Goal: Information Seeking & Learning: Check status

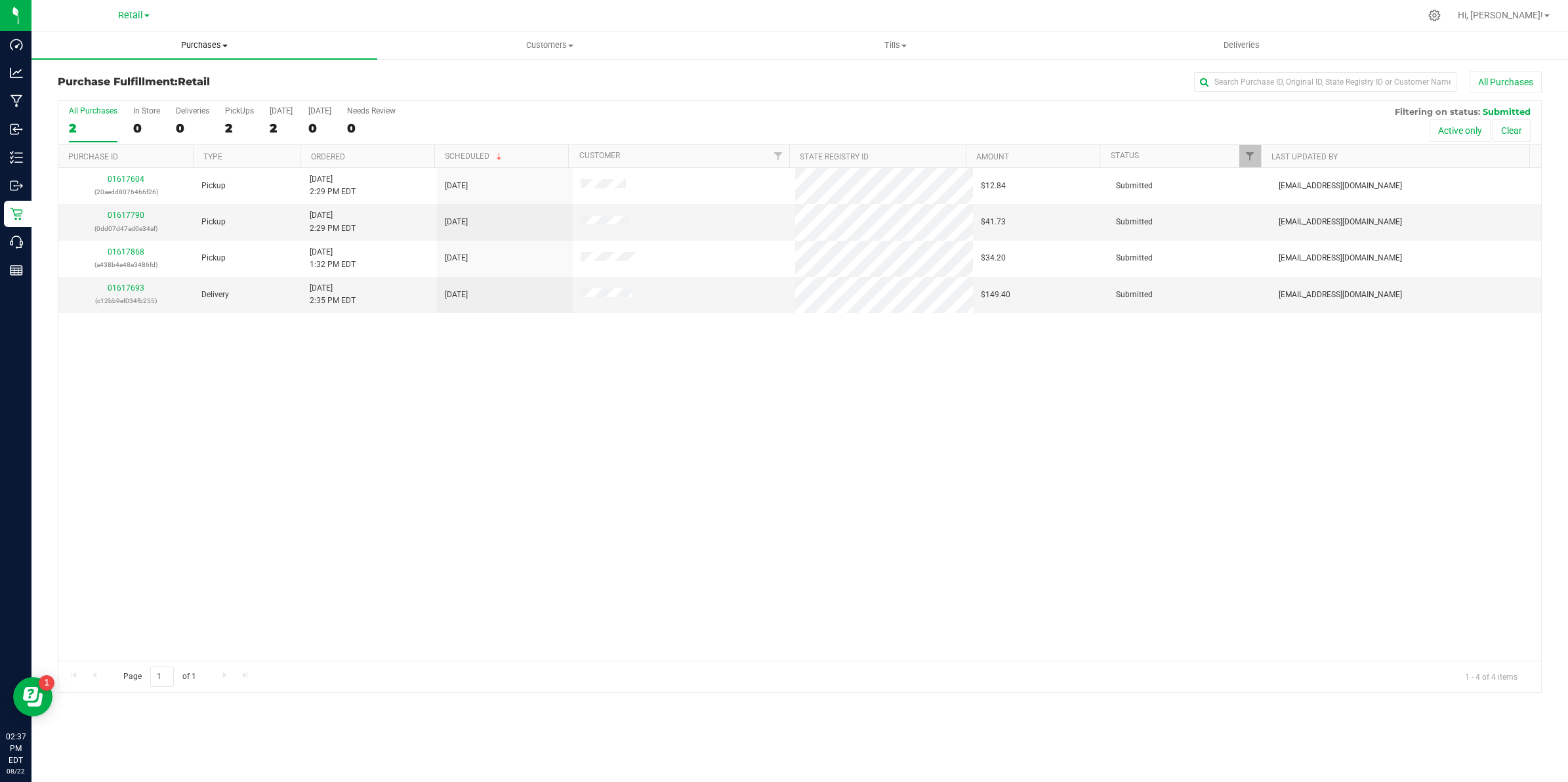
click at [214, 44] on span "Purchases" at bounding box center [205, 45] width 346 height 12
click at [203, 79] on li "Summary of purchases" at bounding box center [205, 79] width 346 height 16
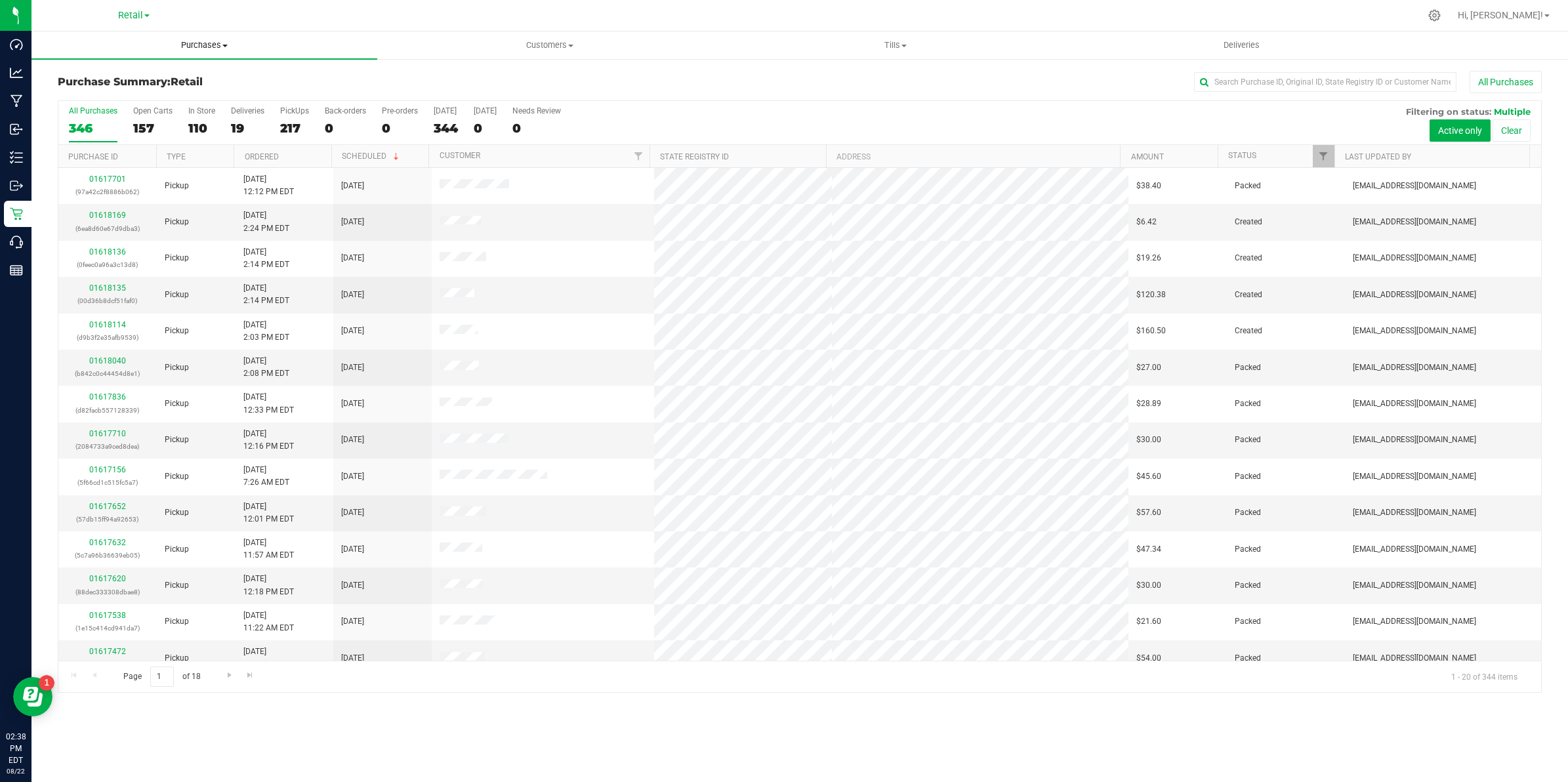
click at [208, 44] on span "Purchases" at bounding box center [205, 45] width 346 height 12
click at [198, 77] on li "Summary of purchases" at bounding box center [205, 79] width 346 height 16
click at [1308, 87] on input "text" at bounding box center [1325, 82] width 263 height 20
type input "[PERSON_NAME]"
click at [532, 48] on span "Customers" at bounding box center [550, 45] width 344 height 12
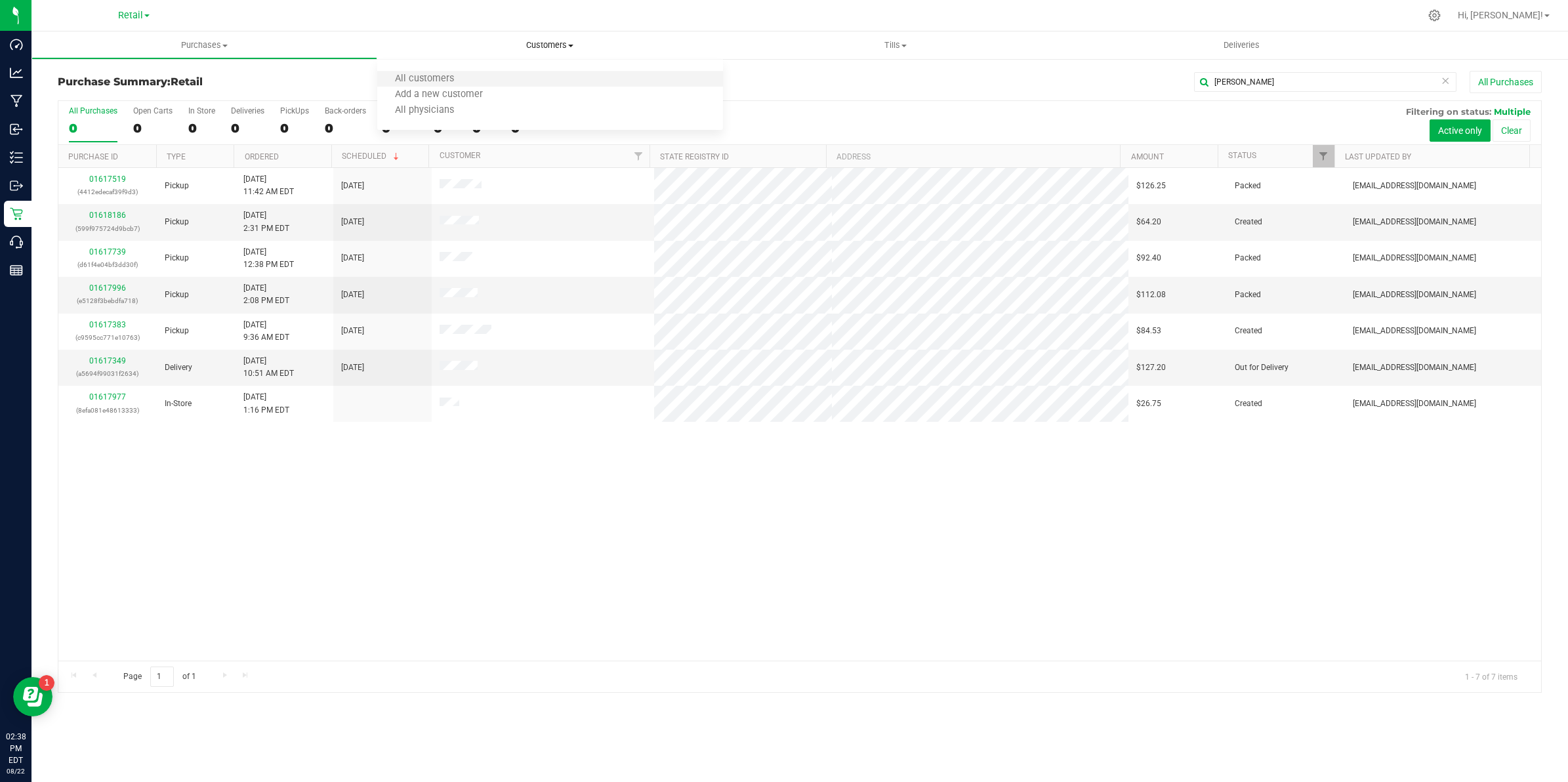
click at [503, 80] on li "All customers" at bounding box center [550, 79] width 346 height 16
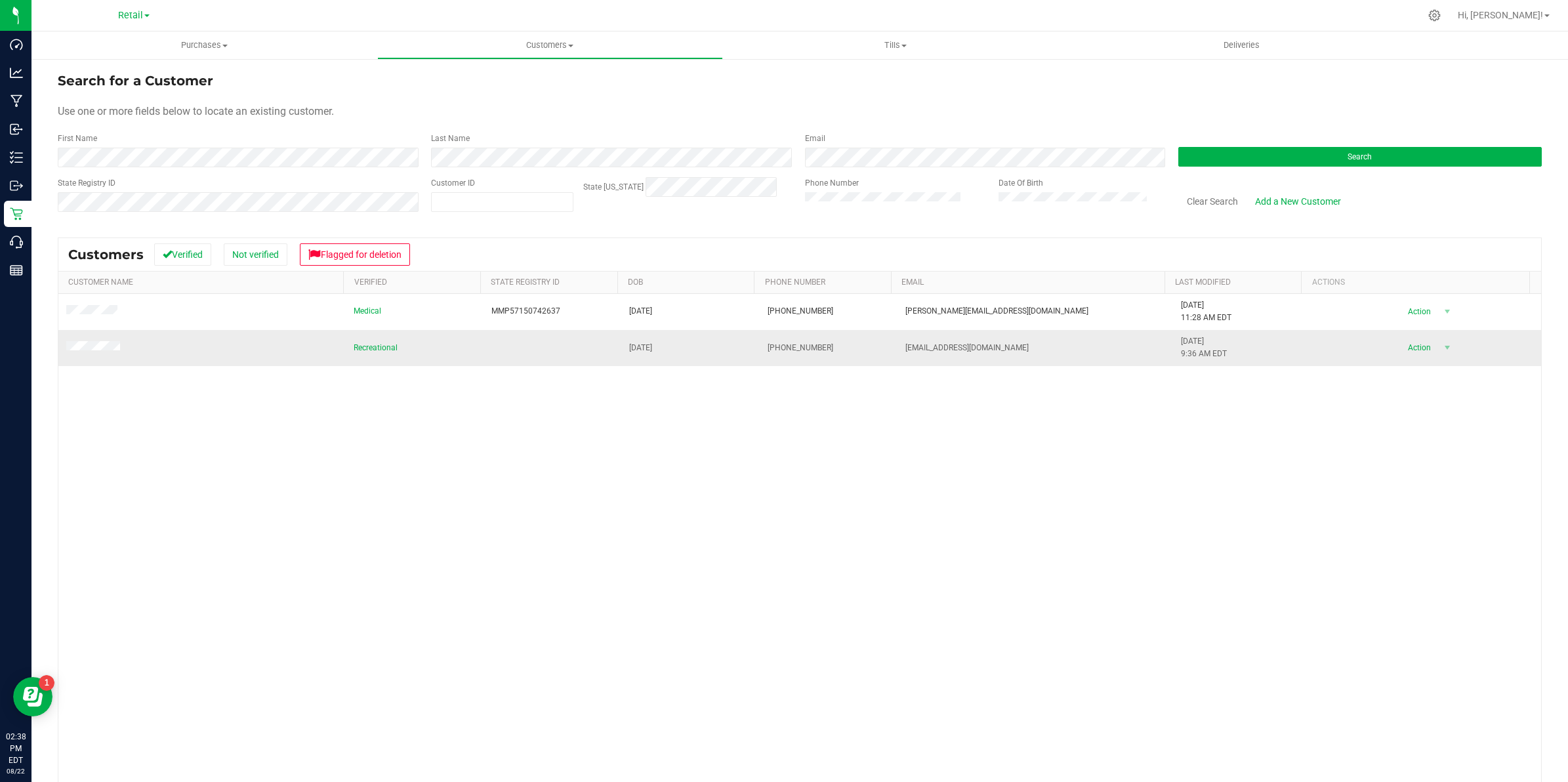
click at [108, 343] on span at bounding box center [95, 347] width 58 height 13
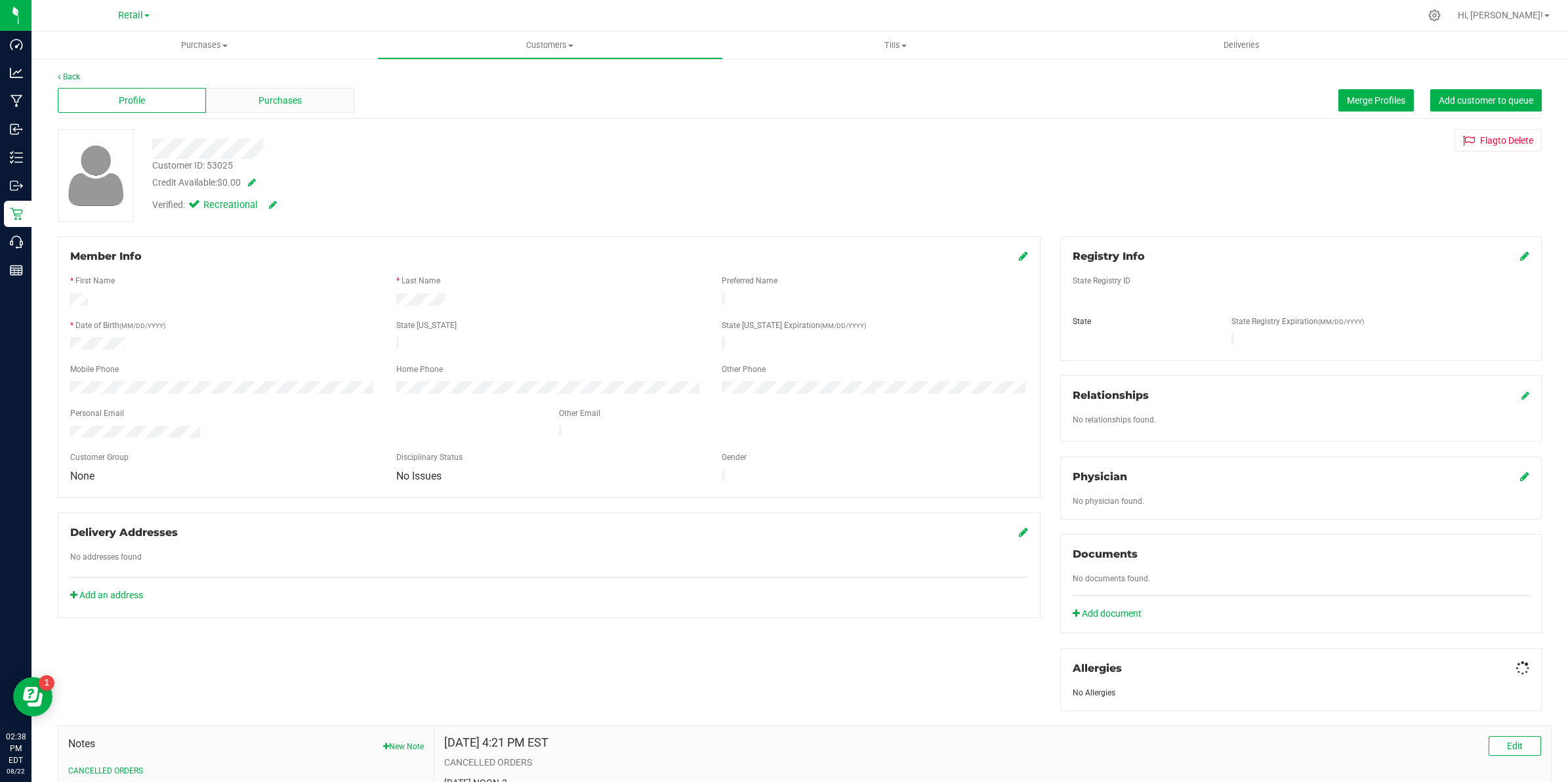
click at [283, 94] on span "Purchases" at bounding box center [280, 100] width 44 height 13
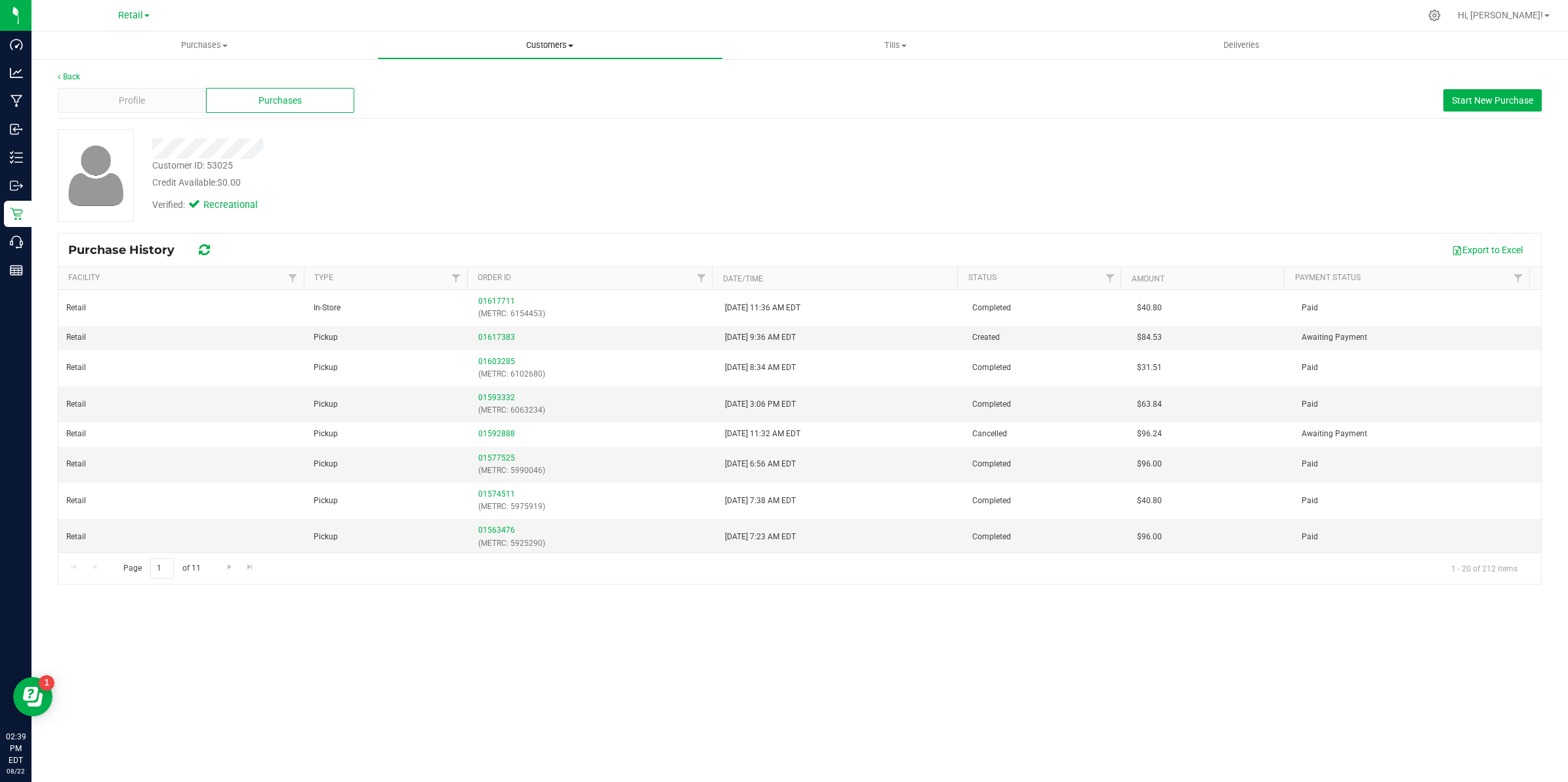
click at [555, 48] on span "Customers" at bounding box center [550, 45] width 344 height 12
click at [484, 78] on li "All customers" at bounding box center [550, 79] width 346 height 16
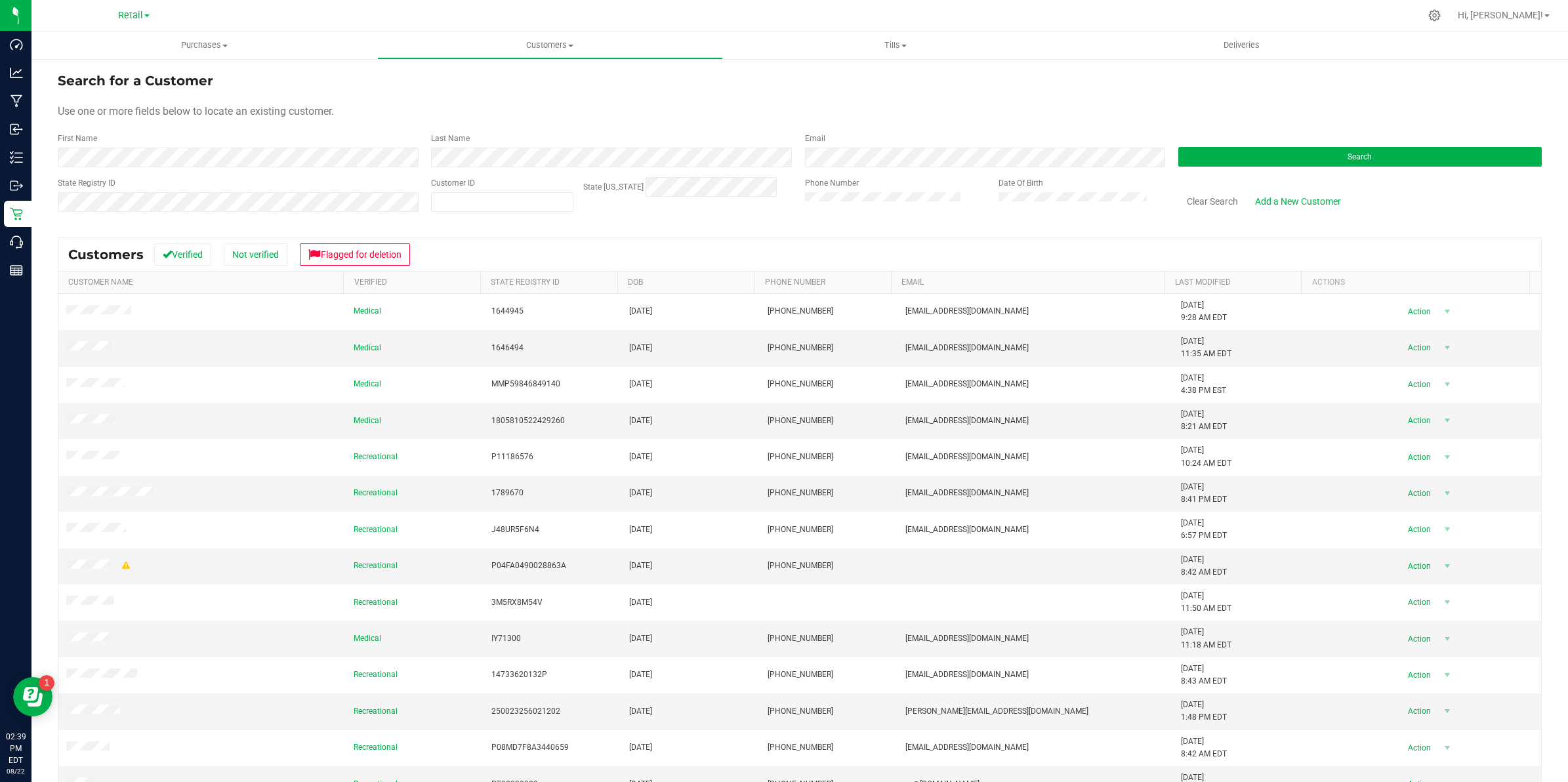
click at [263, 145] on div "First Name" at bounding box center [240, 150] width 363 height 35
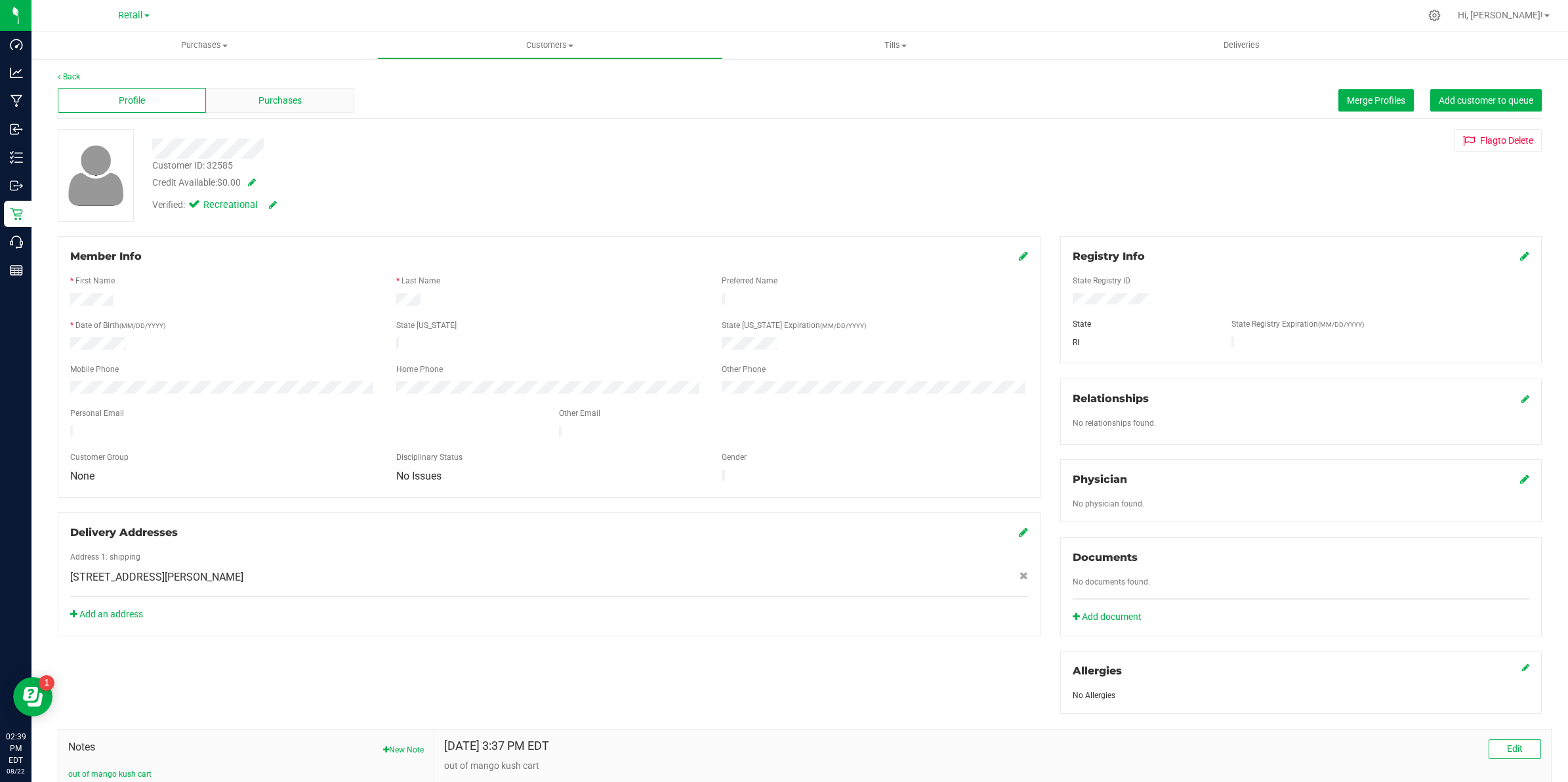
click at [250, 94] on div "Purchases" at bounding box center [280, 100] width 148 height 25
click at [263, 90] on div "Purchases" at bounding box center [280, 100] width 148 height 25
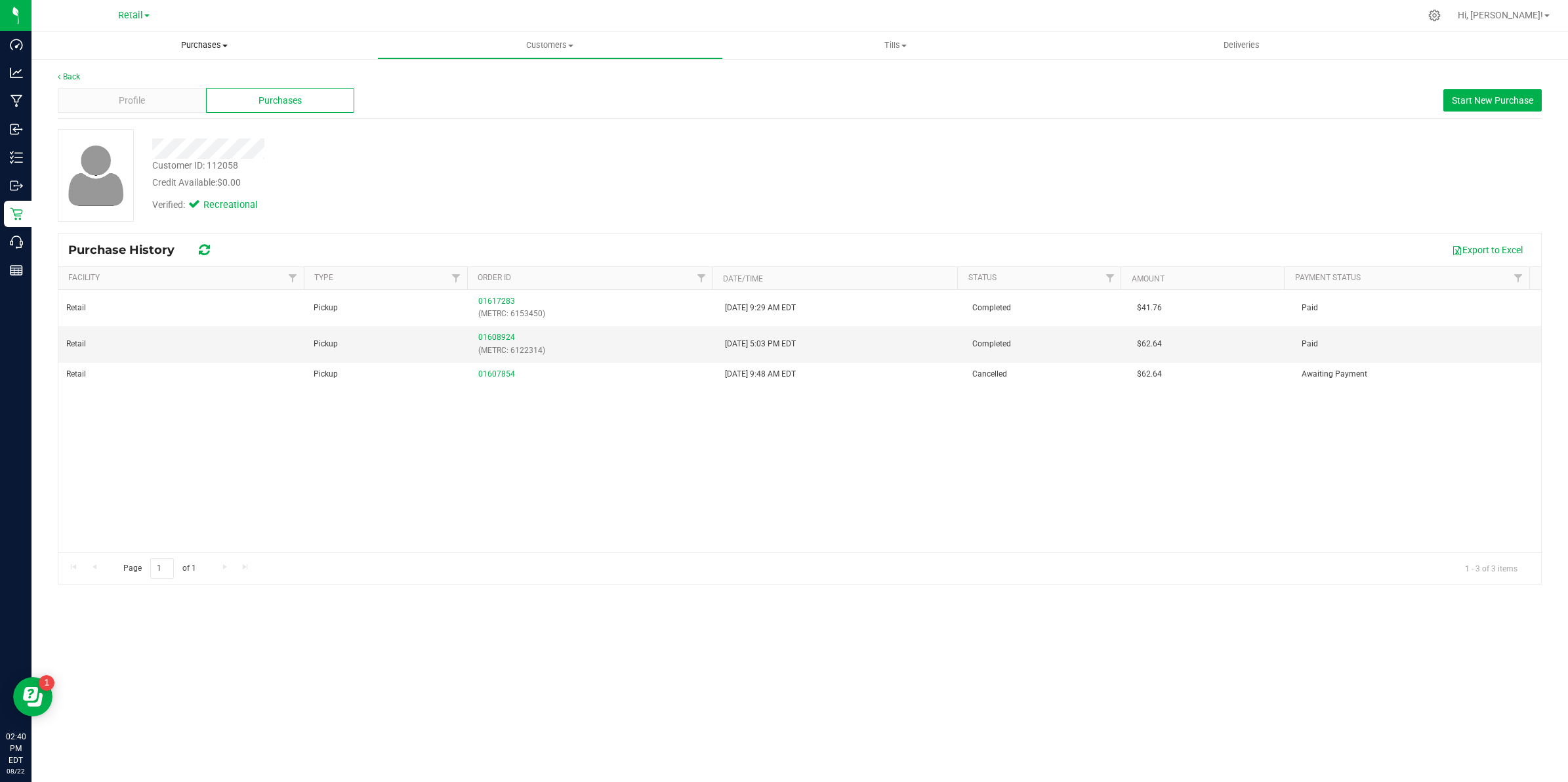
click at [191, 40] on span "Purchases" at bounding box center [205, 45] width 346 height 12
click at [157, 82] on span "Summary of purchases" at bounding box center [99, 79] width 135 height 11
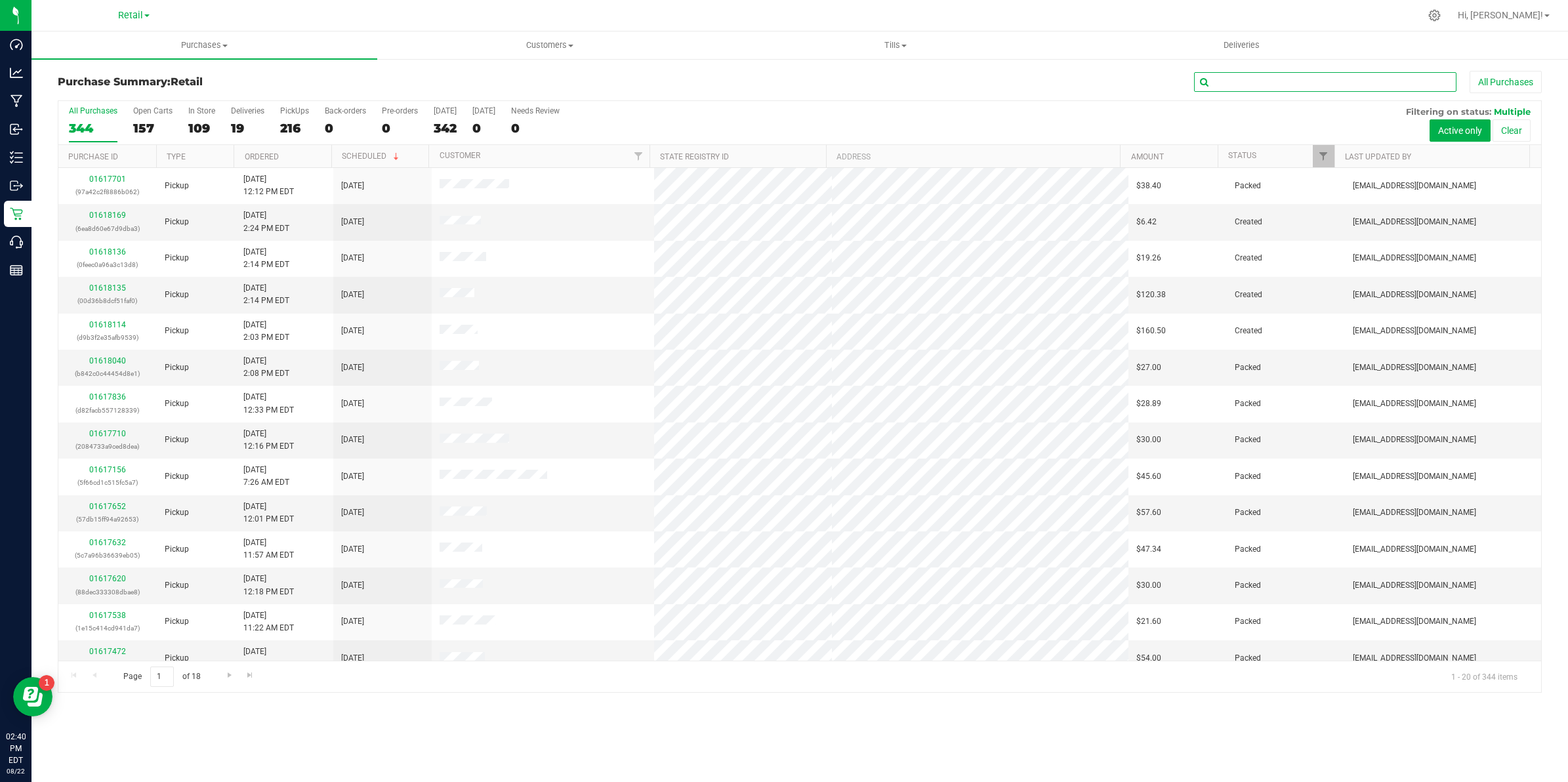
click at [1229, 90] on input "text" at bounding box center [1325, 82] width 263 height 20
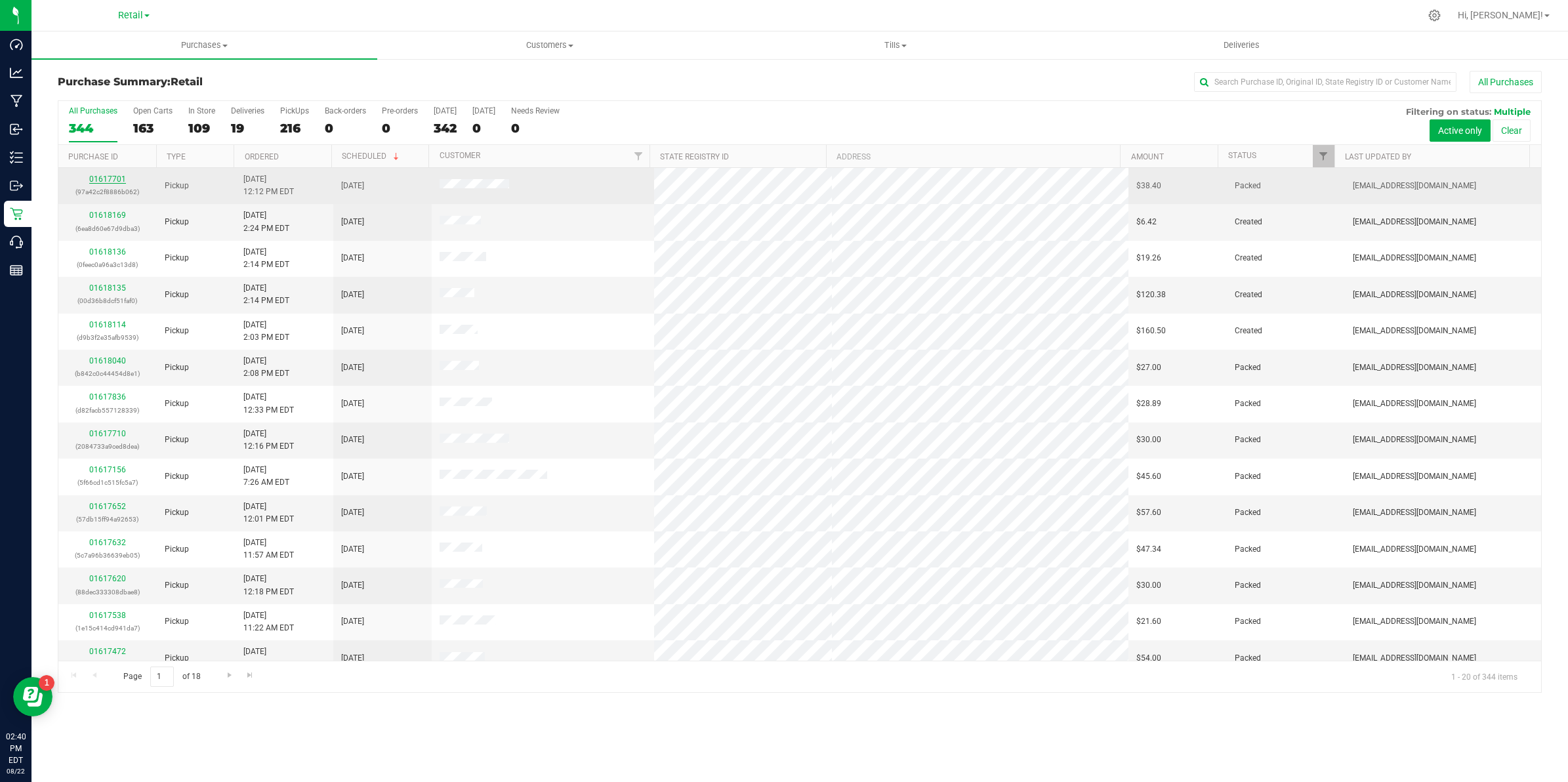
click at [106, 181] on link "01617701" at bounding box center [107, 179] width 37 height 10
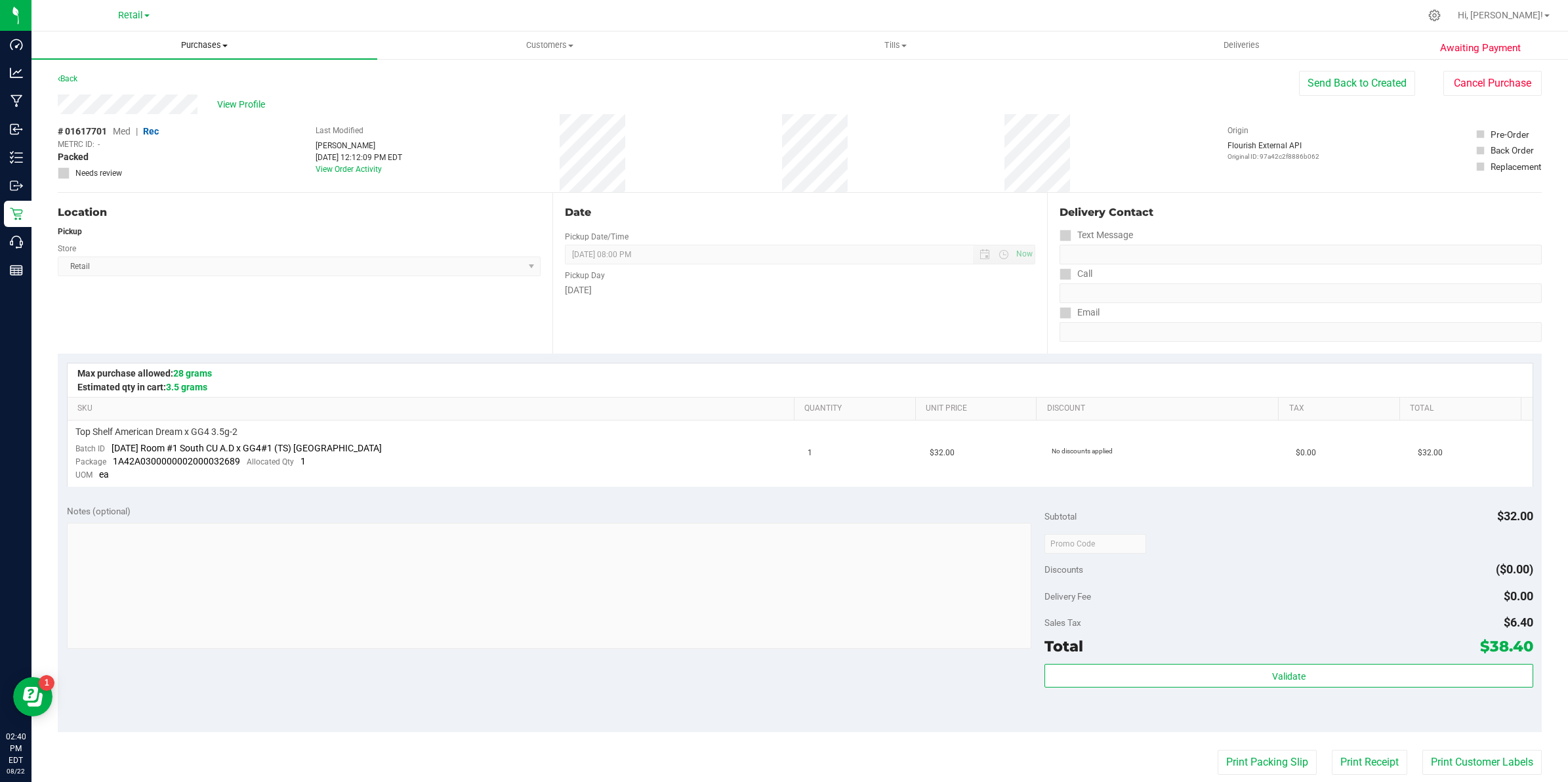
click at [204, 44] on span "Purchases" at bounding box center [205, 45] width 346 height 12
click at [194, 74] on li "Summary of purchases" at bounding box center [205, 79] width 346 height 16
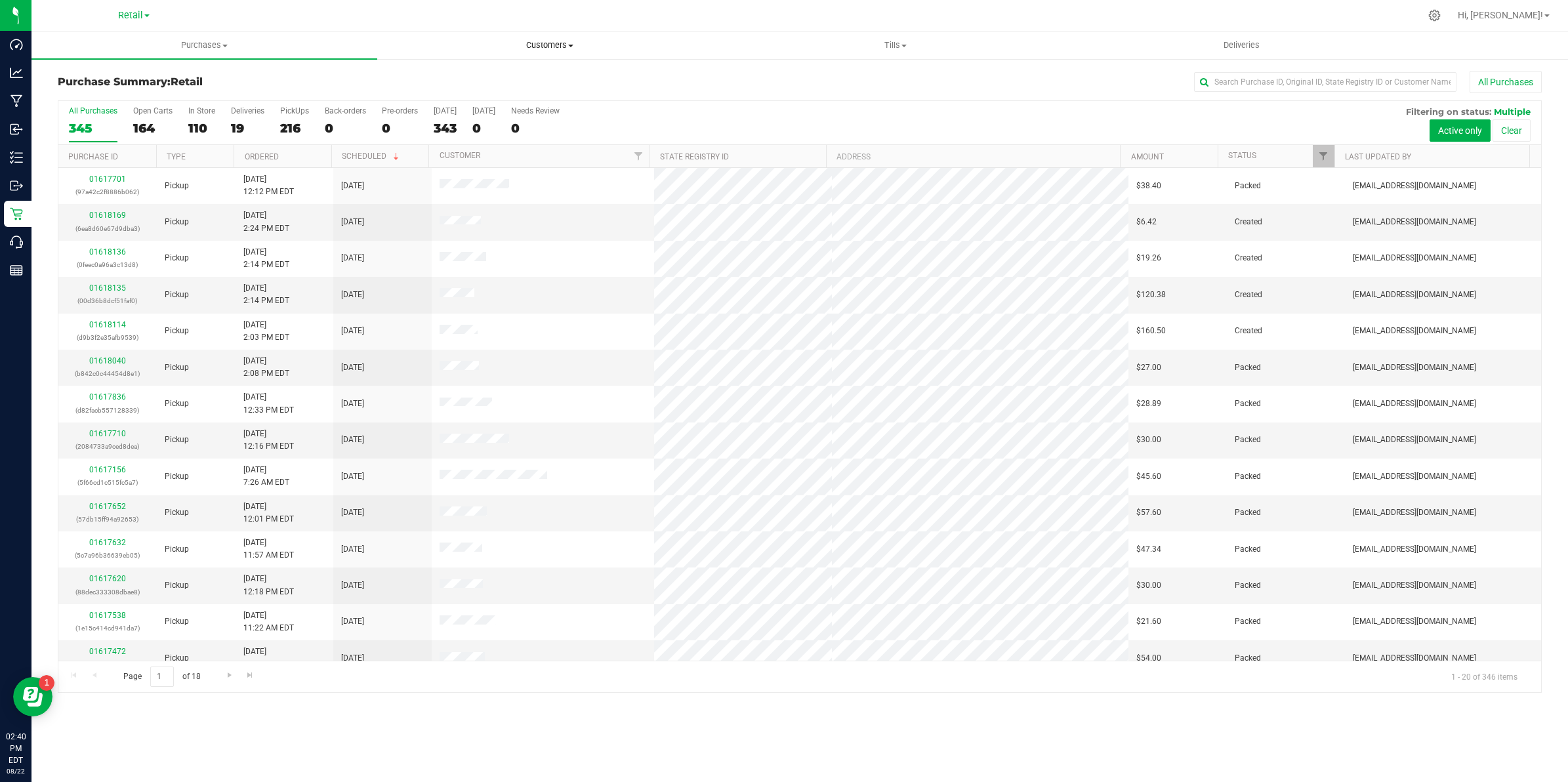
click at [539, 36] on uib-tab-heading "Customers All customers Add a new customer All physicians" at bounding box center [550, 45] width 344 height 26
click at [502, 71] on li "All customers" at bounding box center [550, 79] width 346 height 16
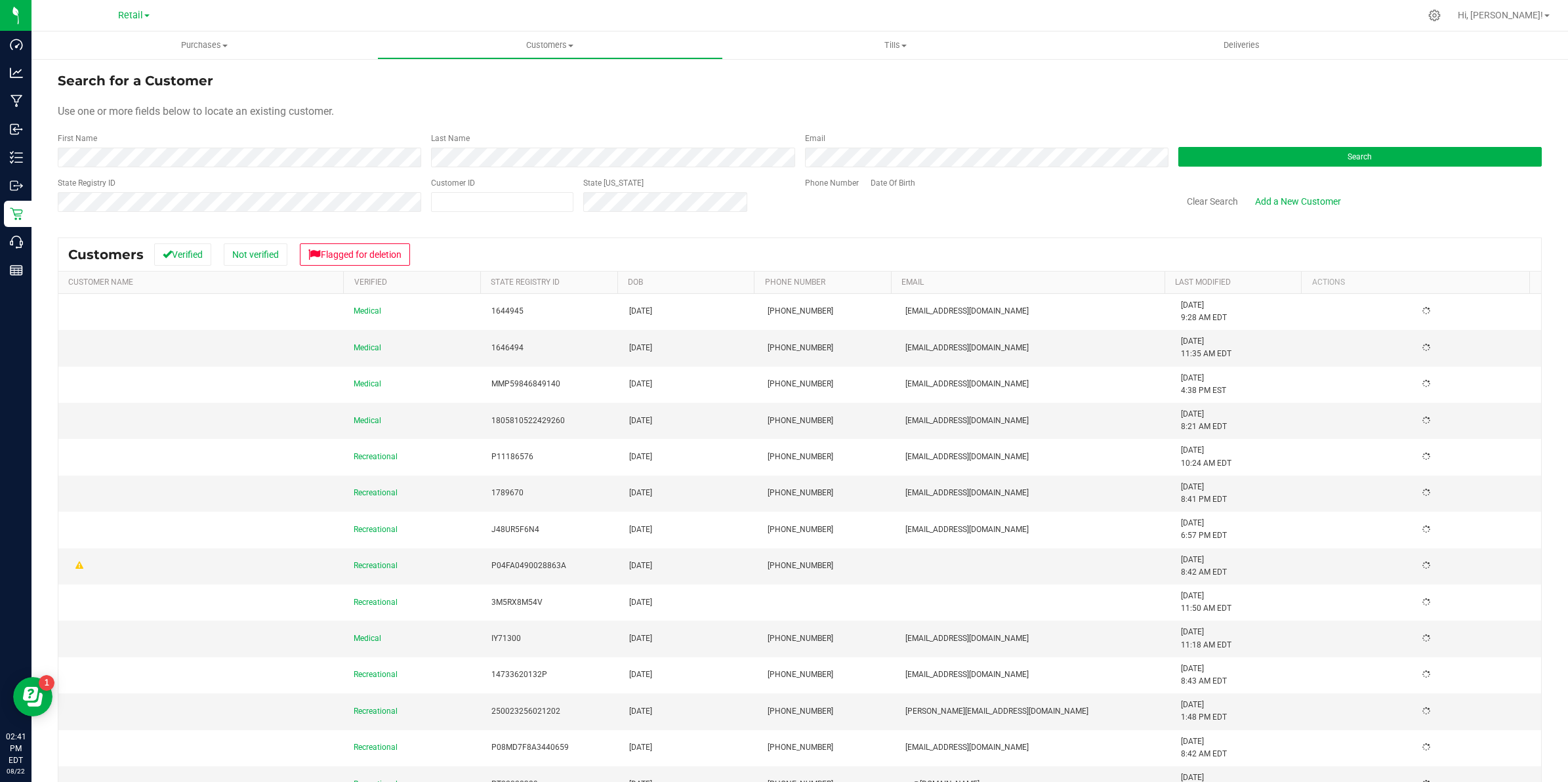
click at [115, 167] on form "Search for a Customer Use one or more fields below to locate an existing custom…" at bounding box center [800, 147] width 1484 height 153
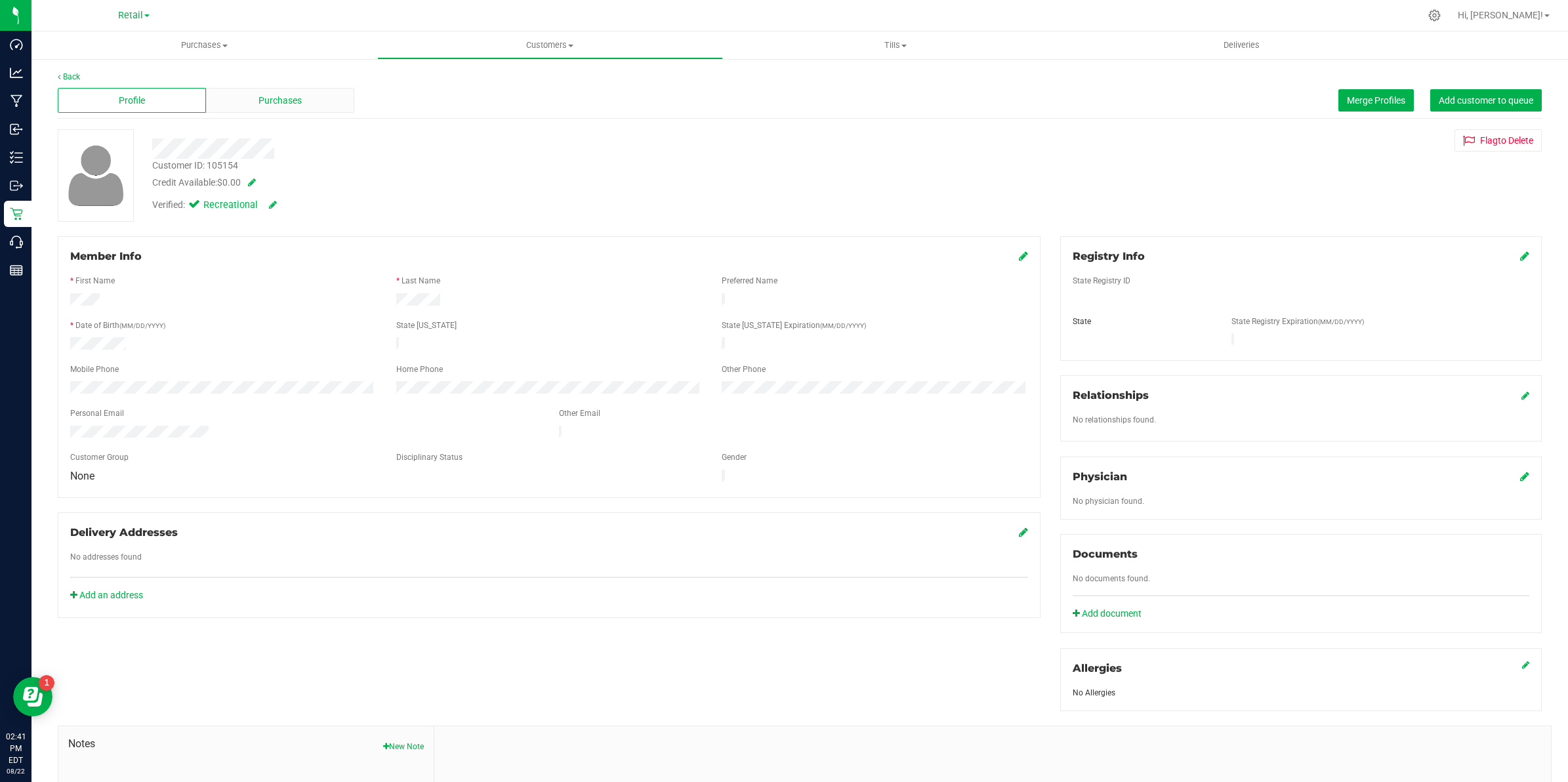
click at [258, 90] on div "Purchases" at bounding box center [280, 100] width 148 height 25
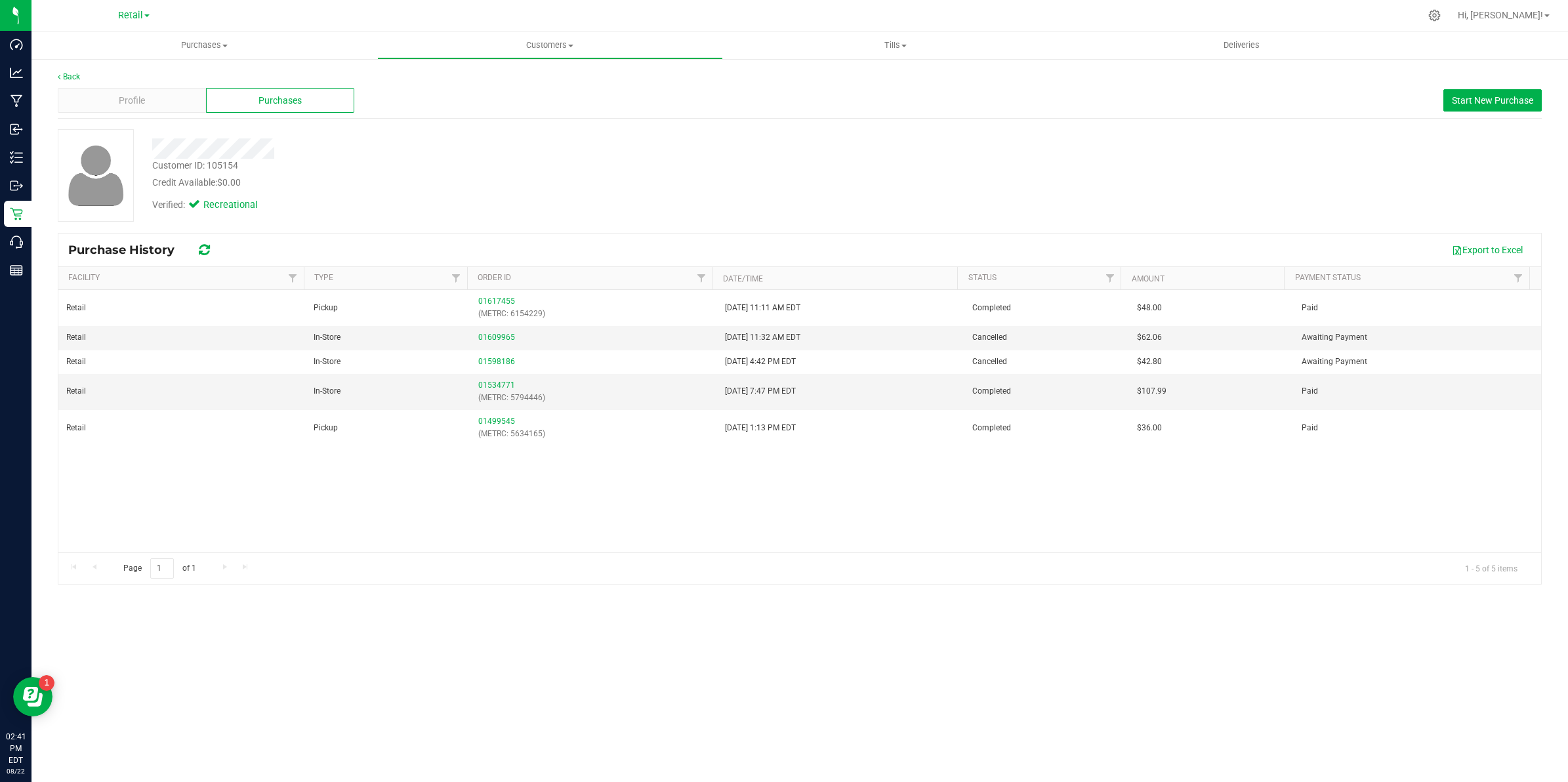
click at [536, 59] on ul "Purchases Summary of purchases Fulfillment All purchases Customers All customer…" at bounding box center [816, 46] width 1568 height 29
click at [540, 41] on span "Customers" at bounding box center [550, 45] width 344 height 12
click at [443, 82] on span "All customers" at bounding box center [424, 79] width 94 height 11
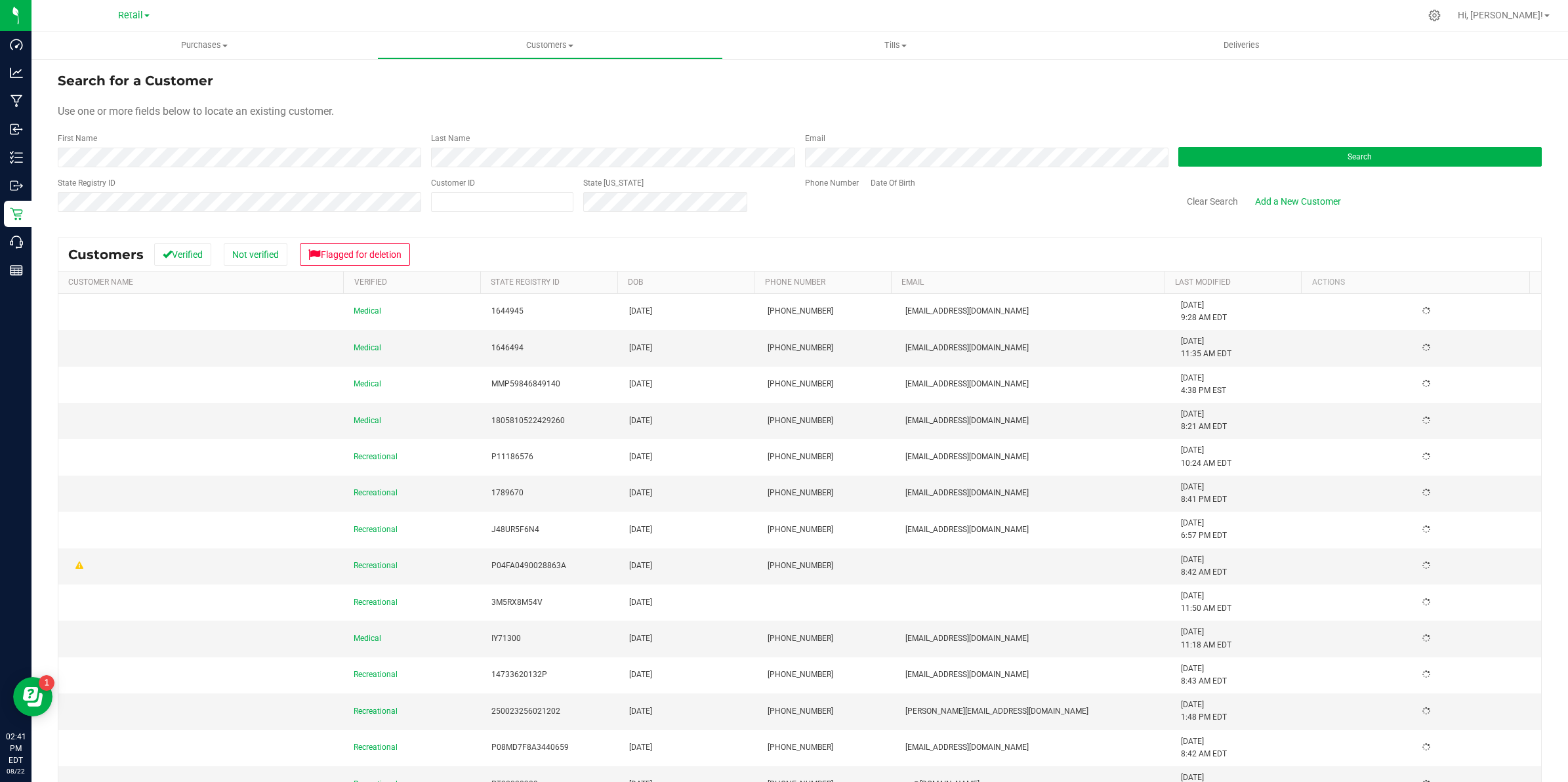
click at [255, 169] on form "Search for a Customer Use one or more fields below to locate an existing custom…" at bounding box center [800, 147] width 1484 height 153
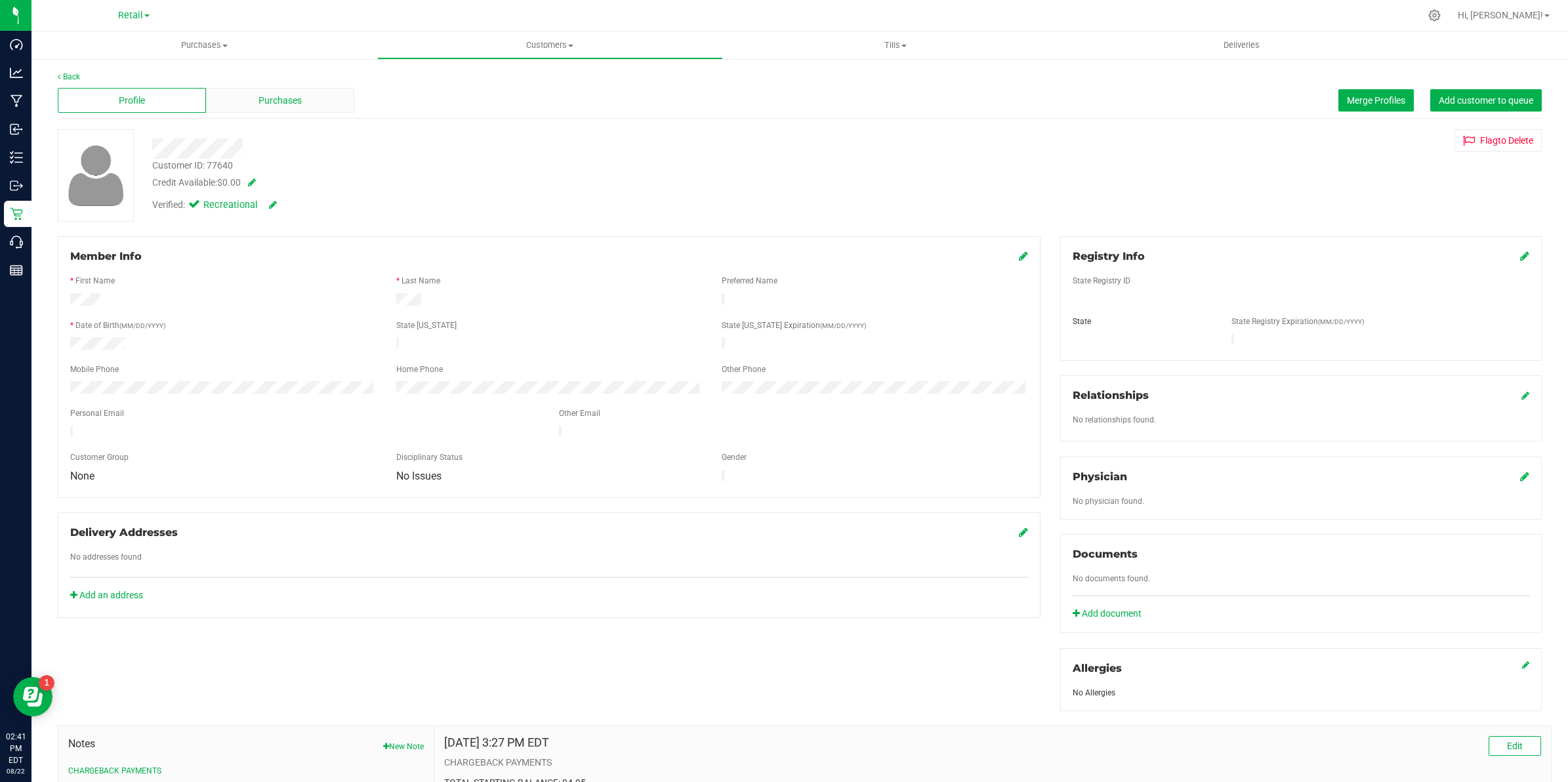
click at [260, 106] on span "Purchases" at bounding box center [280, 100] width 44 height 13
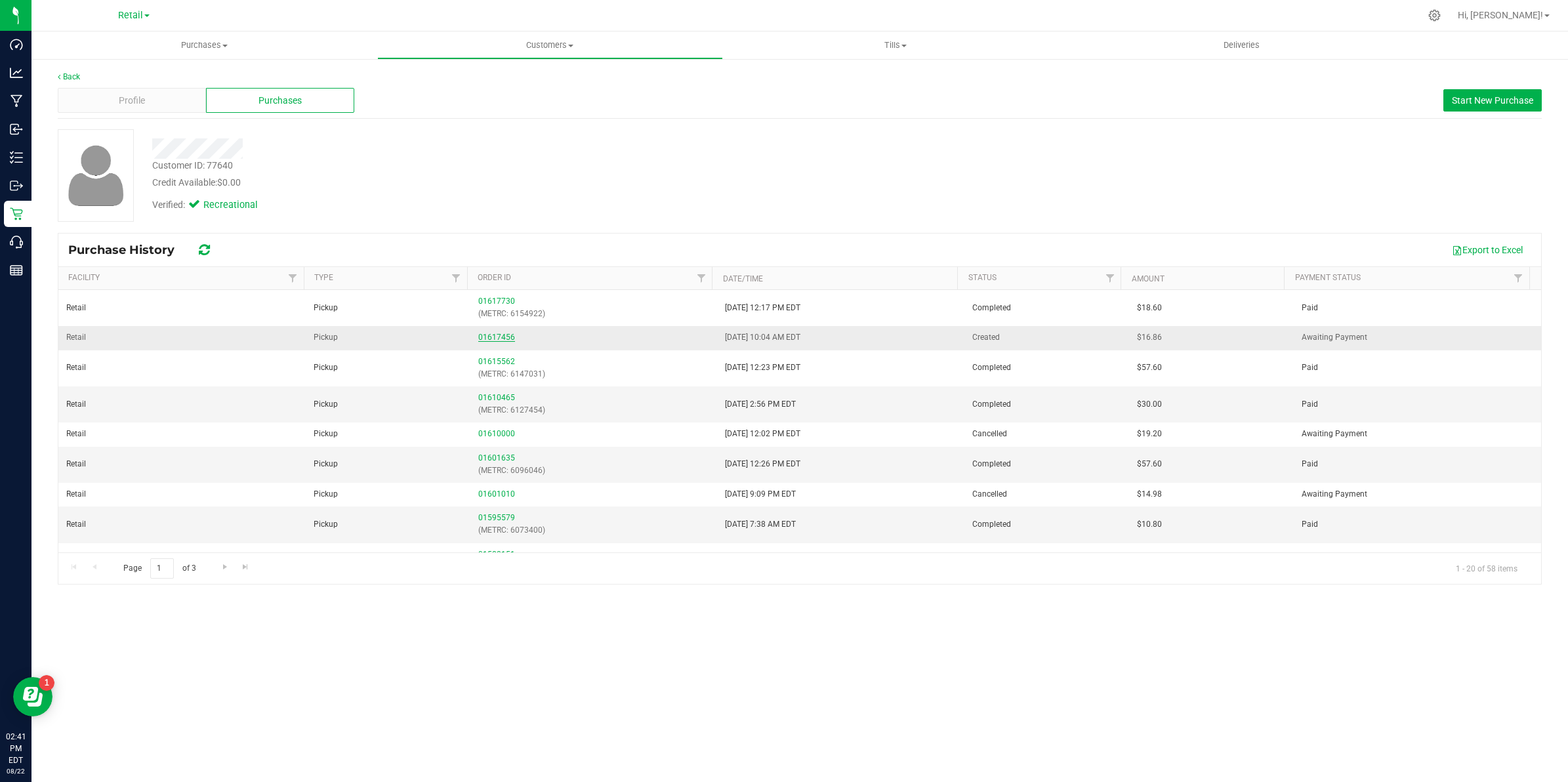
click at [487, 335] on link "01617456" at bounding box center [497, 337] width 37 height 10
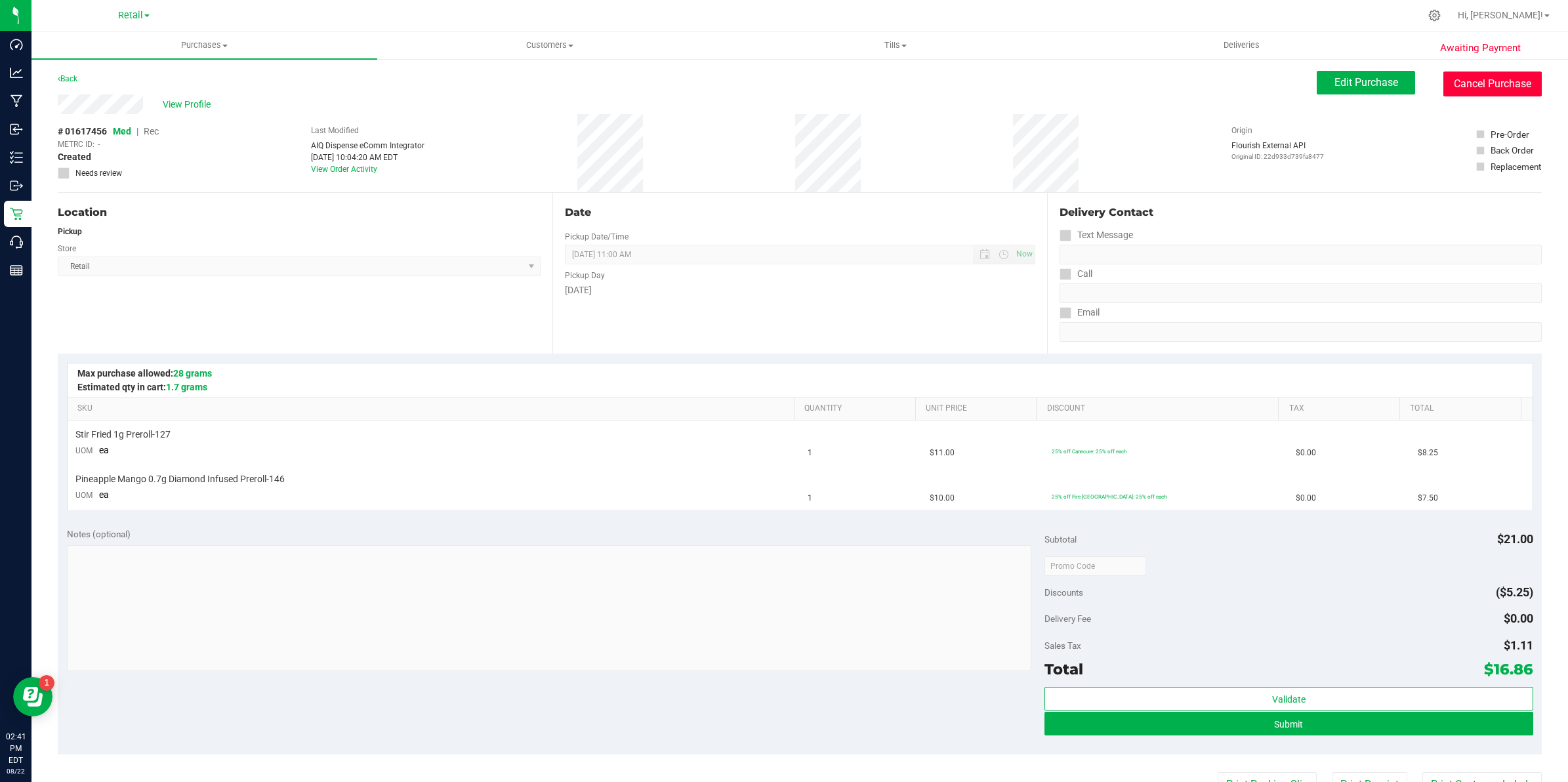
drag, startPoint x: 1458, startPoint y: 85, endPoint x: 879, endPoint y: 104, distance: 579.3
click at [1458, 86] on button "Cancel Purchase" at bounding box center [1493, 83] width 98 height 25
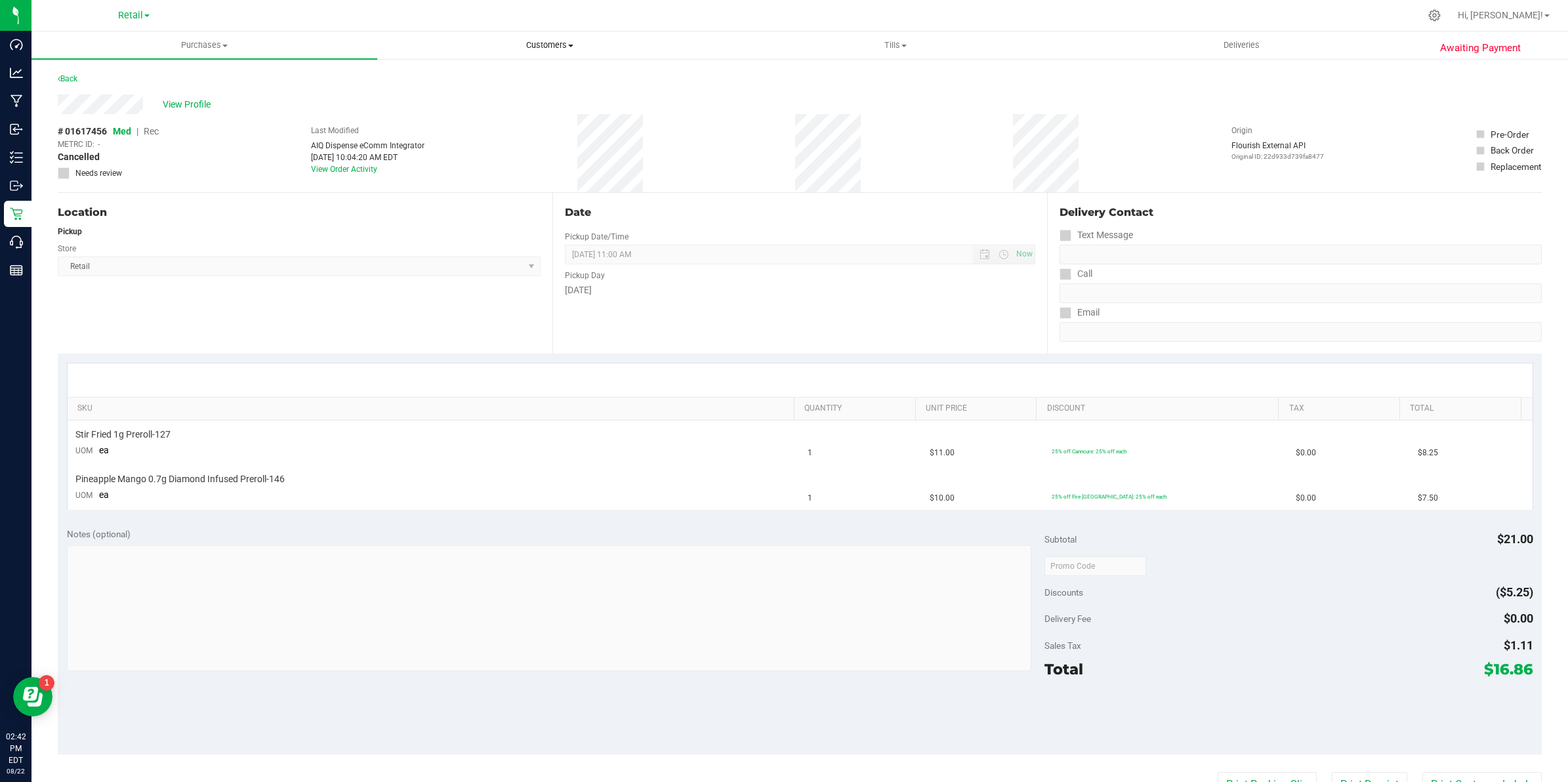
click at [559, 40] on span "Customers" at bounding box center [550, 45] width 344 height 12
click at [473, 71] on li "All customers" at bounding box center [550, 79] width 346 height 16
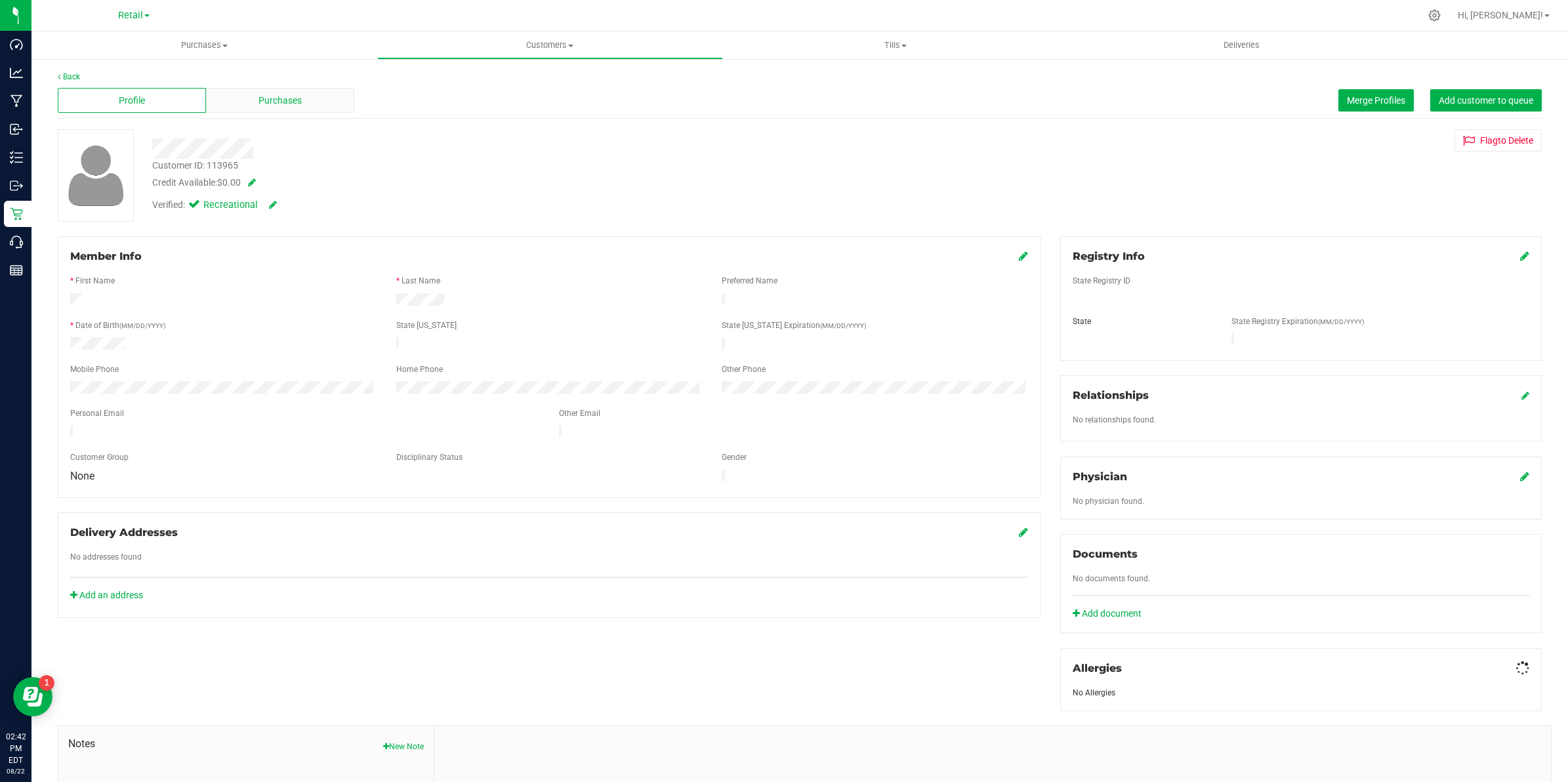
click at [290, 104] on span "Purchases" at bounding box center [280, 100] width 44 height 13
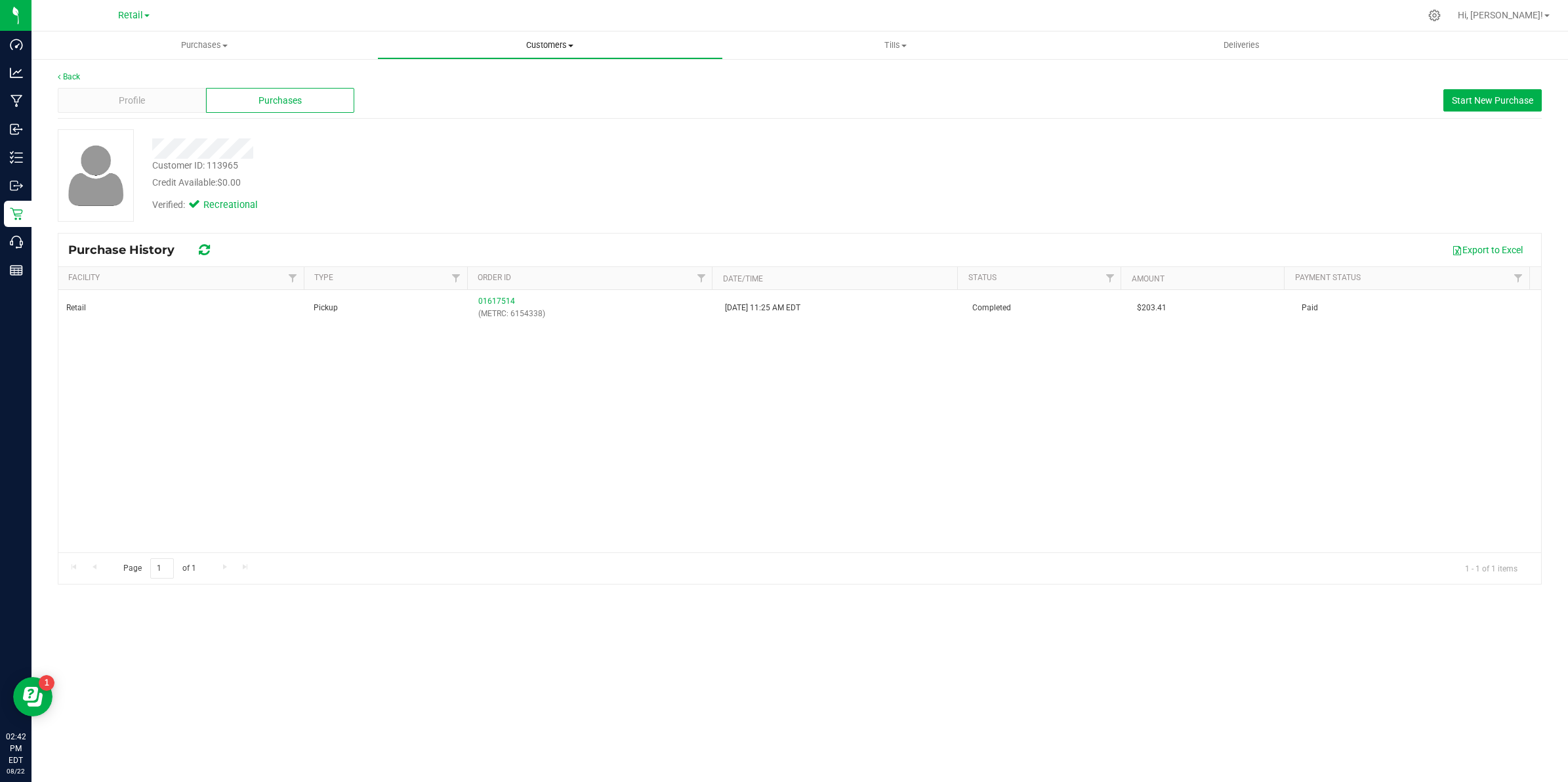
drag, startPoint x: 562, startPoint y: 41, endPoint x: 545, endPoint y: 52, distance: 20.2
click at [562, 41] on span "Customers" at bounding box center [550, 45] width 344 height 12
click at [526, 75] on li "All customers" at bounding box center [550, 79] width 346 height 16
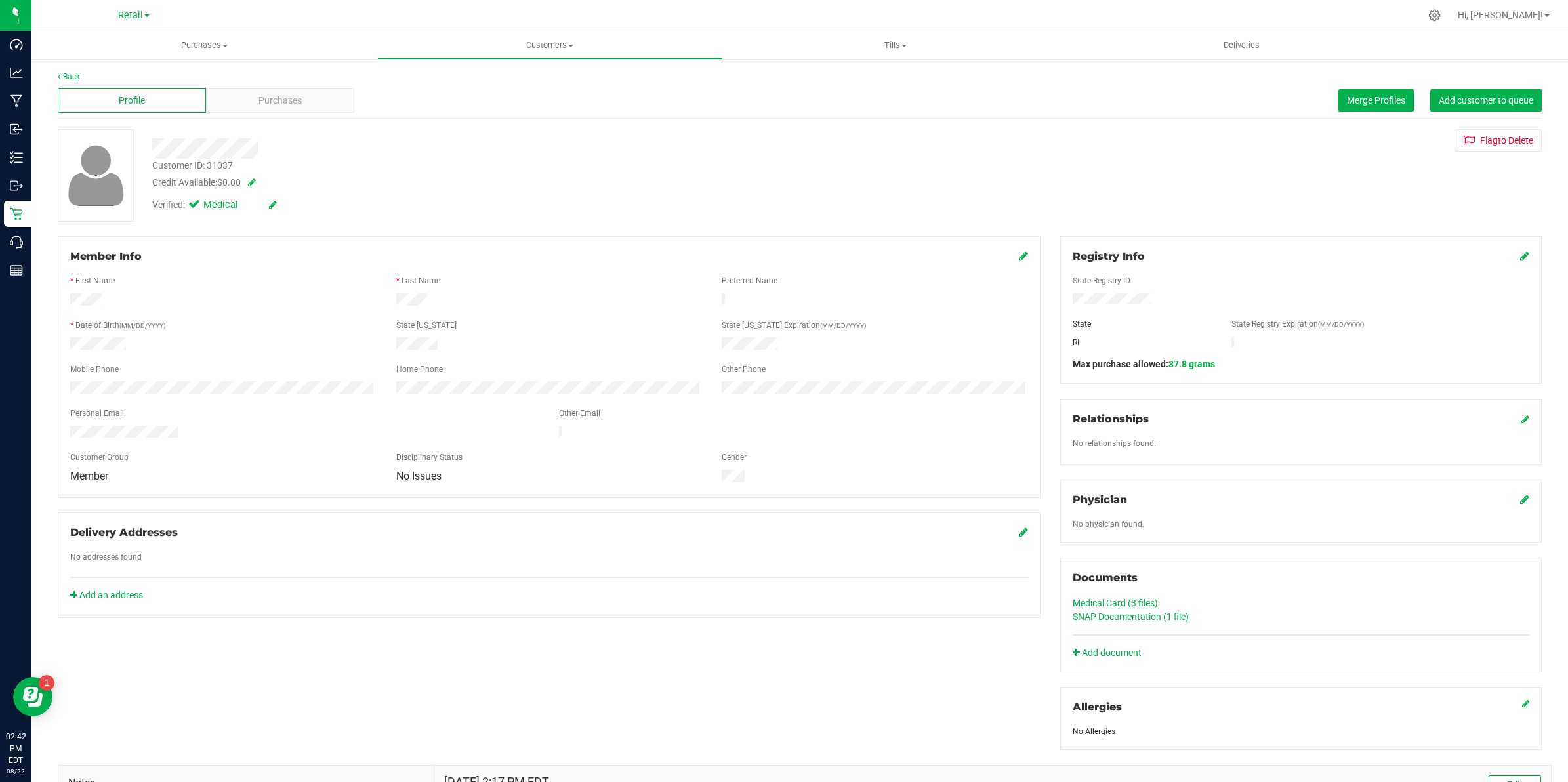
click at [286, 80] on div "Back" at bounding box center [800, 76] width 1484 height 12
click at [280, 119] on div "Back Profile Purchases Merge Profiles Add customer to queue Customer ID: 31037 …" at bounding box center [800, 506] width 1484 height 871
click at [281, 101] on span "Purchases" at bounding box center [280, 100] width 44 height 13
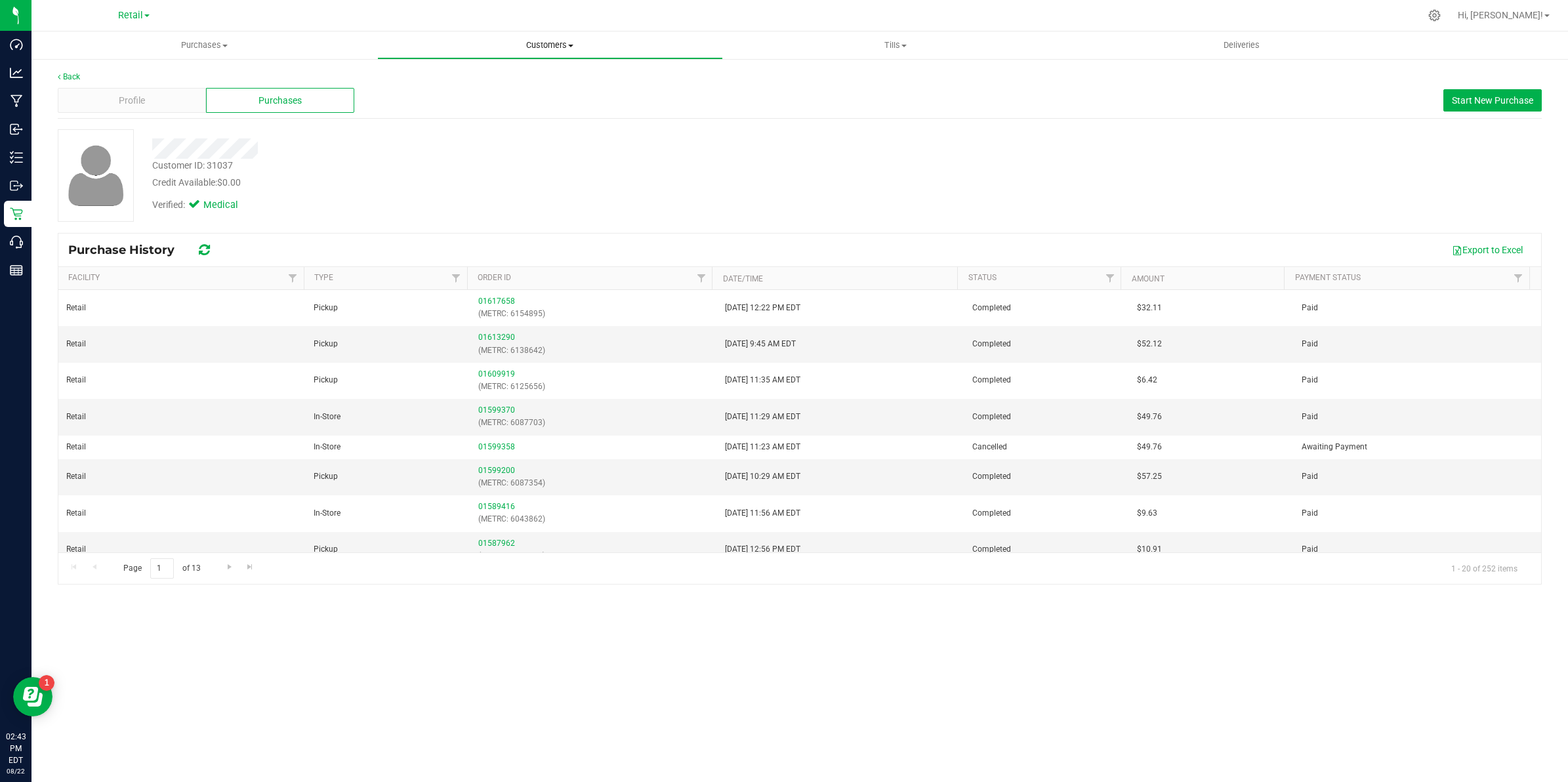
click at [525, 40] on span "Customers" at bounding box center [550, 45] width 344 height 12
click at [475, 76] on li "All customers" at bounding box center [550, 79] width 346 height 16
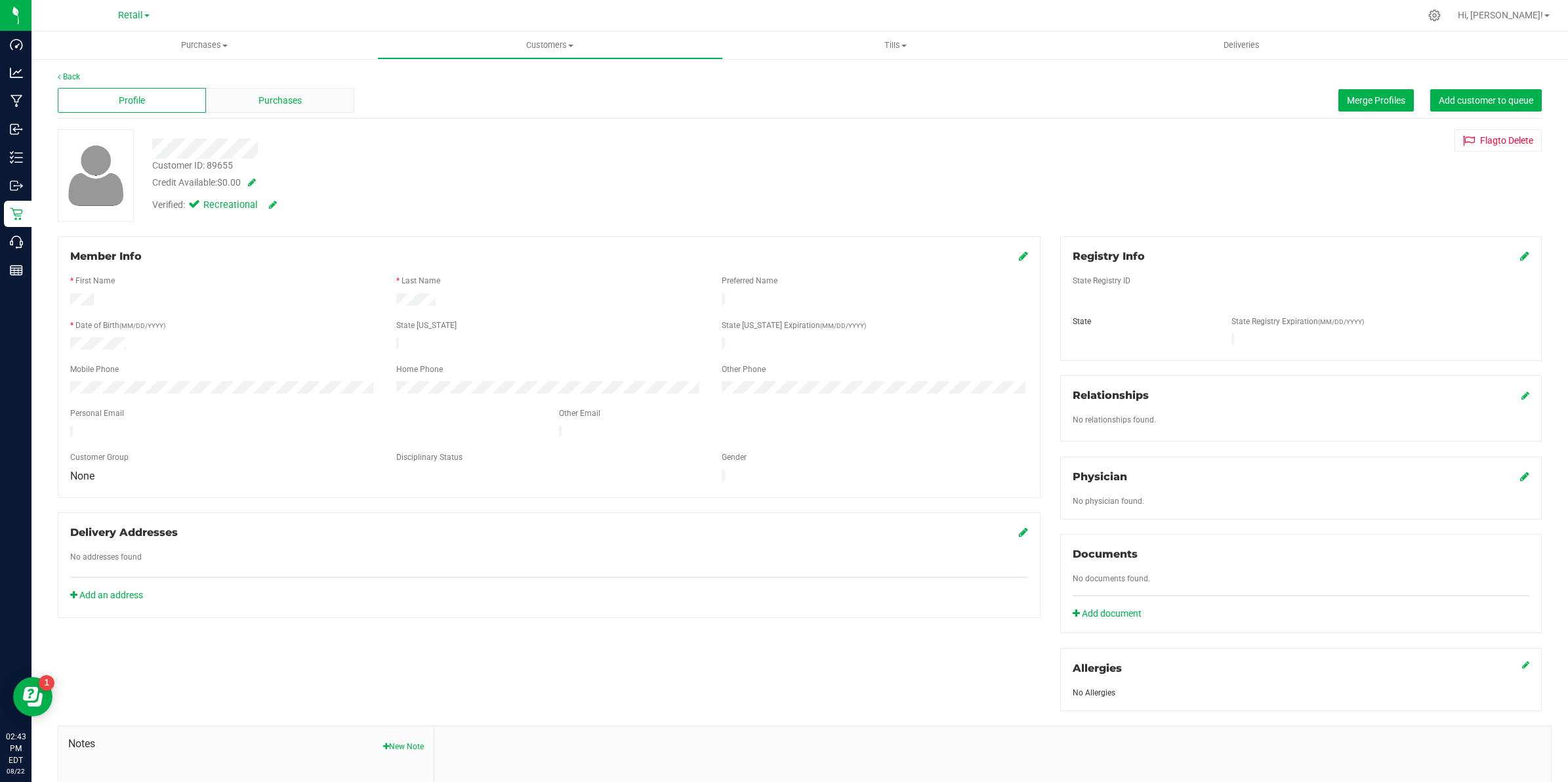
click at [275, 104] on span "Purchases" at bounding box center [280, 100] width 44 height 13
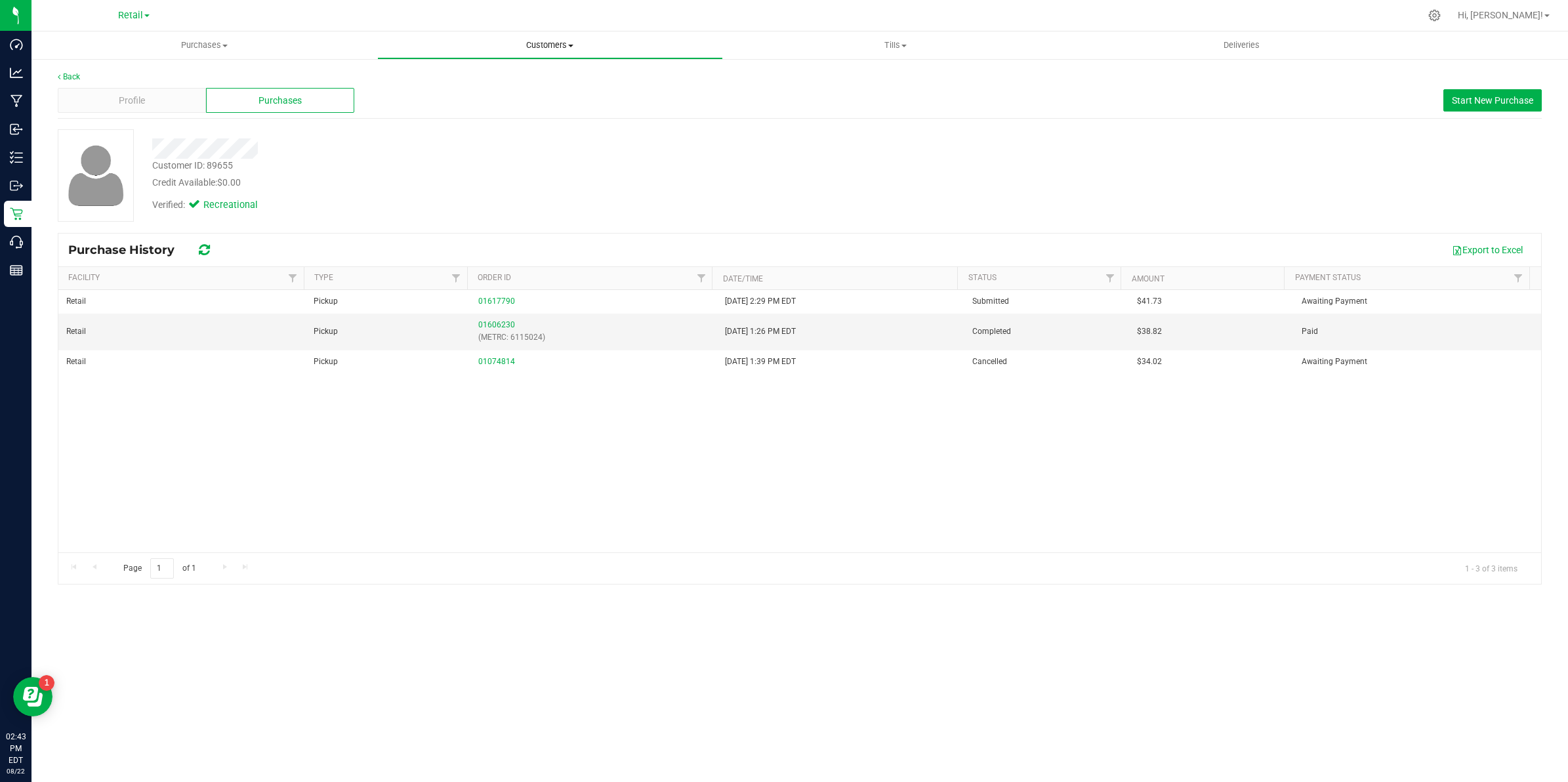
click at [541, 48] on span "Customers" at bounding box center [550, 45] width 344 height 12
click at [524, 78] on li "All customers" at bounding box center [550, 79] width 346 height 16
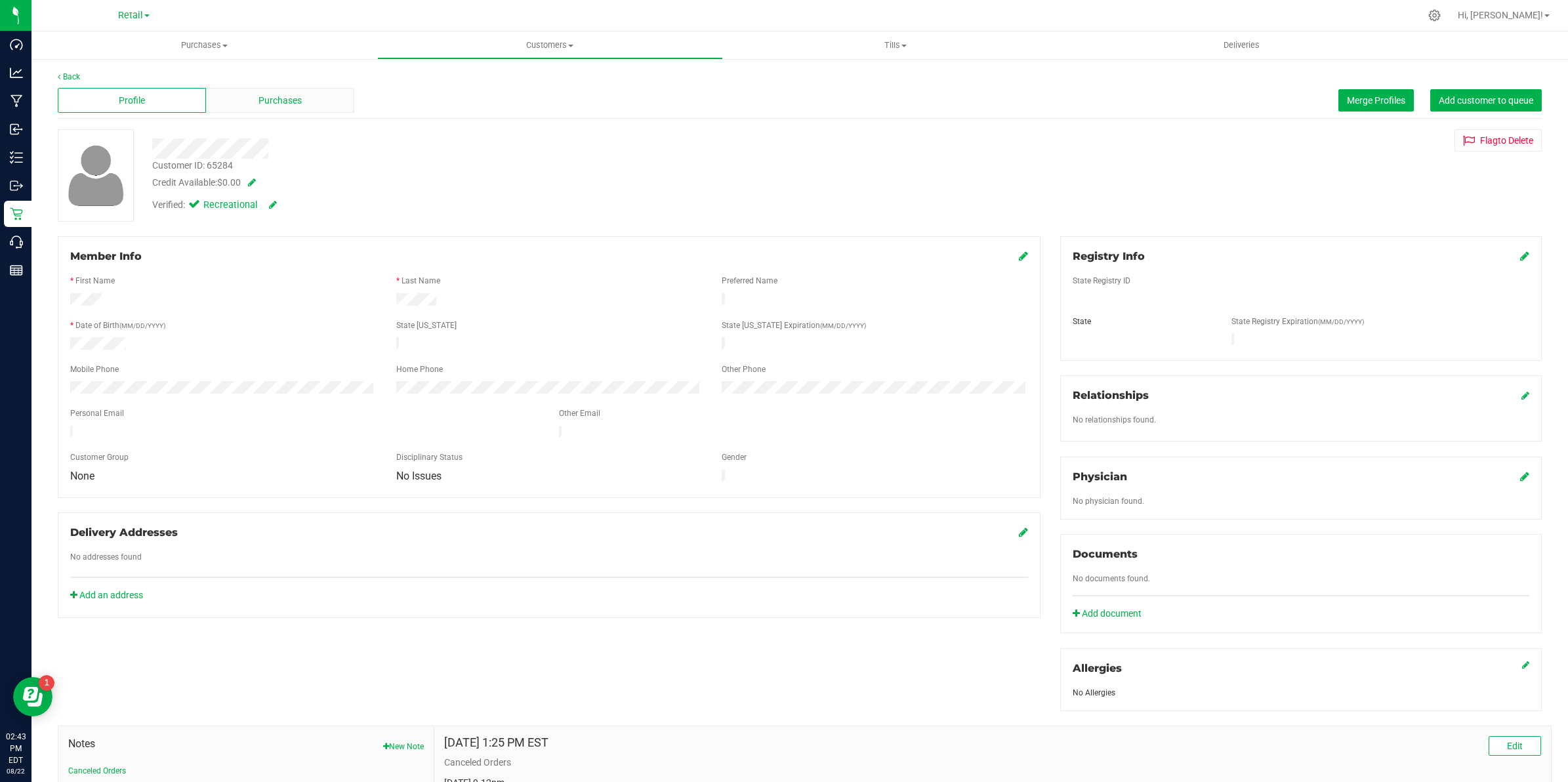
click at [275, 92] on div "Purchases" at bounding box center [280, 100] width 148 height 25
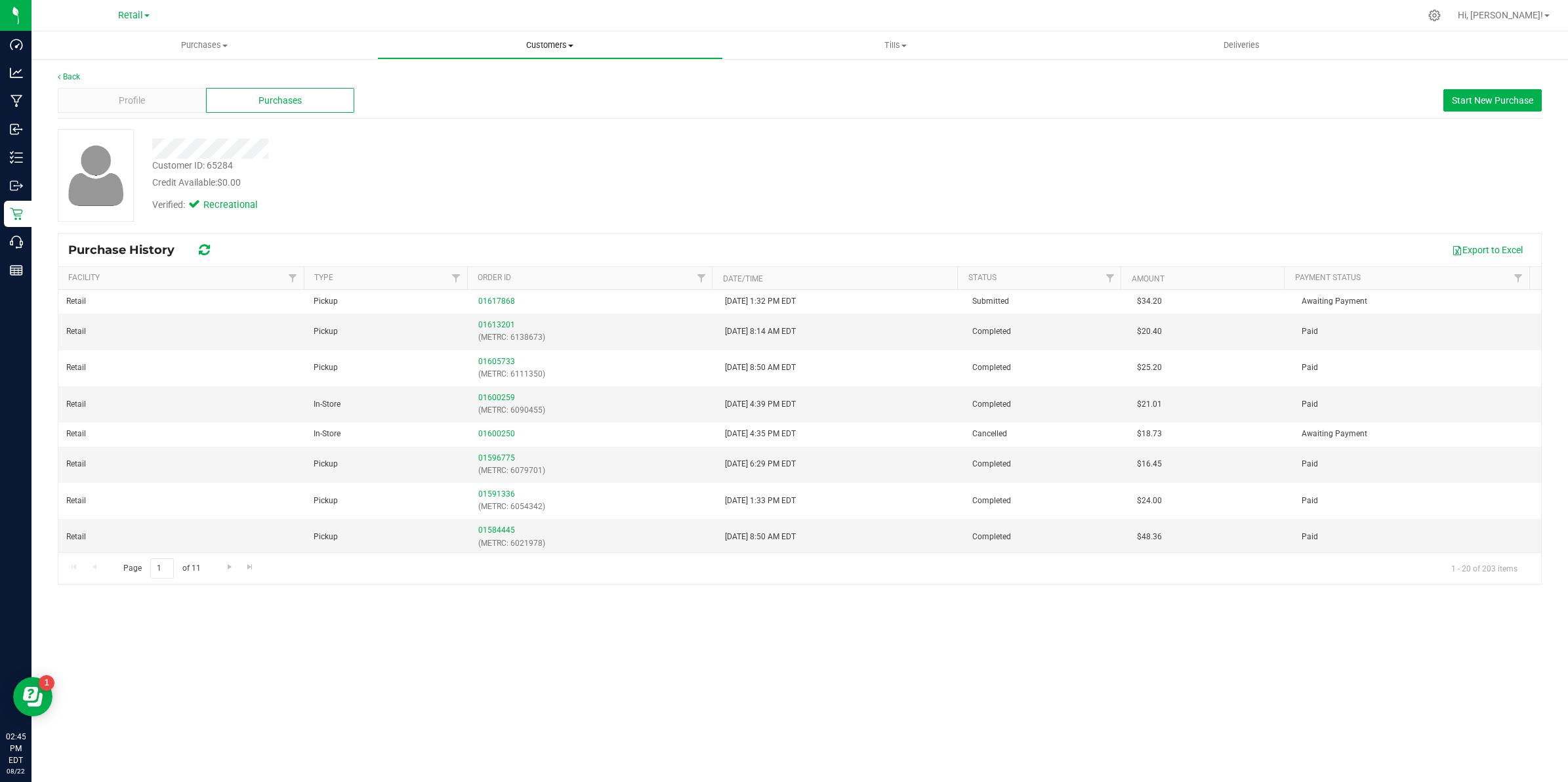
drag, startPoint x: 527, startPoint y: 35, endPoint x: 521, endPoint y: 46, distance: 12.5
click at [527, 35] on uib-tab-heading "Customers All customers Add a new customer All physicians" at bounding box center [550, 45] width 344 height 26
click at [497, 76] on li "All customers" at bounding box center [550, 79] width 346 height 16
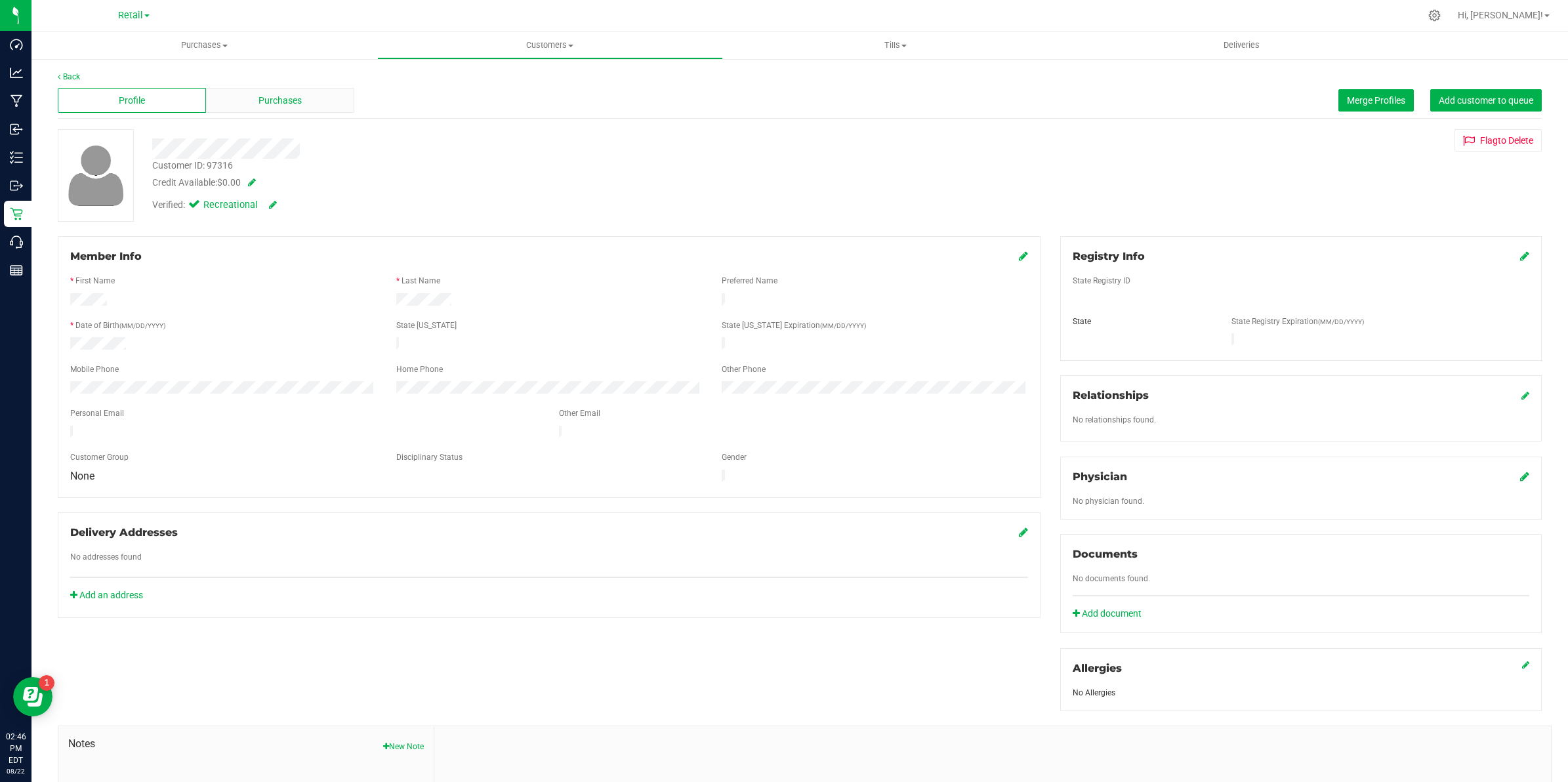
click at [277, 89] on div "Purchases" at bounding box center [280, 100] width 148 height 25
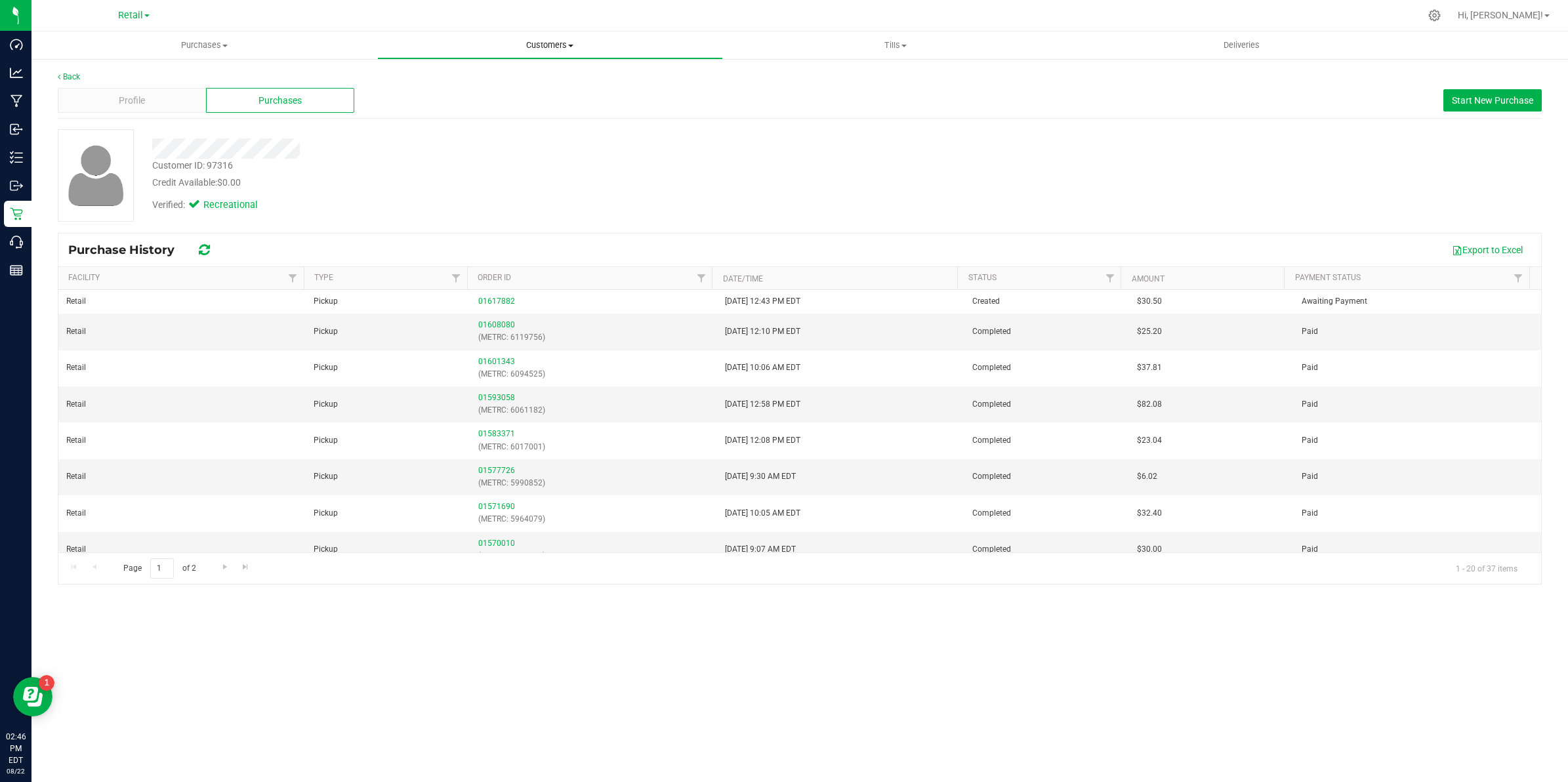
click at [540, 47] on span "Customers" at bounding box center [550, 45] width 344 height 12
click at [530, 64] on ul "All customers Add a new customer All physicians" at bounding box center [550, 94] width 346 height 71
click at [536, 27] on div at bounding box center [827, 15] width 1185 height 25
click at [532, 46] on span "Customers" at bounding box center [550, 45] width 346 height 12
click at [502, 73] on li "All customers" at bounding box center [550, 79] width 346 height 16
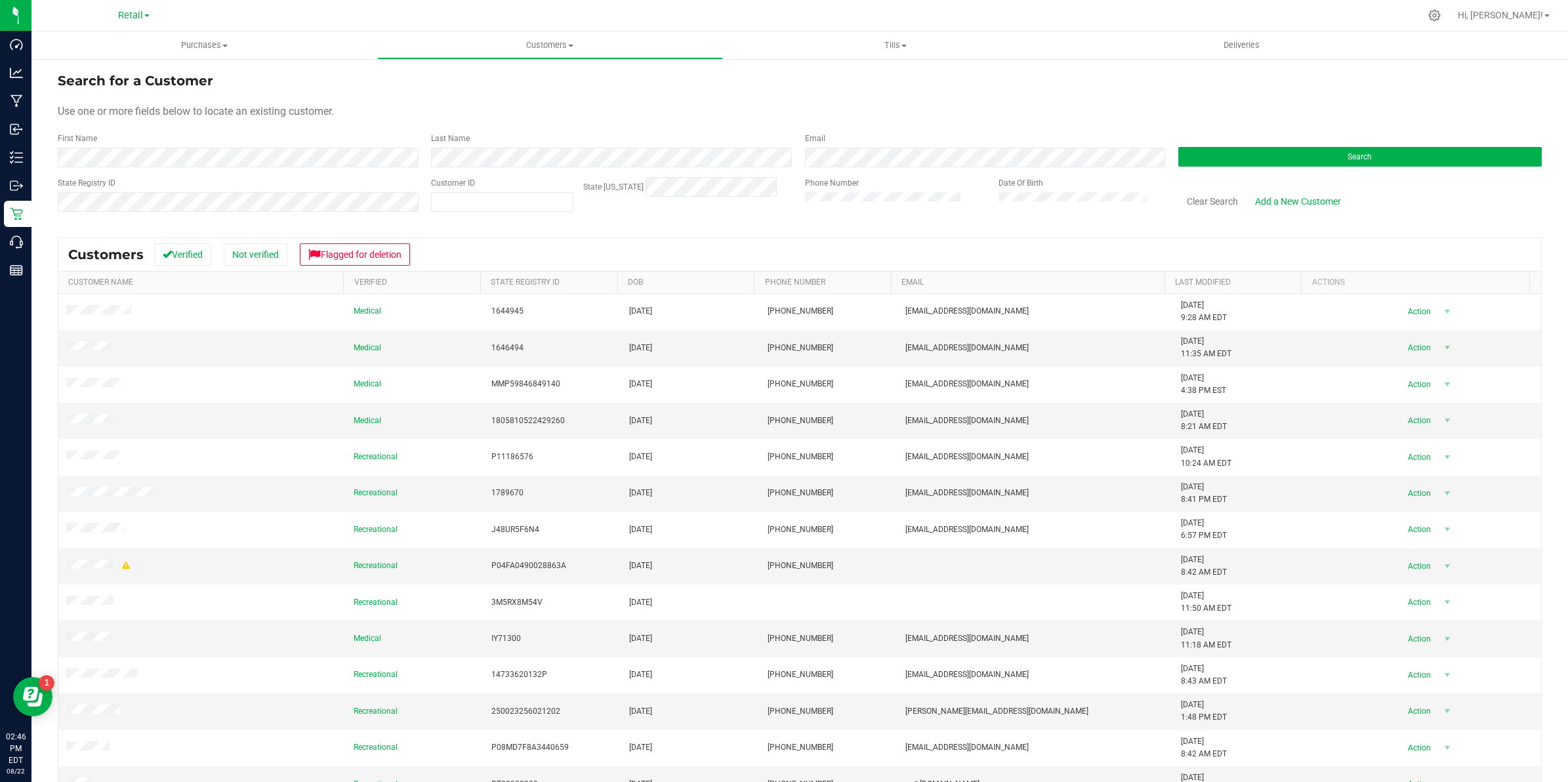
click at [290, 141] on div "First Name" at bounding box center [240, 150] width 363 height 35
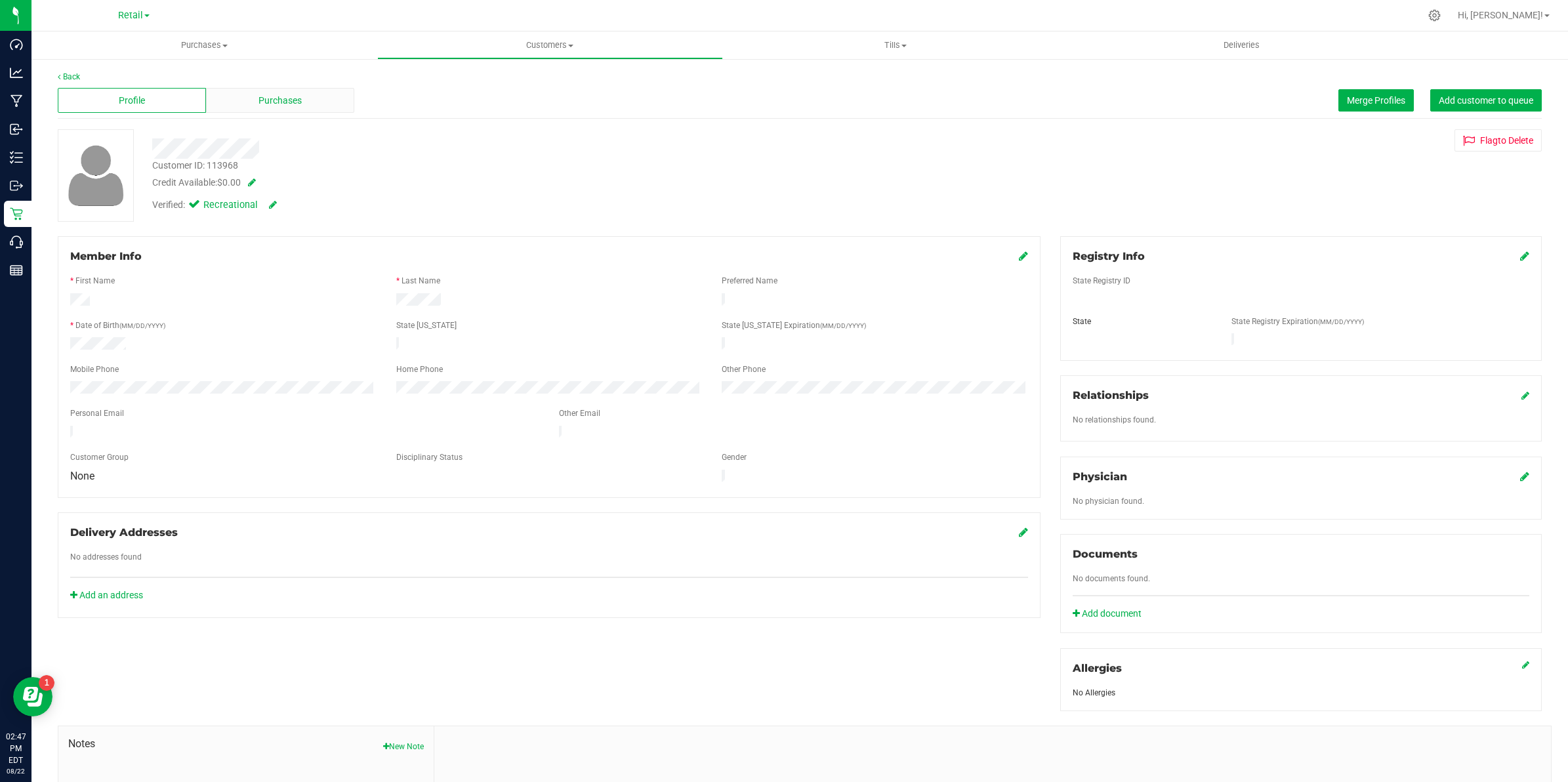
click at [248, 89] on div "Purchases" at bounding box center [280, 100] width 148 height 25
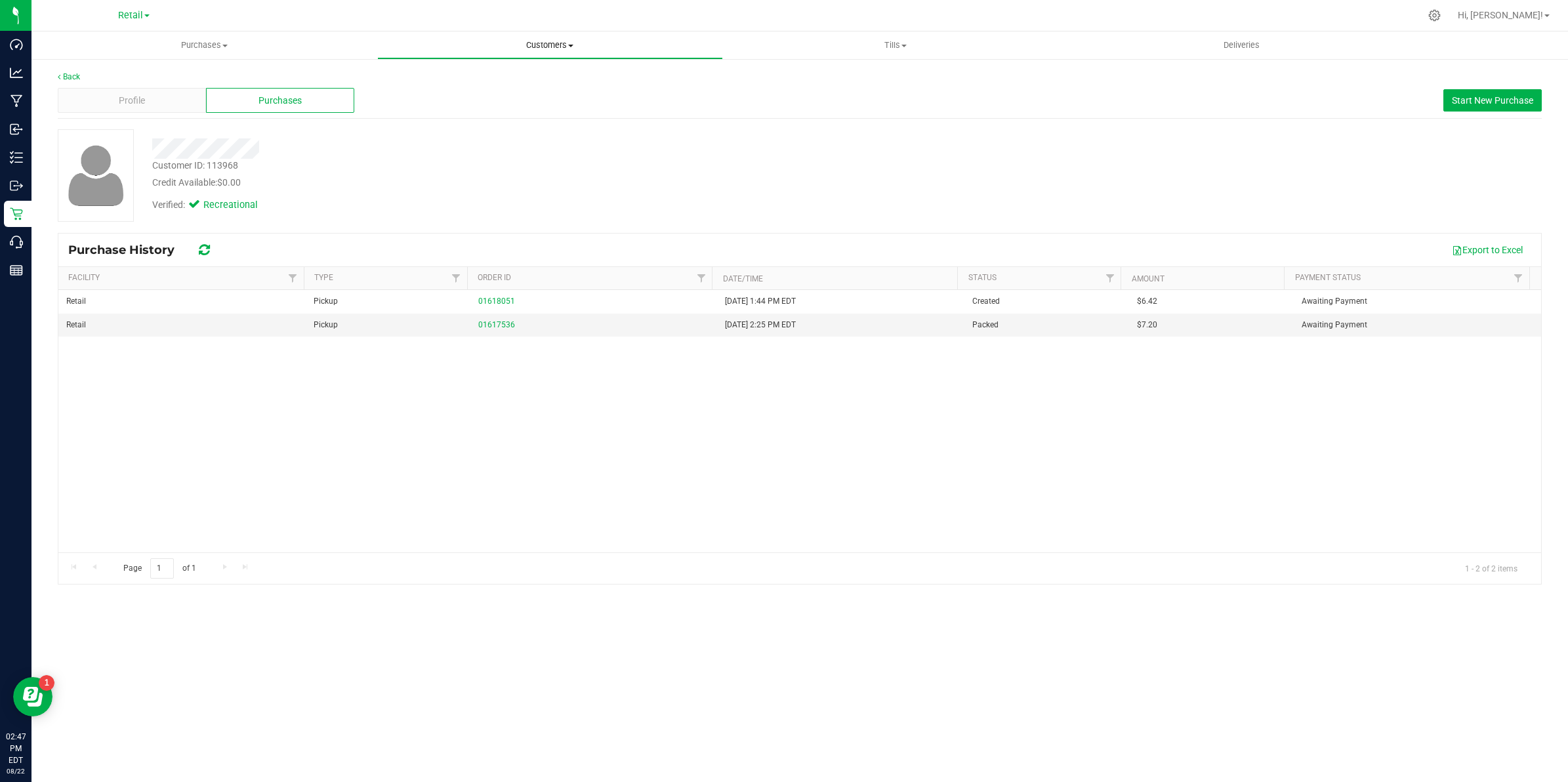
drag, startPoint x: 578, startPoint y: 40, endPoint x: 556, endPoint y: 46, distance: 22.8
click at [578, 40] on span "Customers" at bounding box center [550, 45] width 344 height 12
click at [494, 76] on li "All customers" at bounding box center [550, 79] width 346 height 16
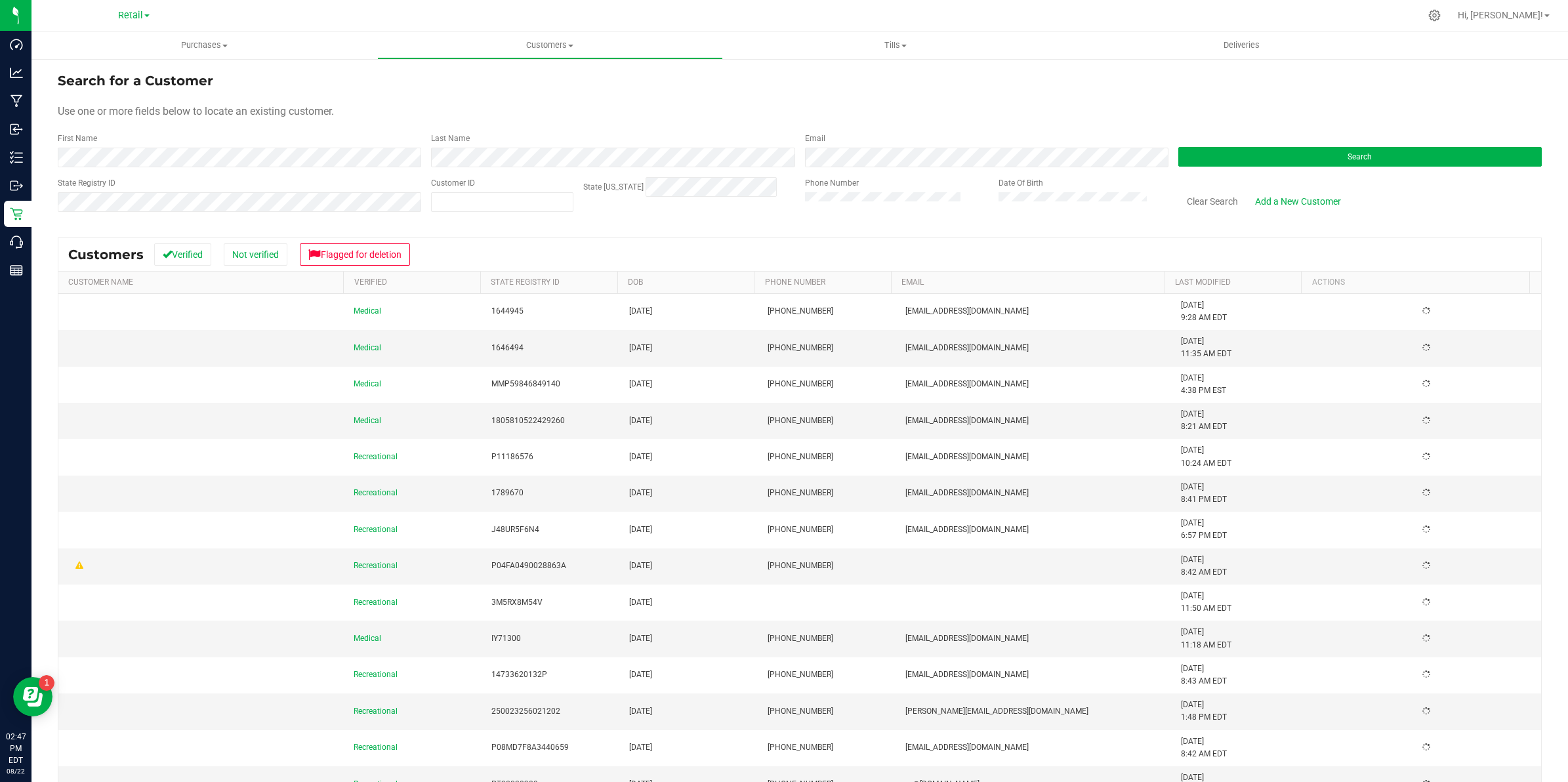
click at [316, 146] on div "First Name" at bounding box center [240, 150] width 363 height 35
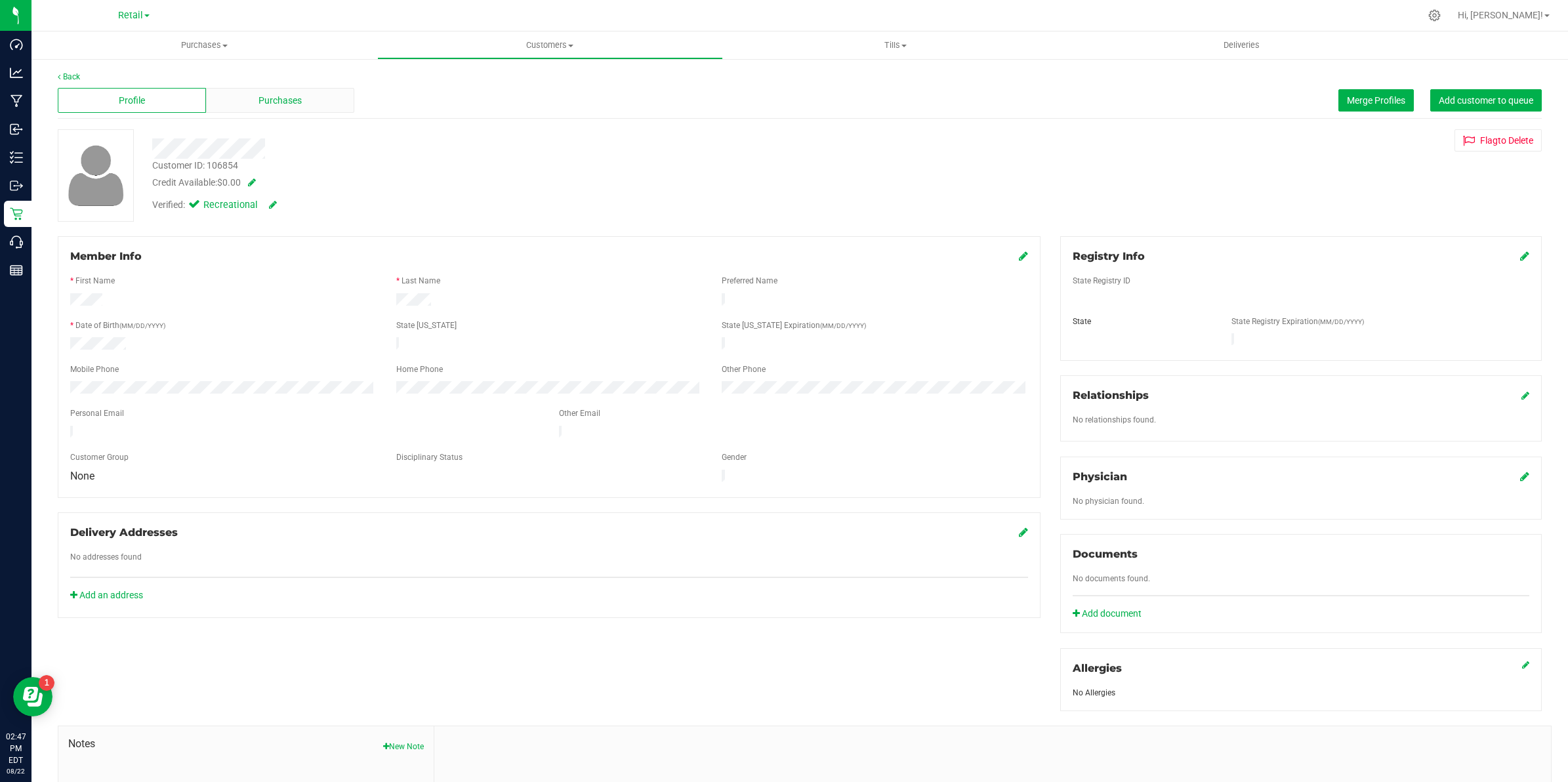
click at [266, 104] on span "Purchases" at bounding box center [280, 100] width 44 height 13
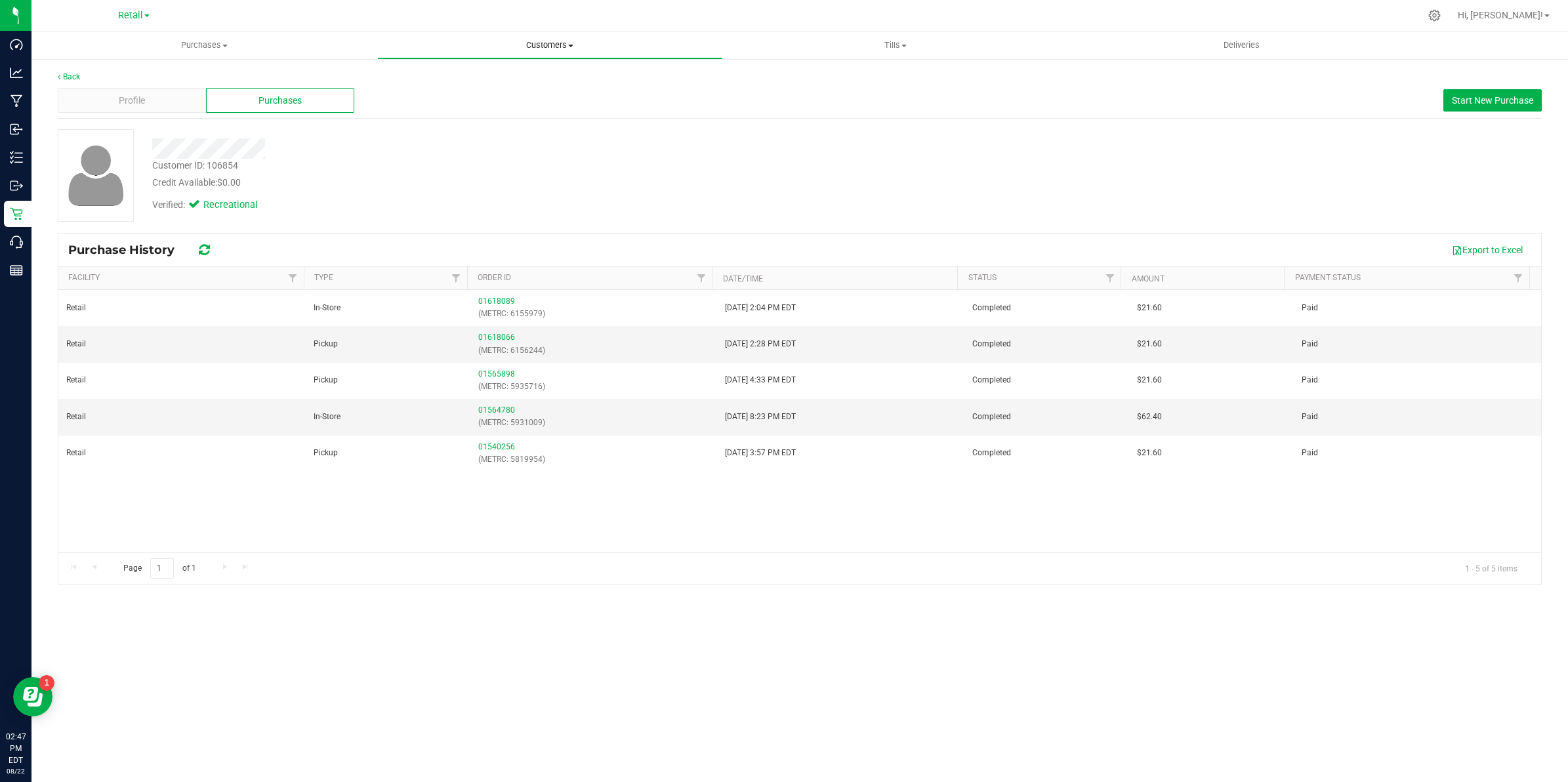
click at [553, 44] on span "Customers" at bounding box center [550, 45] width 344 height 12
click at [526, 83] on li "All customers" at bounding box center [550, 79] width 346 height 16
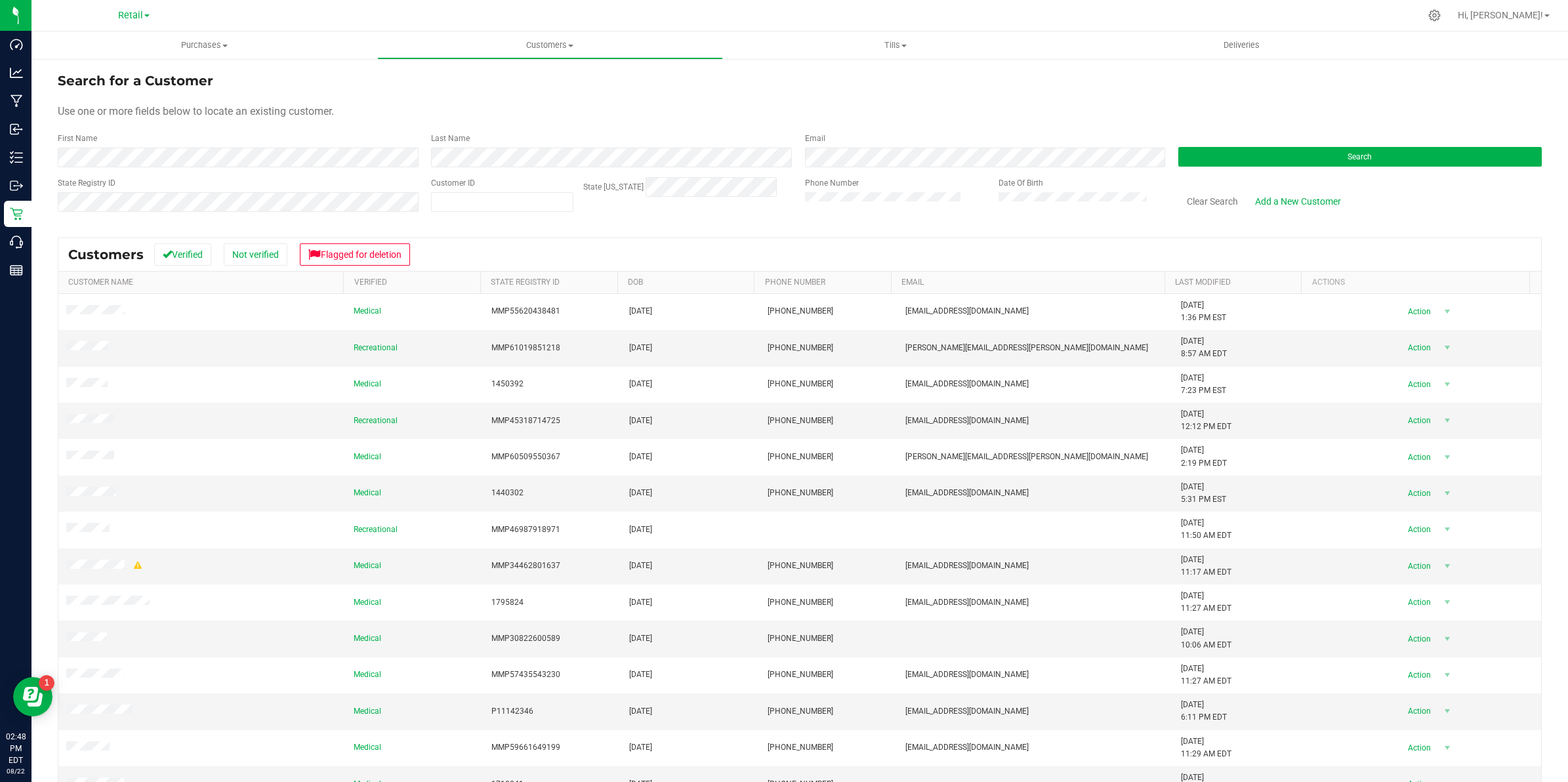
click at [309, 142] on div "First Name" at bounding box center [240, 150] width 363 height 35
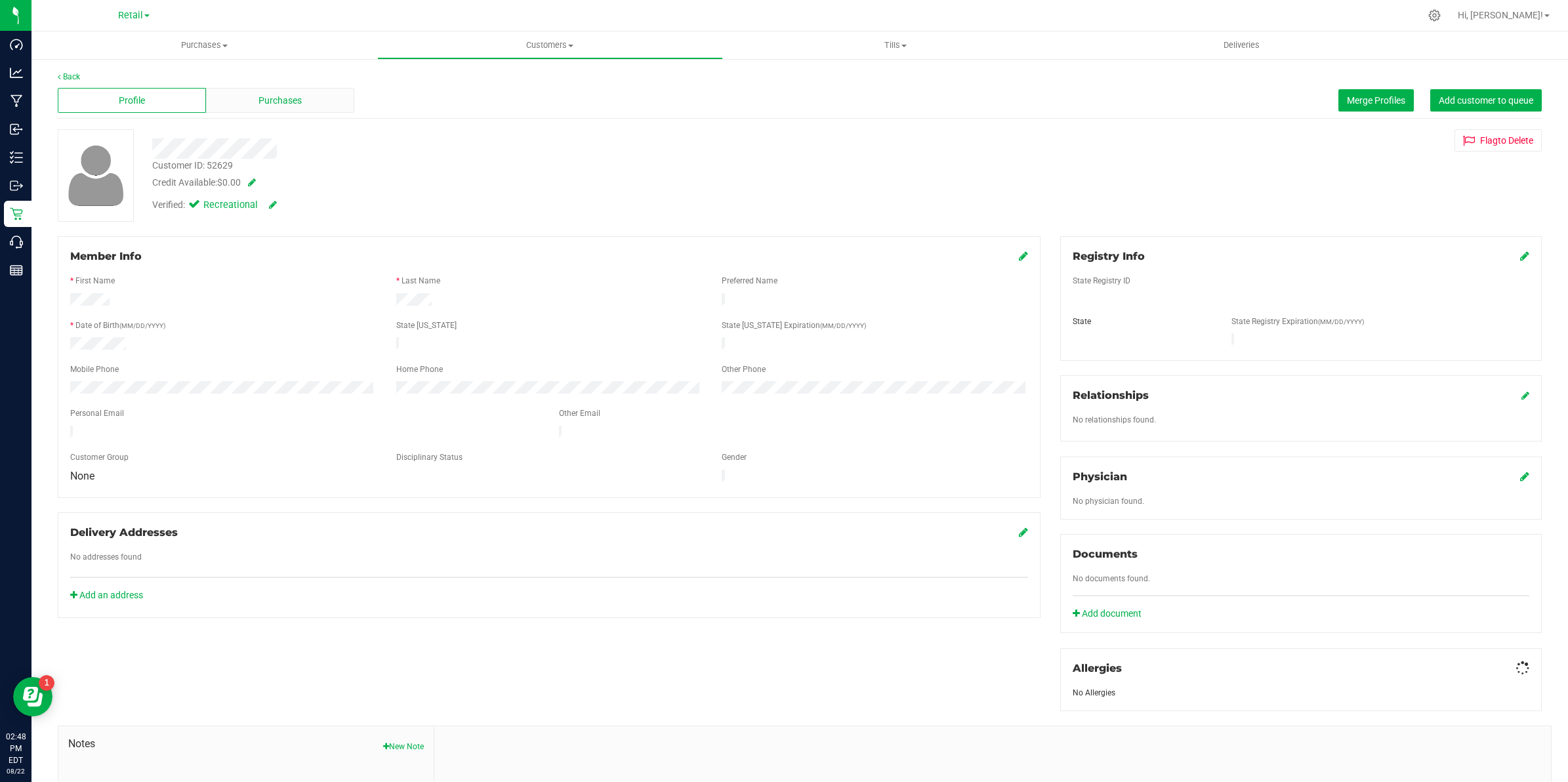
click at [231, 93] on div "Purchases" at bounding box center [280, 100] width 148 height 25
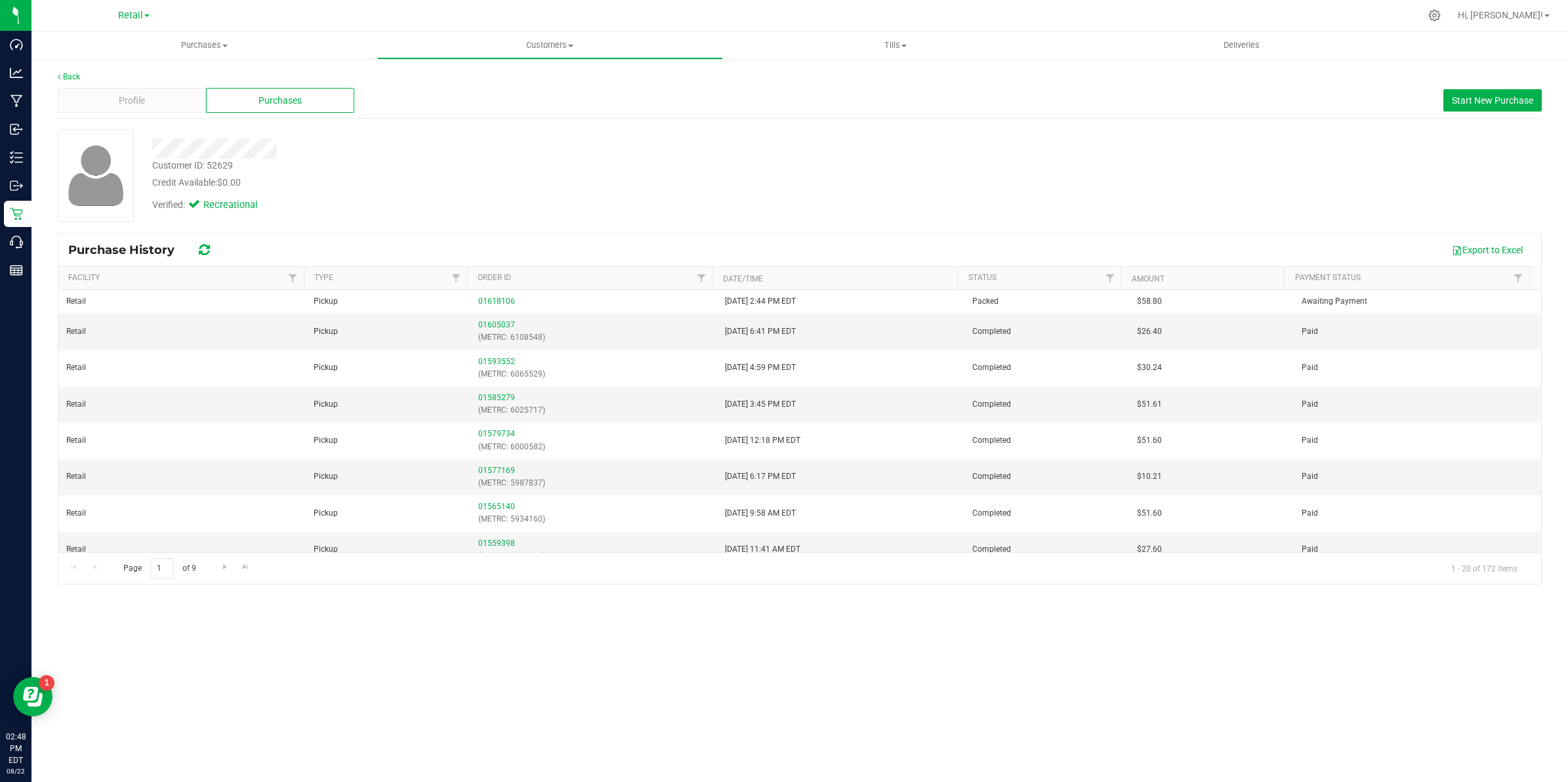
click at [544, 32] on link "Customers All customers Add a new customer All physicians" at bounding box center [550, 45] width 346 height 28
click at [516, 87] on li "Add a new customer" at bounding box center [550, 95] width 346 height 16
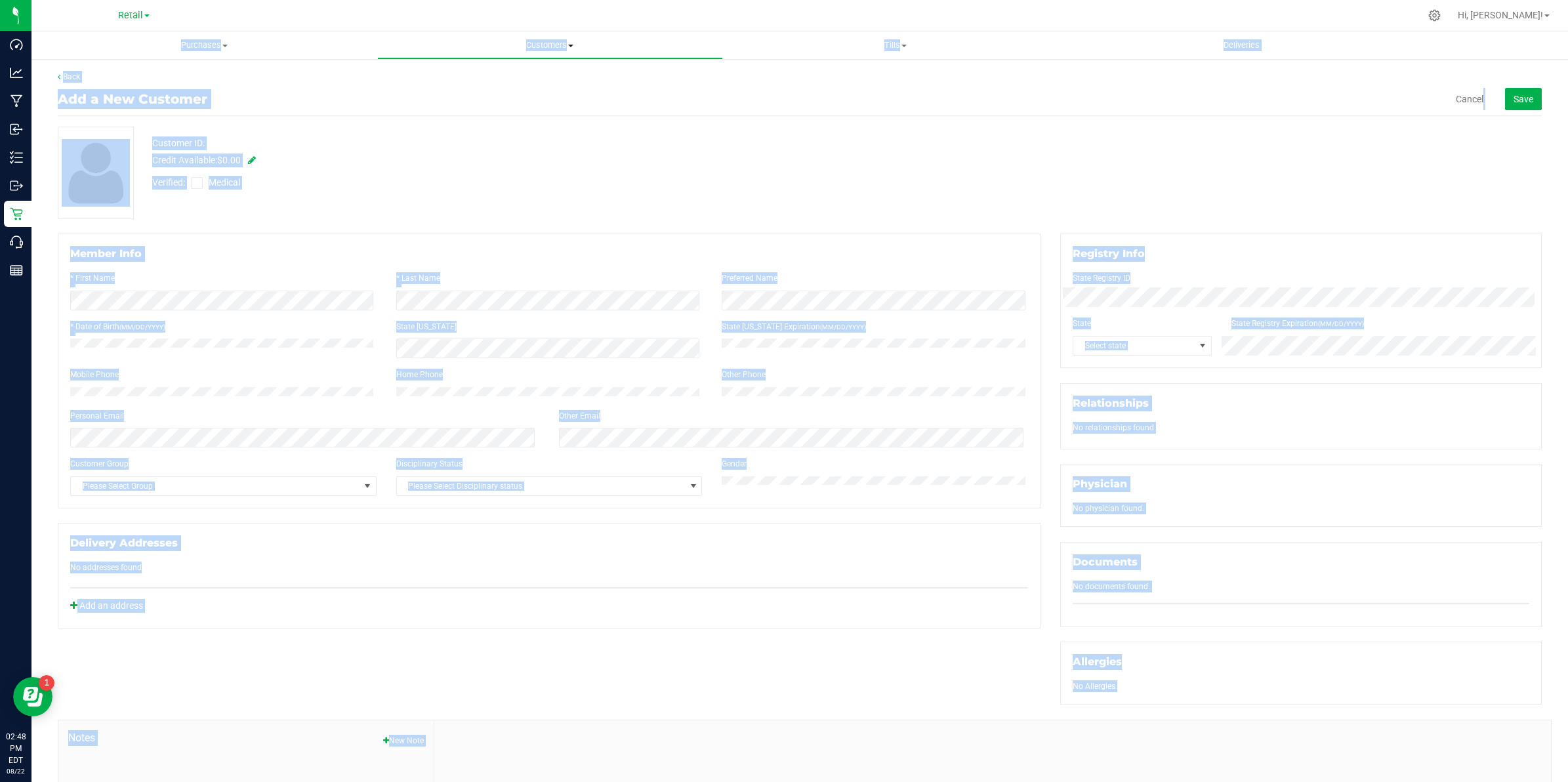
drag, startPoint x: 516, startPoint y: 87, endPoint x: 541, endPoint y: 52, distance: 43.0
click at [541, 52] on uib-tab-heading "Customers All customers Add a new customer All physicians" at bounding box center [550, 45] width 344 height 26
click at [541, 40] on span "Customers" at bounding box center [550, 45] width 346 height 12
click at [525, 41] on span "Customers" at bounding box center [550, 45] width 346 height 12
click at [468, 74] on span "All customers" at bounding box center [424, 79] width 94 height 11
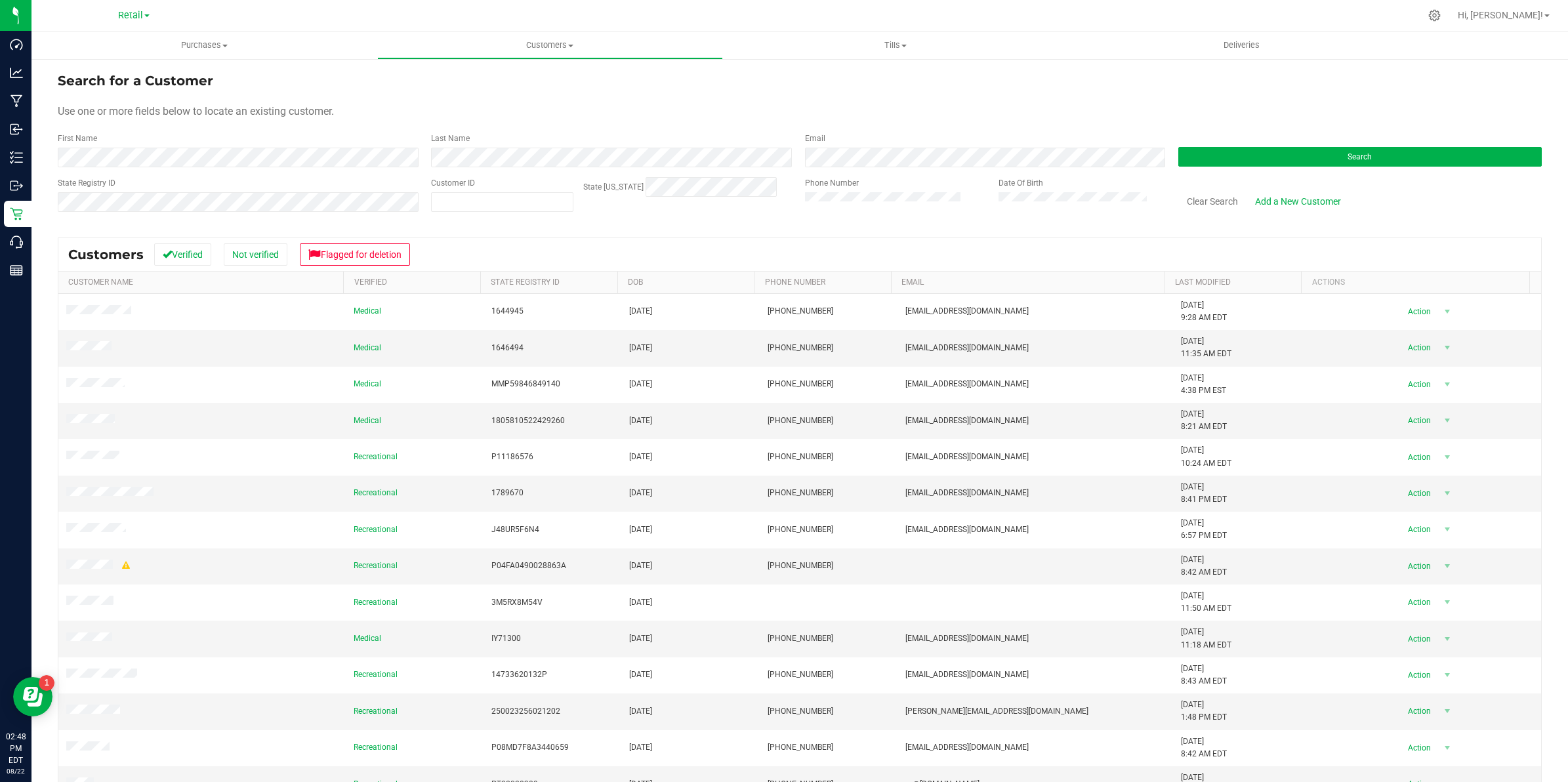
click at [253, 168] on form "Search for a Customer Use one or more fields below to locate an existing custom…" at bounding box center [800, 147] width 1484 height 153
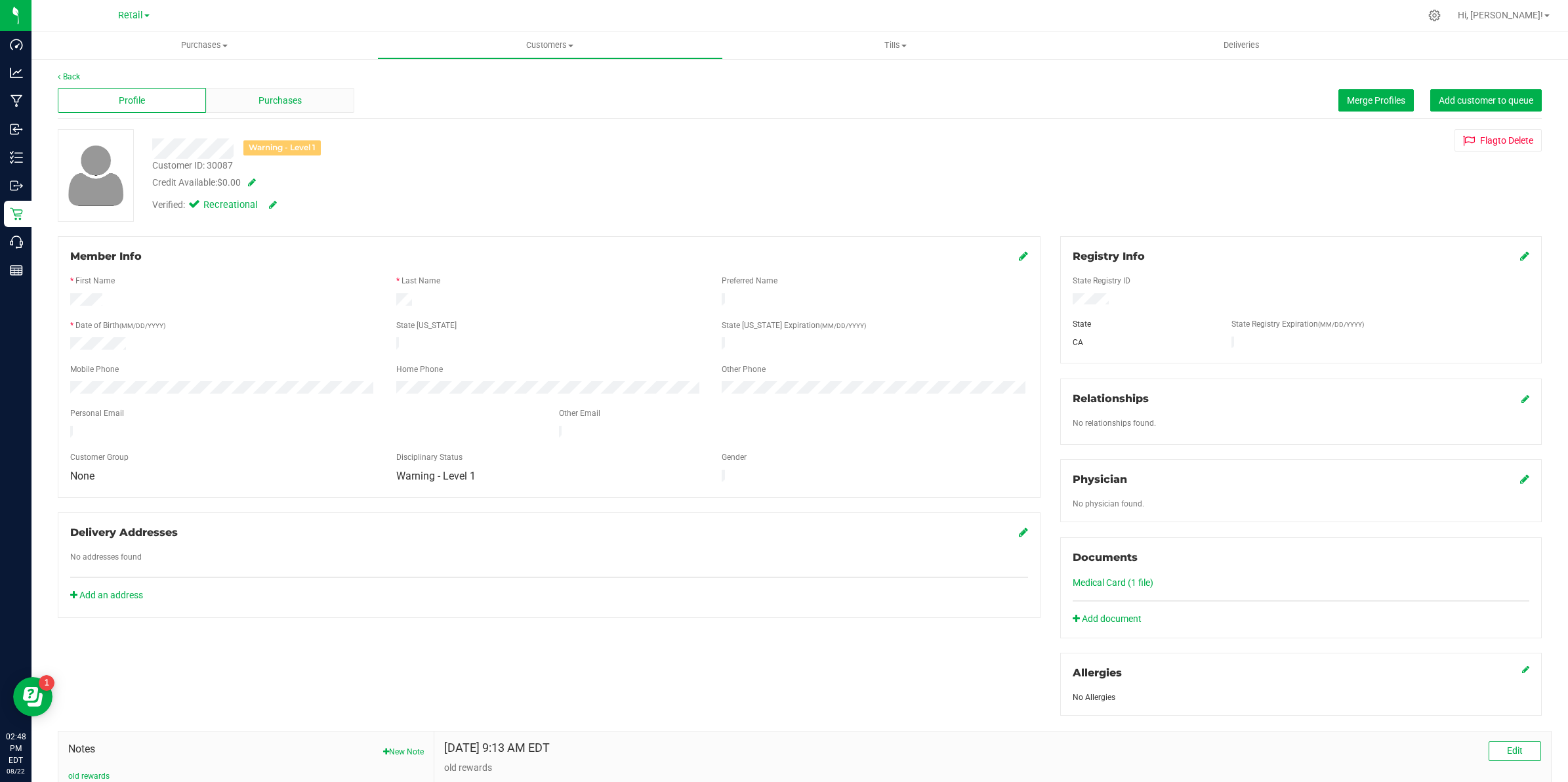
click at [249, 105] on div "Purchases" at bounding box center [280, 100] width 148 height 25
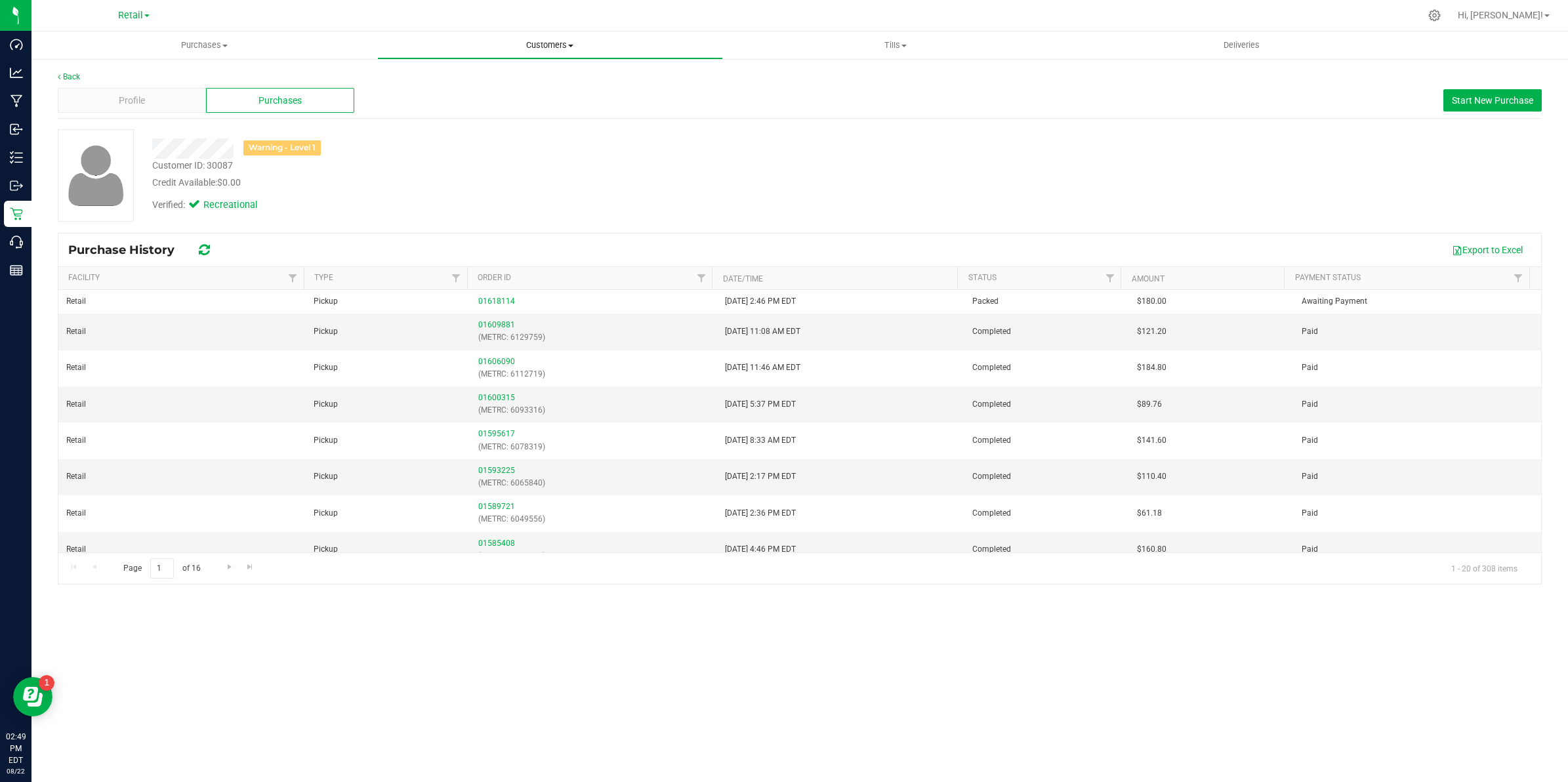
click at [555, 40] on span "Customers" at bounding box center [550, 45] width 344 height 12
click at [523, 80] on li "All customers" at bounding box center [550, 79] width 346 height 16
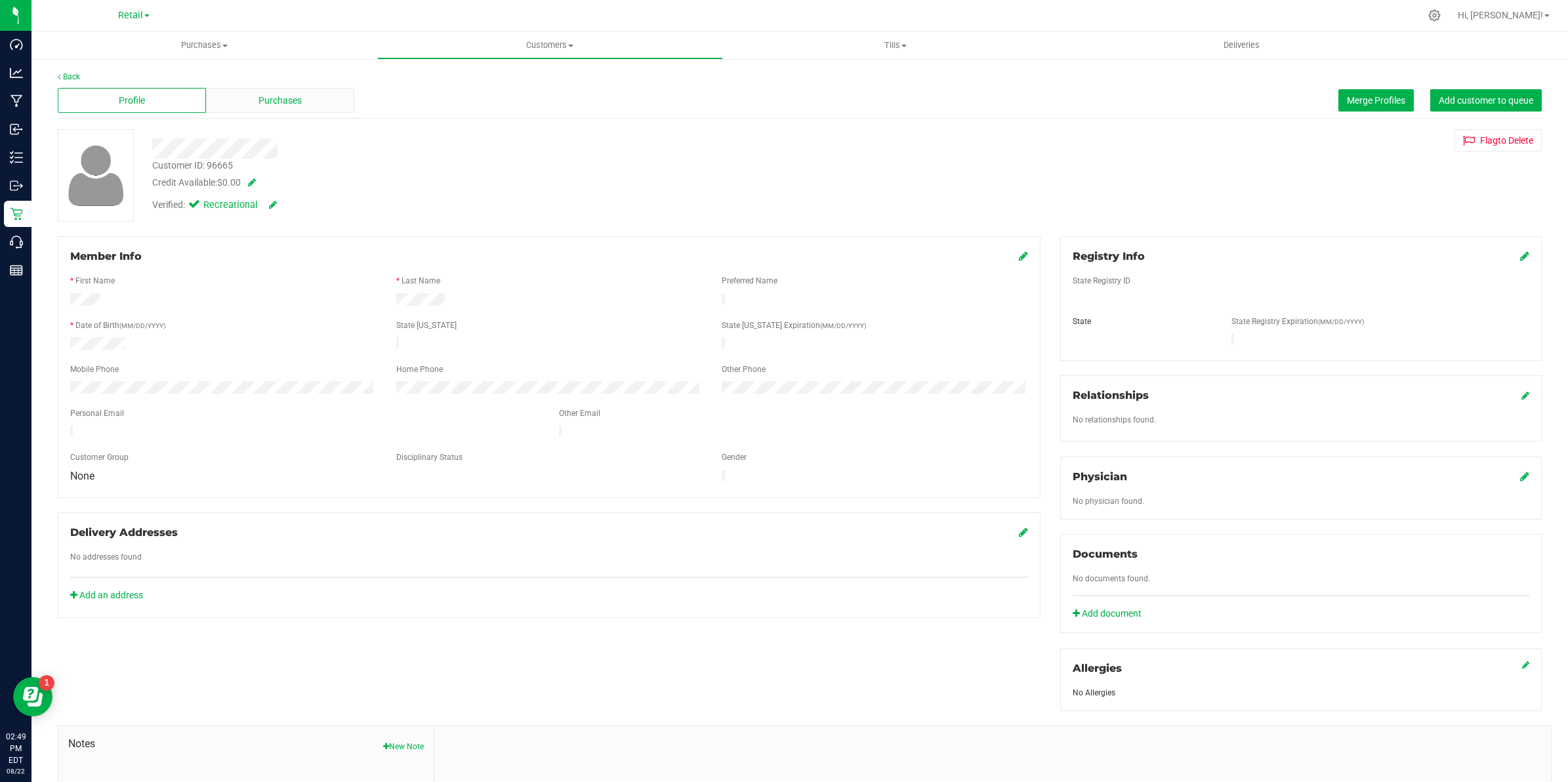
click at [247, 88] on div "Purchases" at bounding box center [280, 100] width 148 height 25
click at [238, 89] on div "Purchases" at bounding box center [280, 100] width 148 height 25
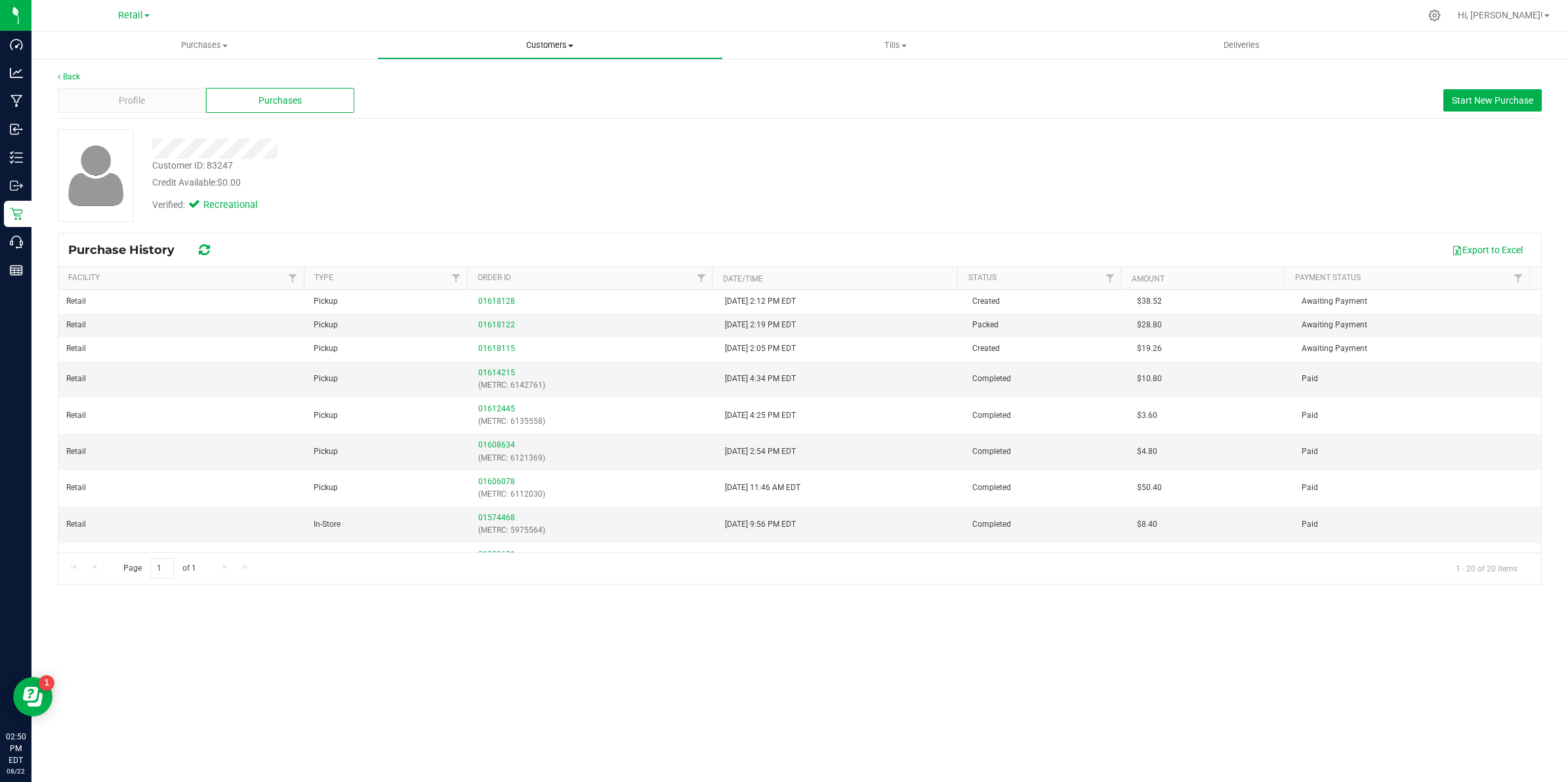
click at [538, 48] on span "Customers" at bounding box center [550, 45] width 344 height 12
click at [464, 82] on span "All customers" at bounding box center [424, 79] width 94 height 11
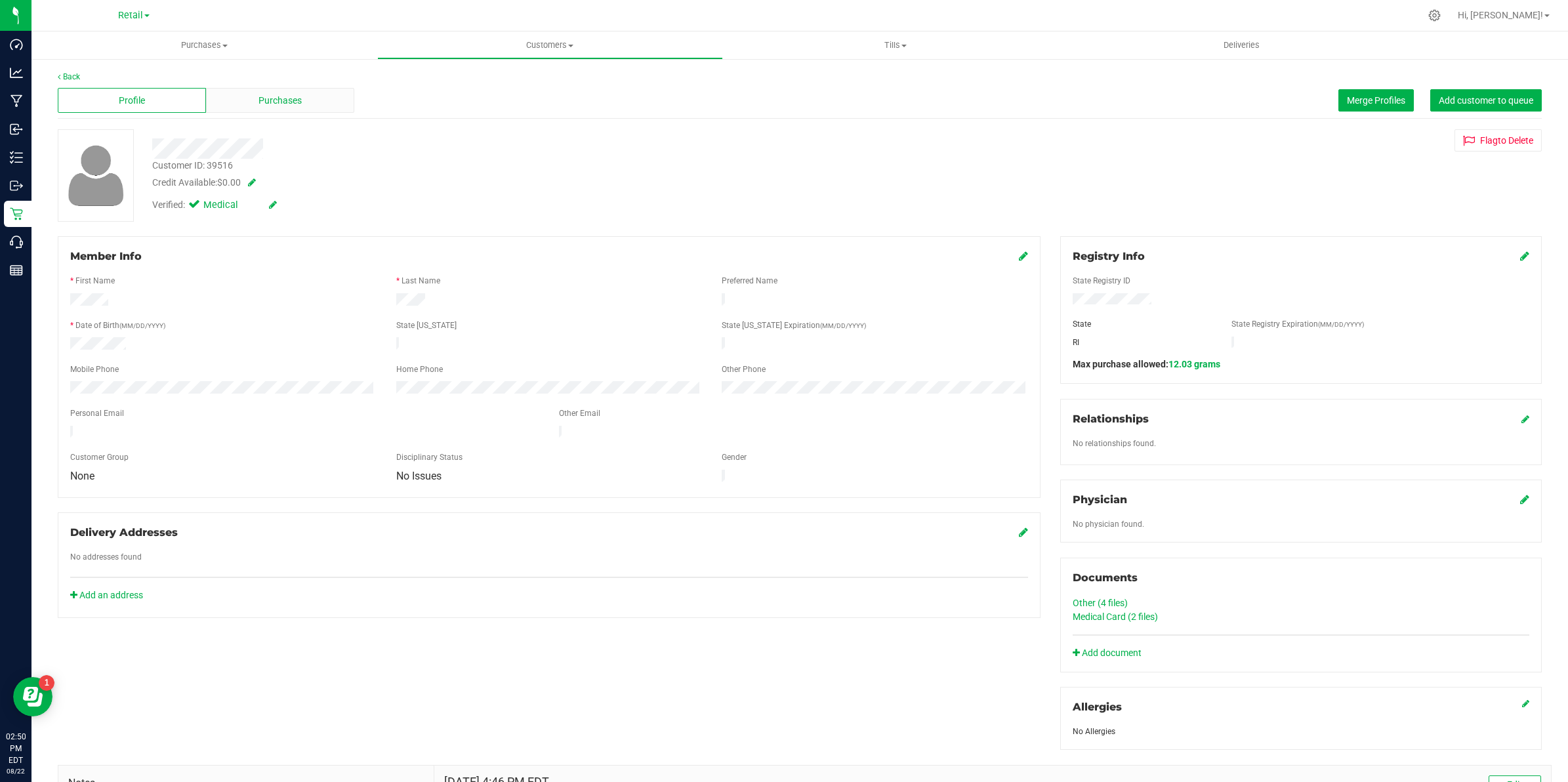
click at [274, 105] on span "Purchases" at bounding box center [280, 100] width 44 height 13
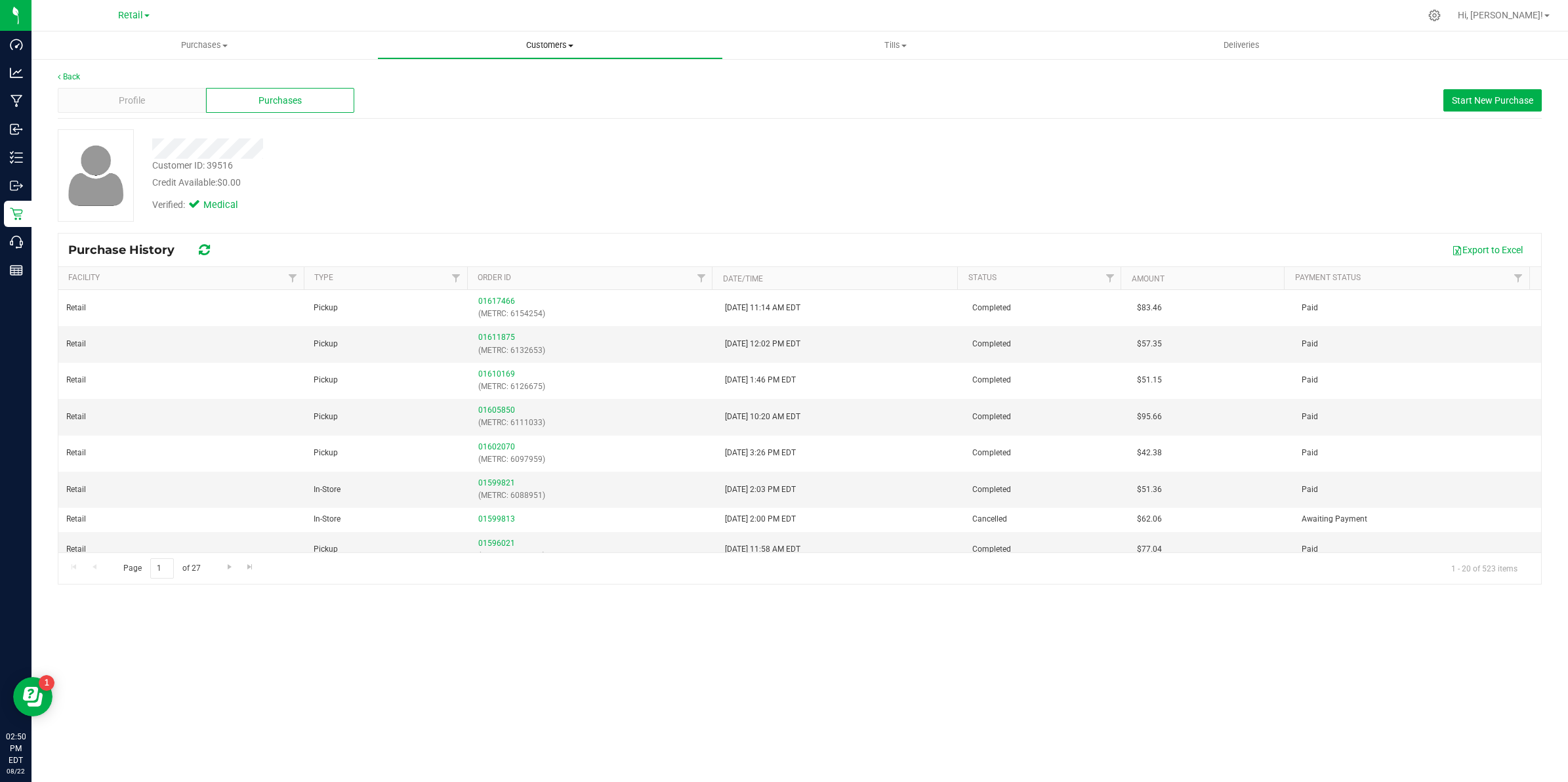
click at [546, 48] on span "Customers" at bounding box center [550, 45] width 344 height 12
click at [526, 77] on li "All customers" at bounding box center [550, 79] width 346 height 16
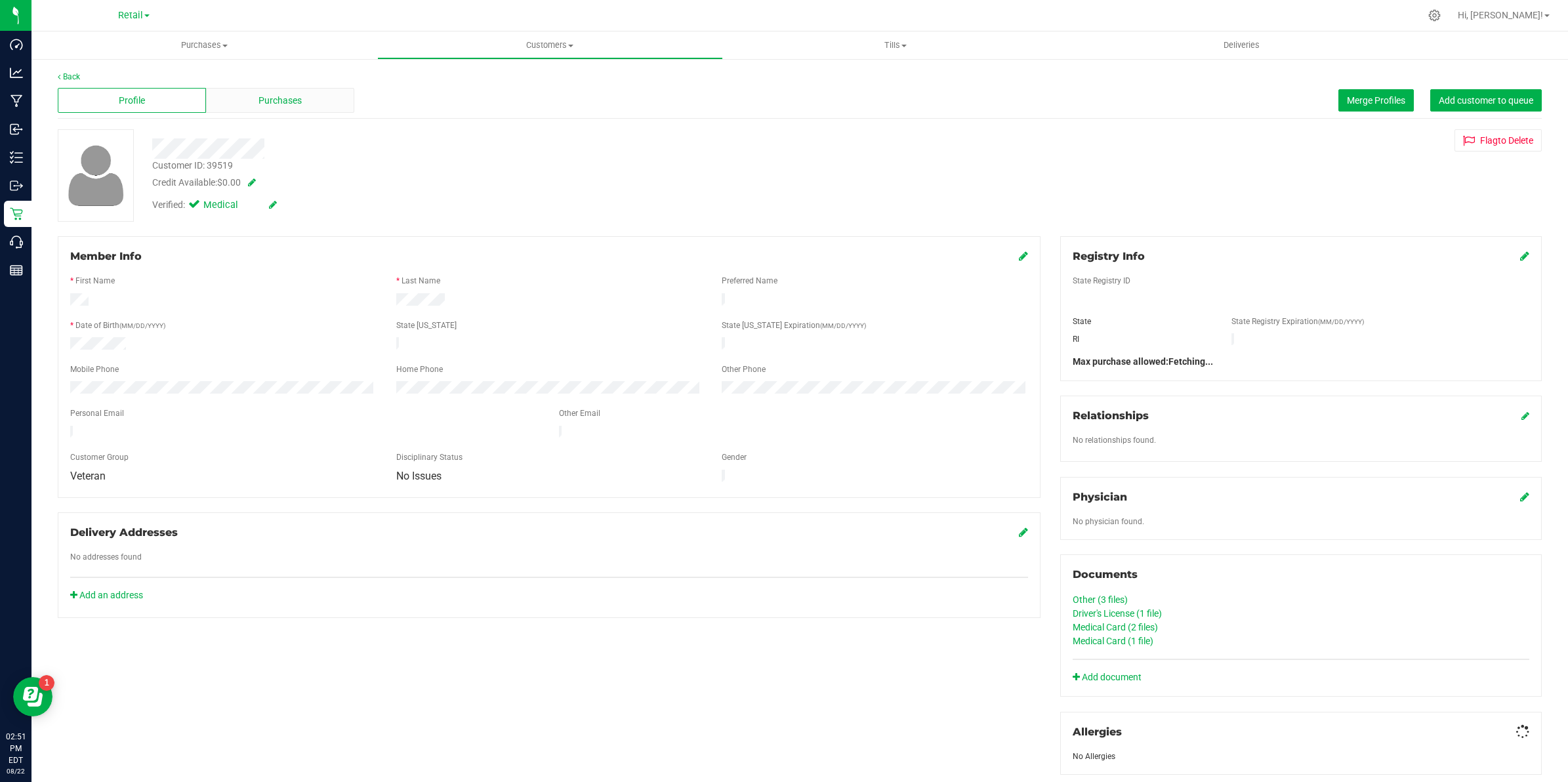
click at [276, 97] on span "Purchases" at bounding box center [280, 100] width 44 height 13
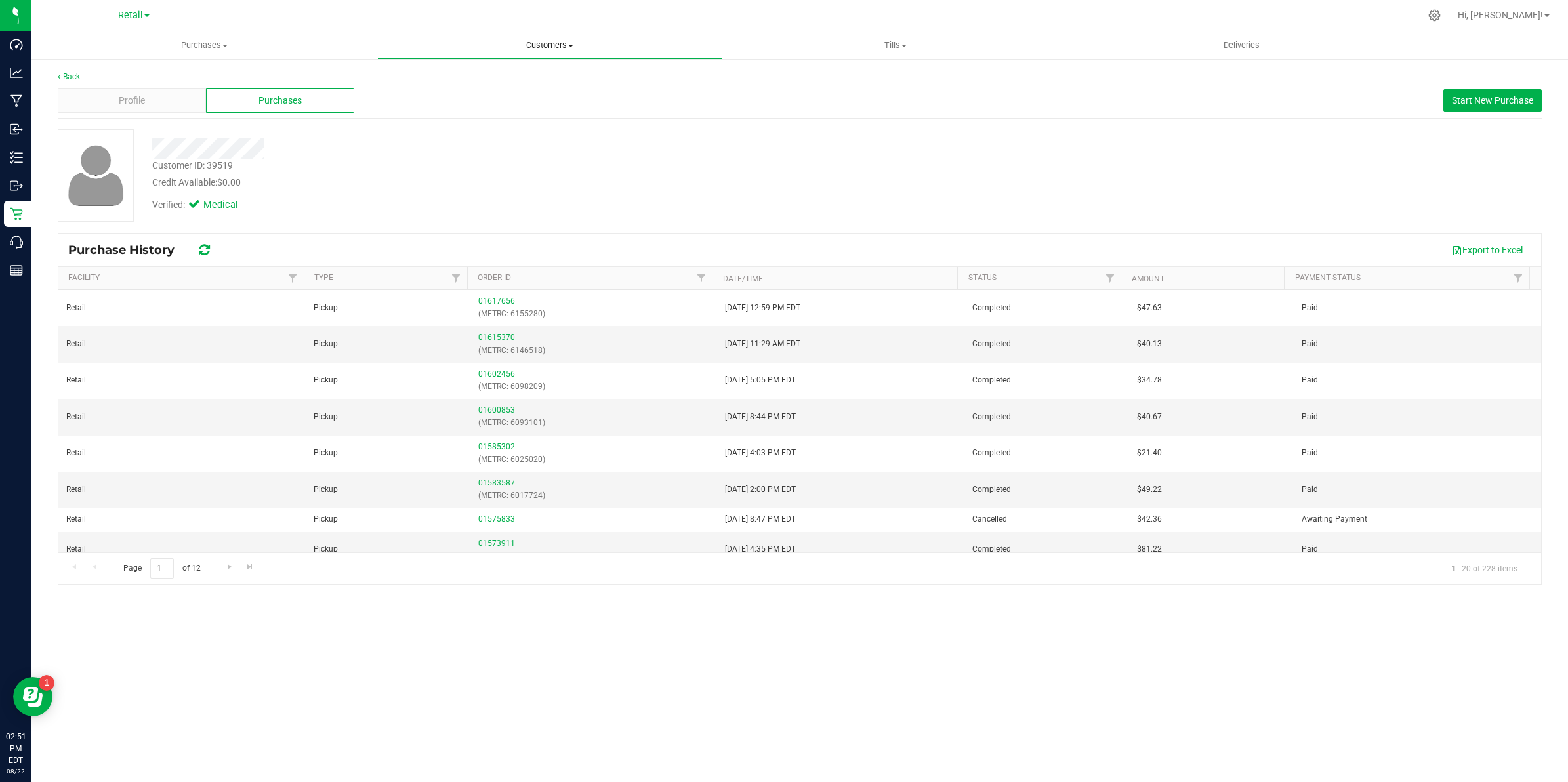
click at [551, 33] on uib-tab-heading "Customers All customers Add a new customer All physicians" at bounding box center [550, 45] width 344 height 26
click at [515, 74] on li "All customers" at bounding box center [550, 79] width 346 height 16
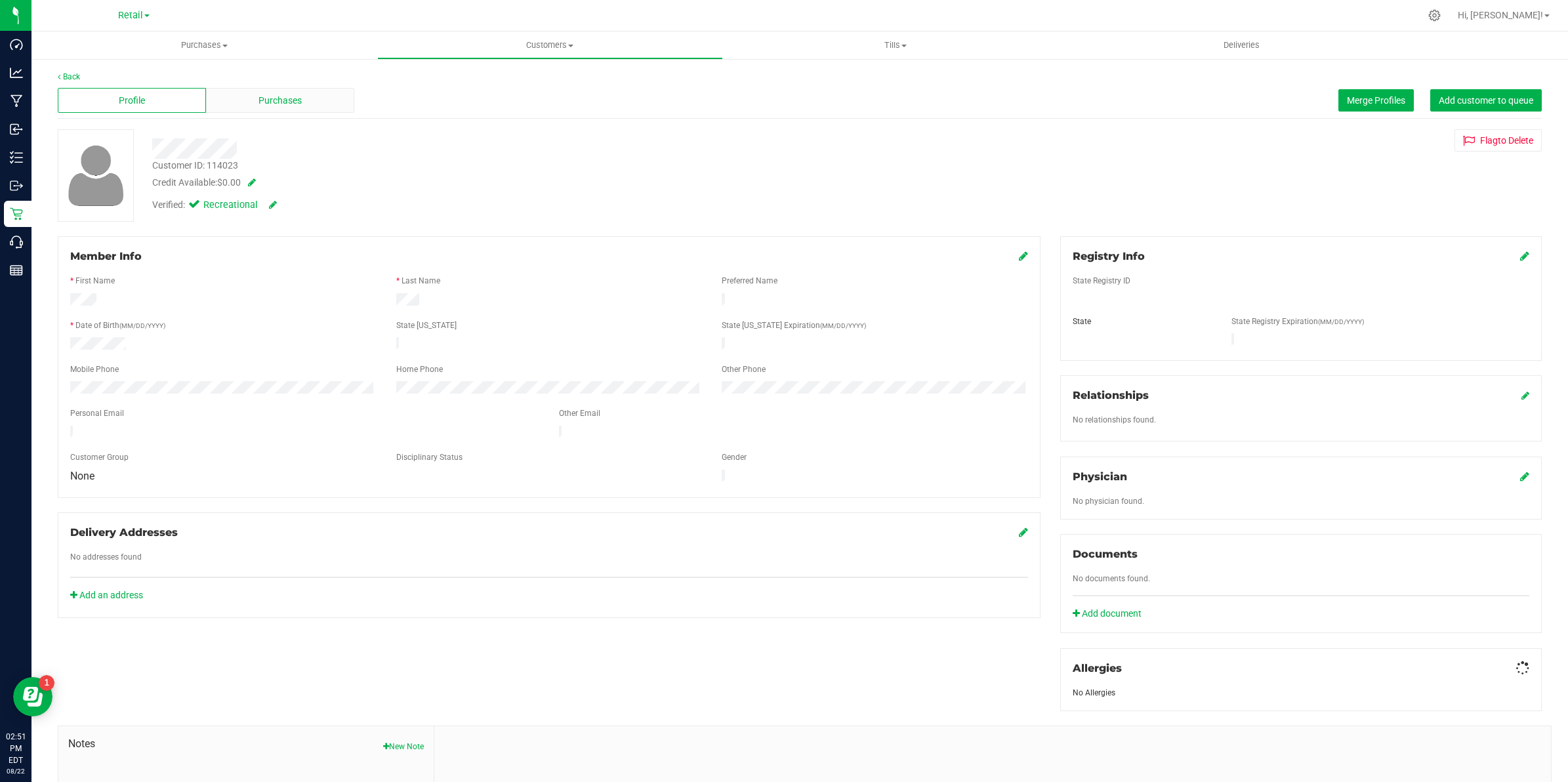
click at [278, 104] on span "Purchases" at bounding box center [280, 100] width 44 height 13
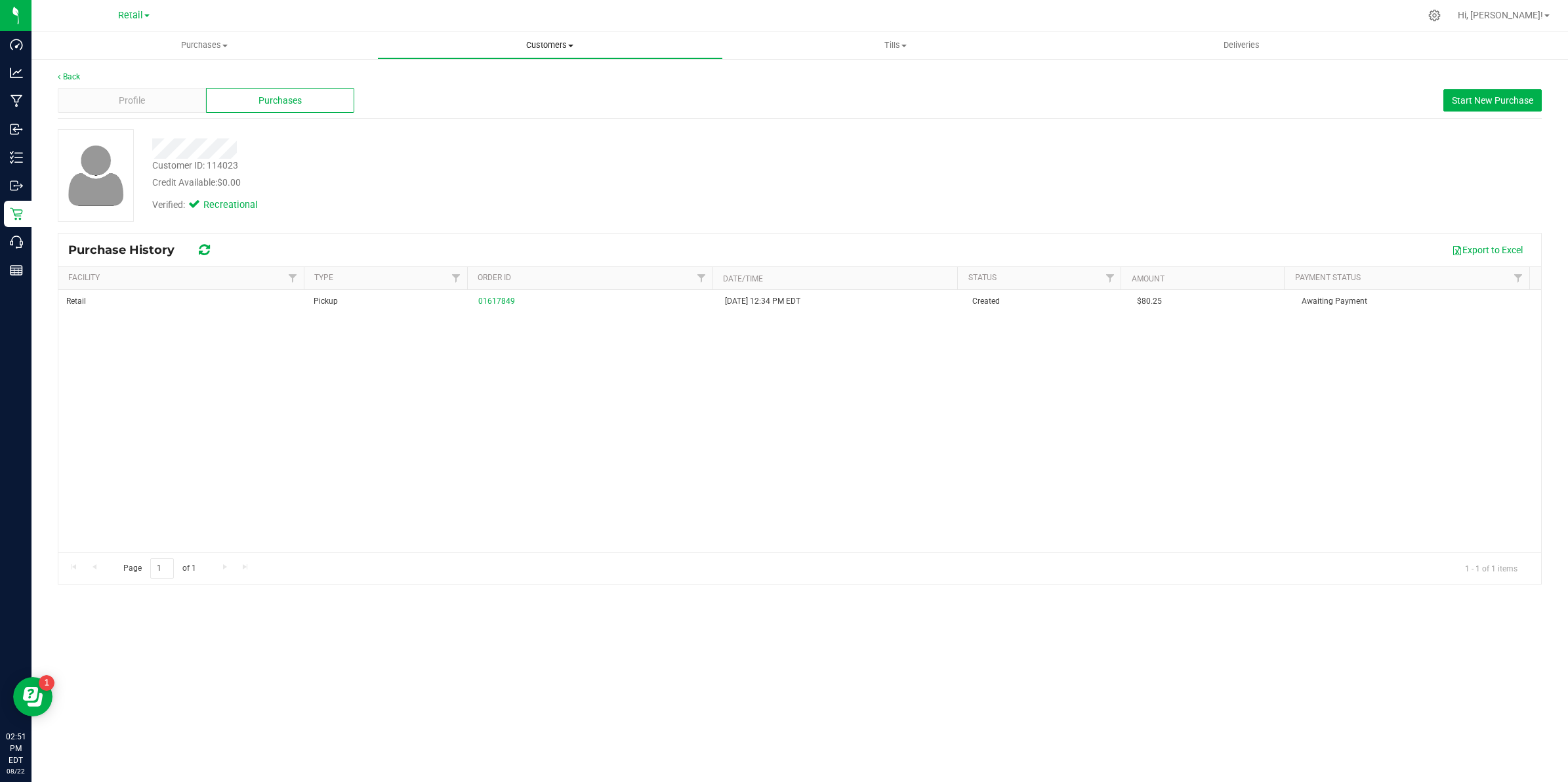
click at [527, 43] on span "Customers" at bounding box center [550, 45] width 344 height 12
click at [476, 80] on li "All customers" at bounding box center [550, 79] width 346 height 16
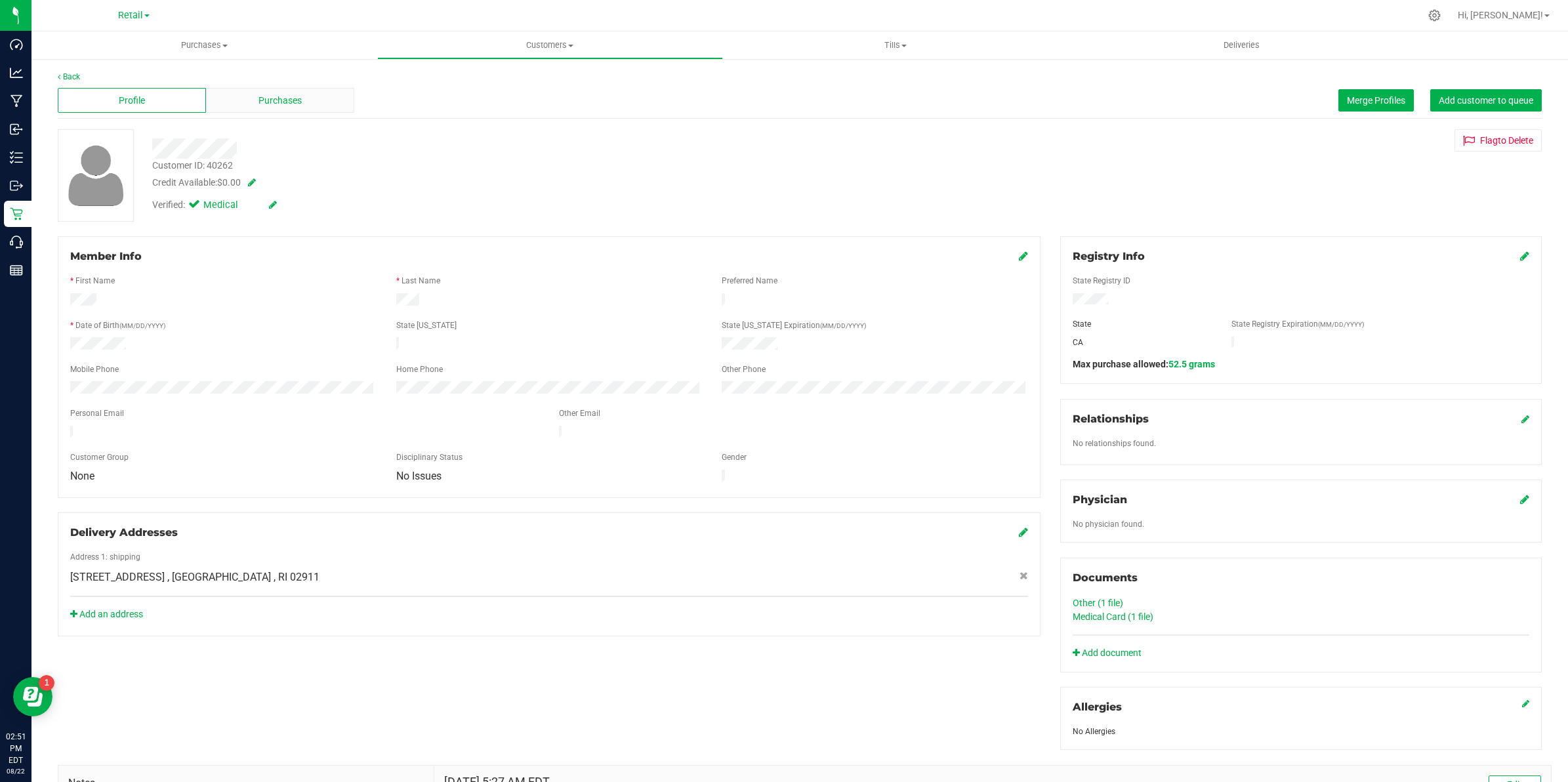
click at [320, 93] on div "Purchases" at bounding box center [280, 100] width 148 height 25
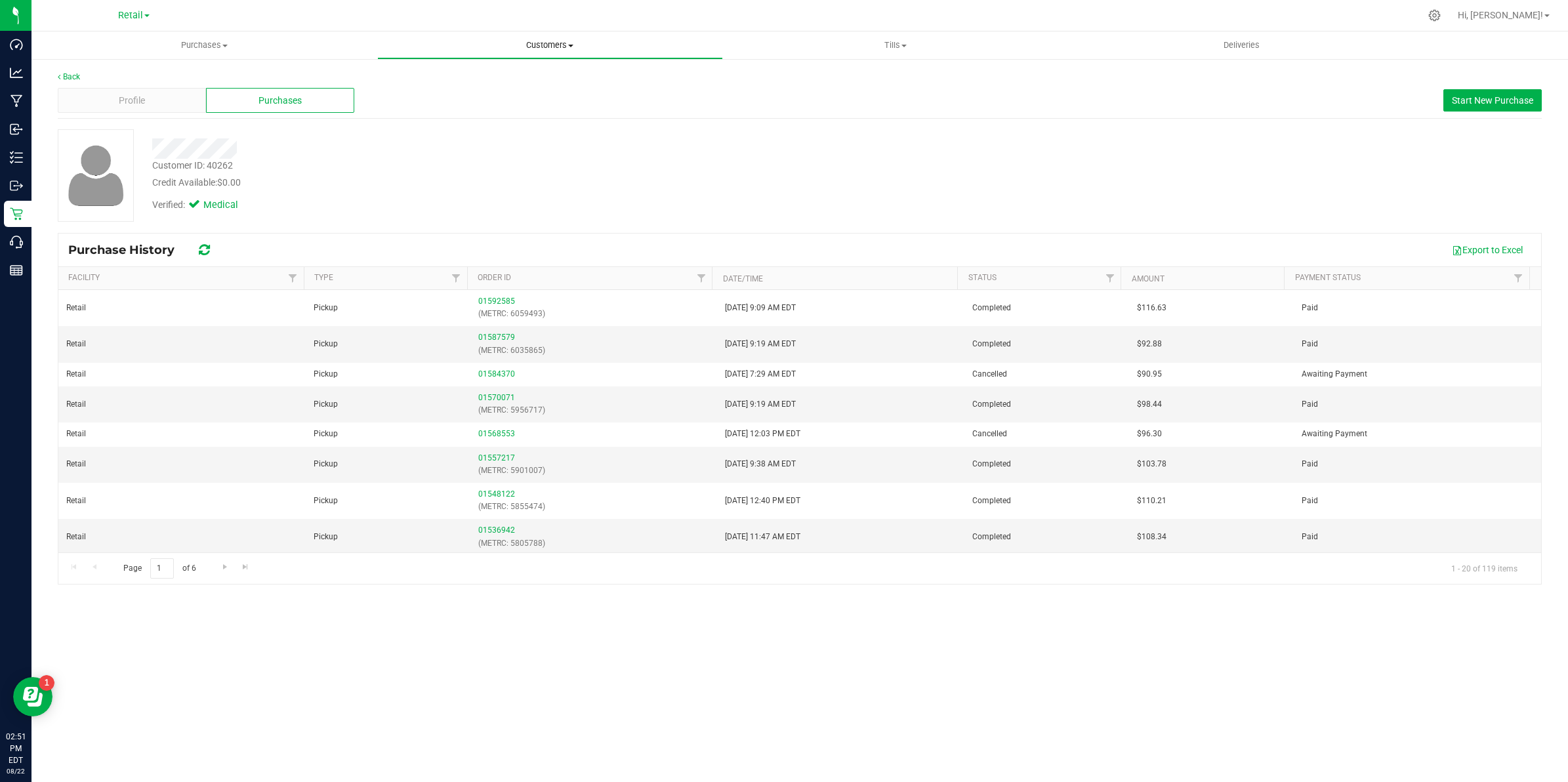
click at [551, 46] on span "Customers" at bounding box center [550, 45] width 344 height 12
click at [527, 70] on ul "All customers Add a new customer All physicians" at bounding box center [550, 94] width 346 height 71
click at [545, 33] on uib-tab-heading "Customers All customers Add a new customer All physicians" at bounding box center [550, 45] width 346 height 28
click at [484, 75] on li "All customers" at bounding box center [550, 79] width 346 height 16
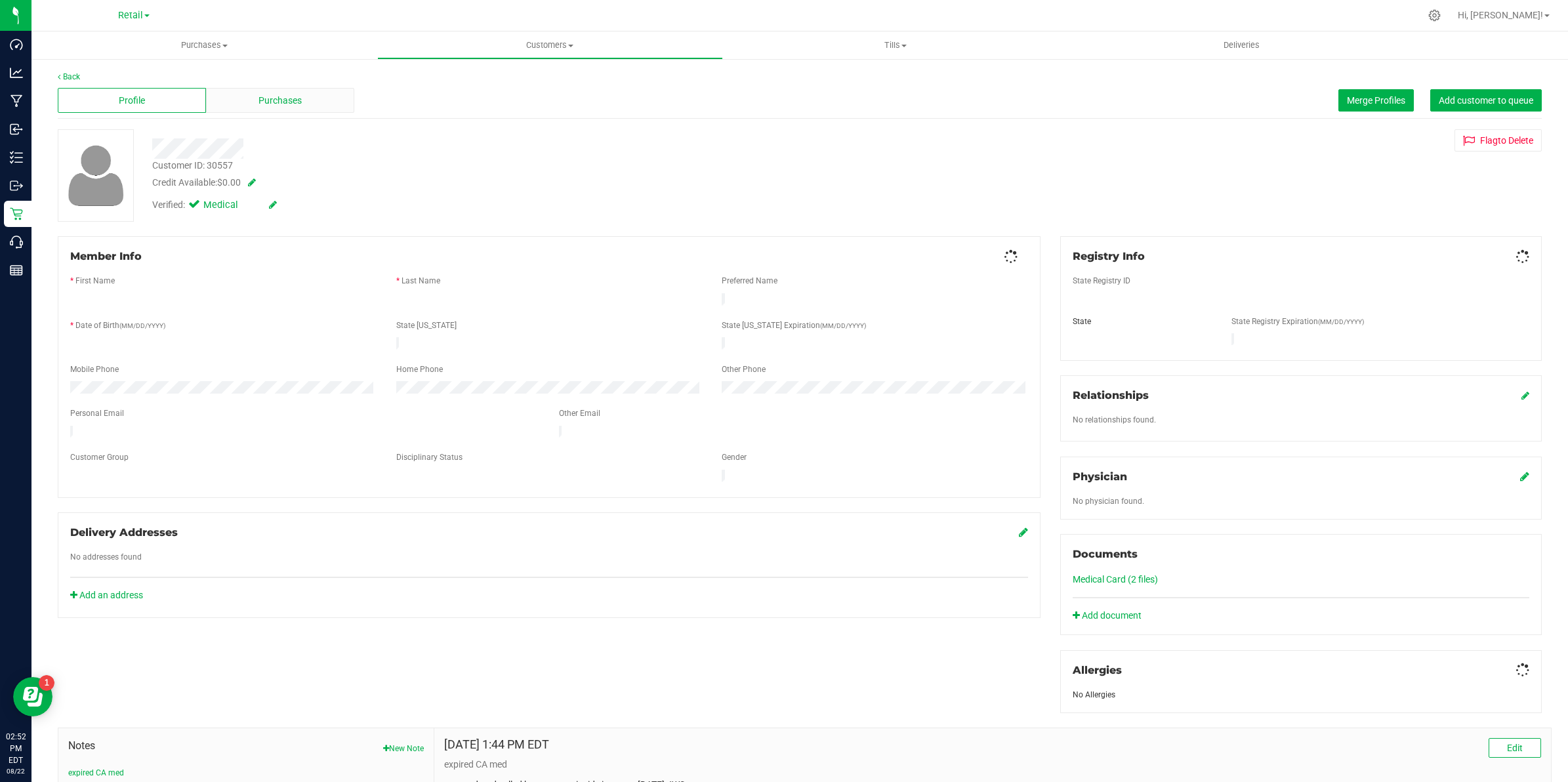
click at [259, 94] on span "Purchases" at bounding box center [280, 100] width 44 height 13
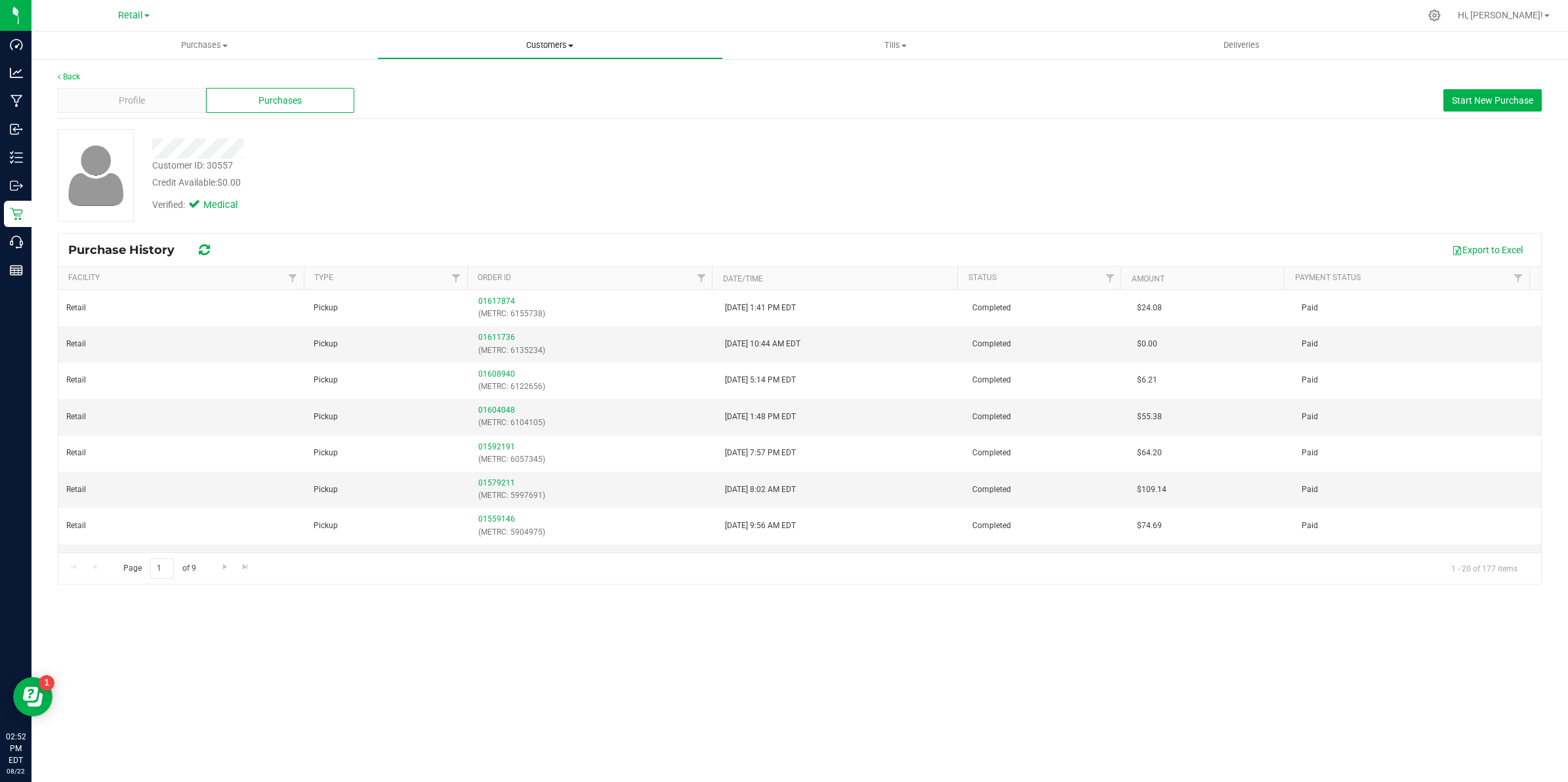
click at [526, 44] on span "Customers" at bounding box center [550, 45] width 344 height 12
click at [480, 74] on li "All customers" at bounding box center [550, 79] width 346 height 16
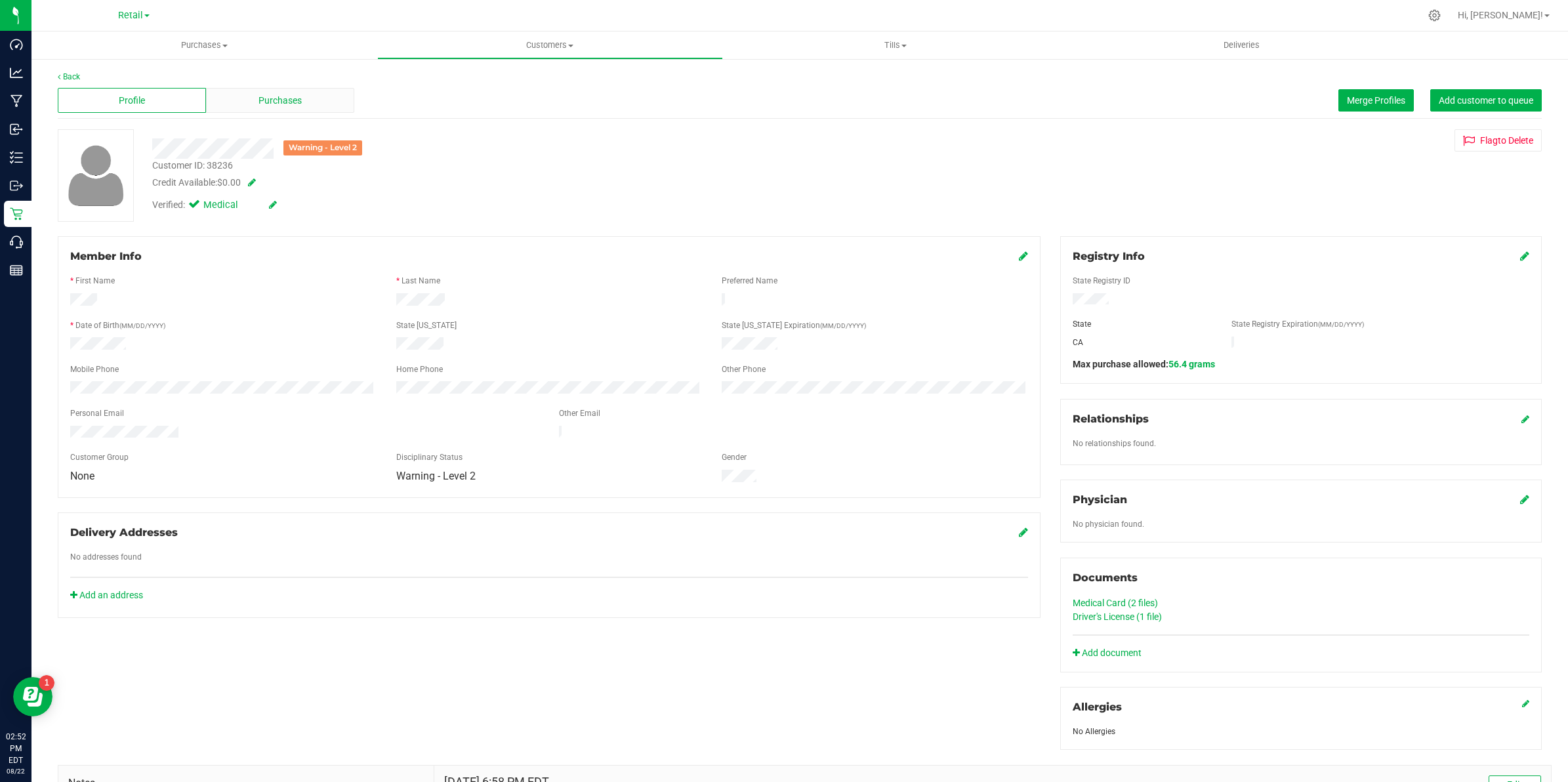
click at [296, 98] on span "Purchases" at bounding box center [280, 100] width 44 height 13
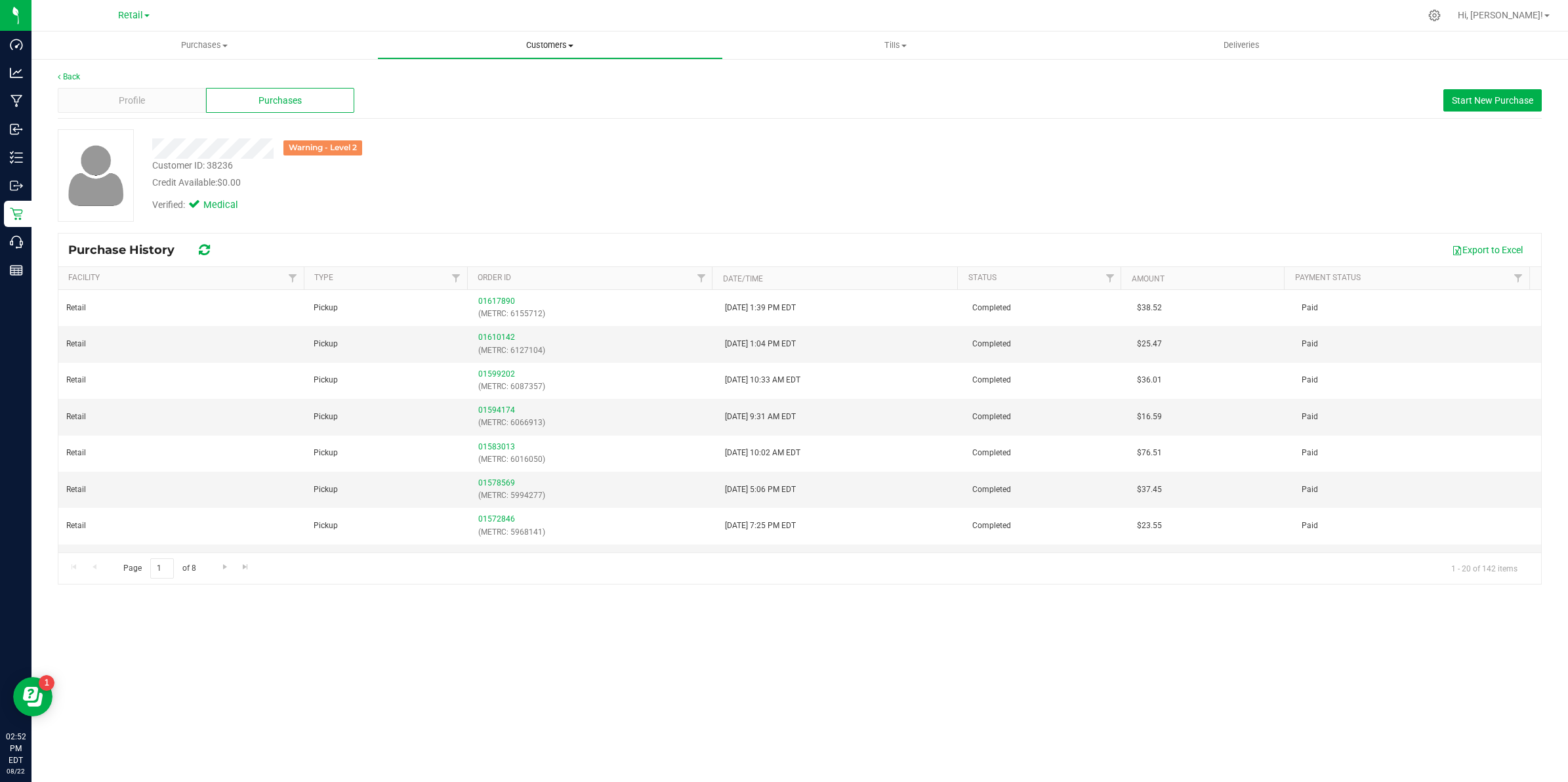
click at [532, 40] on span "Customers" at bounding box center [550, 45] width 344 height 12
click at [494, 67] on ul "All customers Add a new customer All physicians" at bounding box center [550, 94] width 346 height 71
click at [565, 40] on span "Customers" at bounding box center [550, 45] width 346 height 12
click at [499, 78] on li "All customers" at bounding box center [550, 79] width 346 height 16
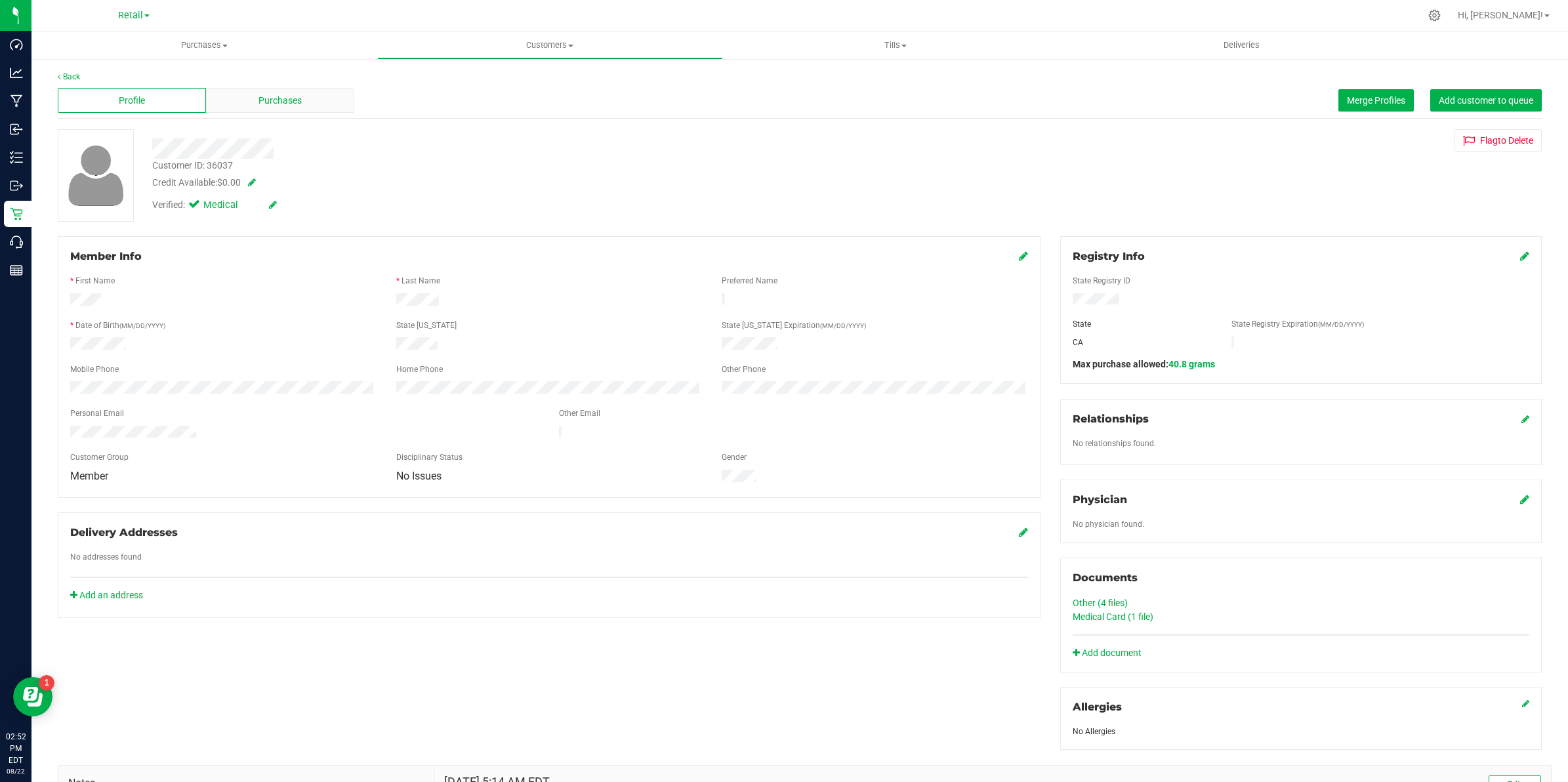
click at [240, 95] on div "Purchases" at bounding box center [280, 100] width 148 height 25
